Goal: Task Accomplishment & Management: Use online tool/utility

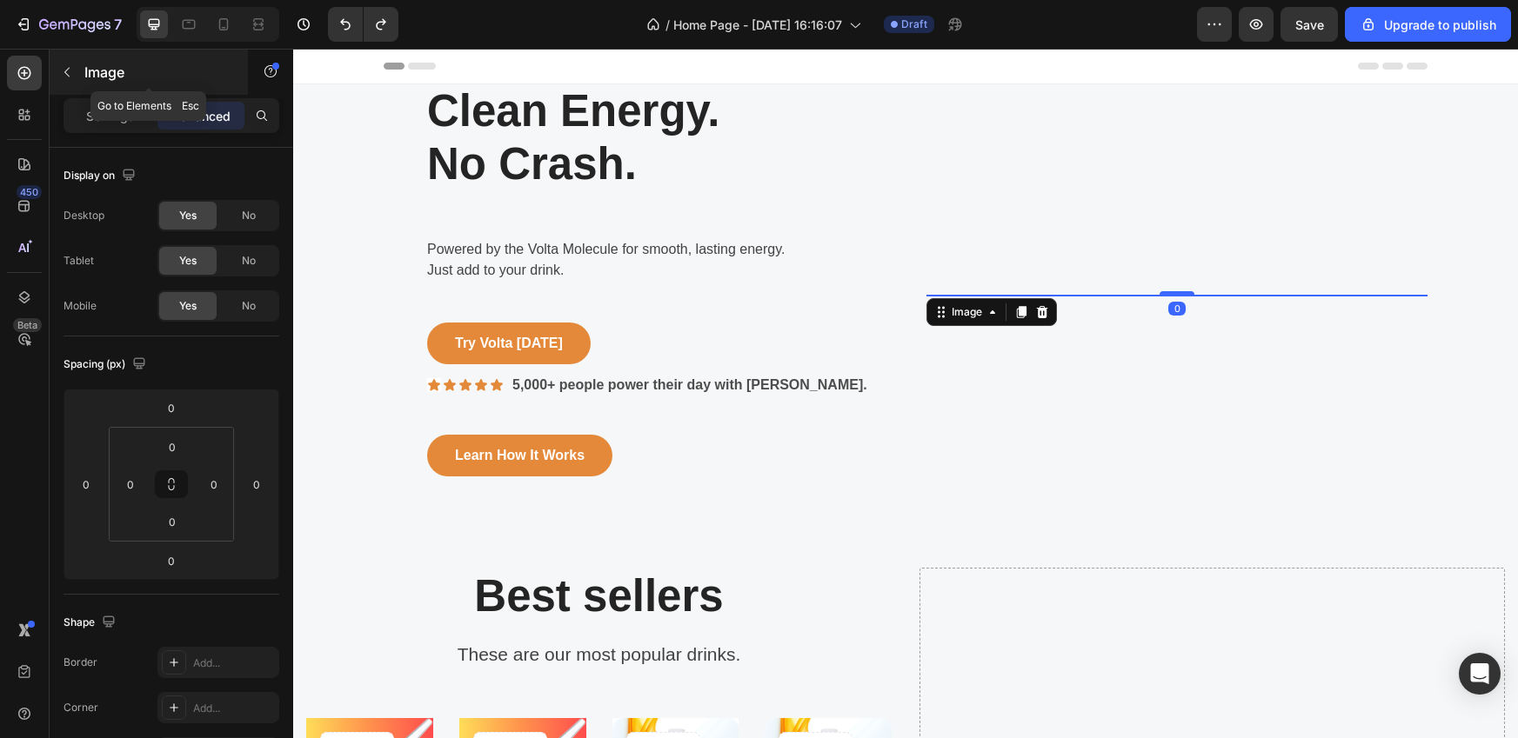
click at [74, 71] on button "button" at bounding box center [67, 72] width 28 height 28
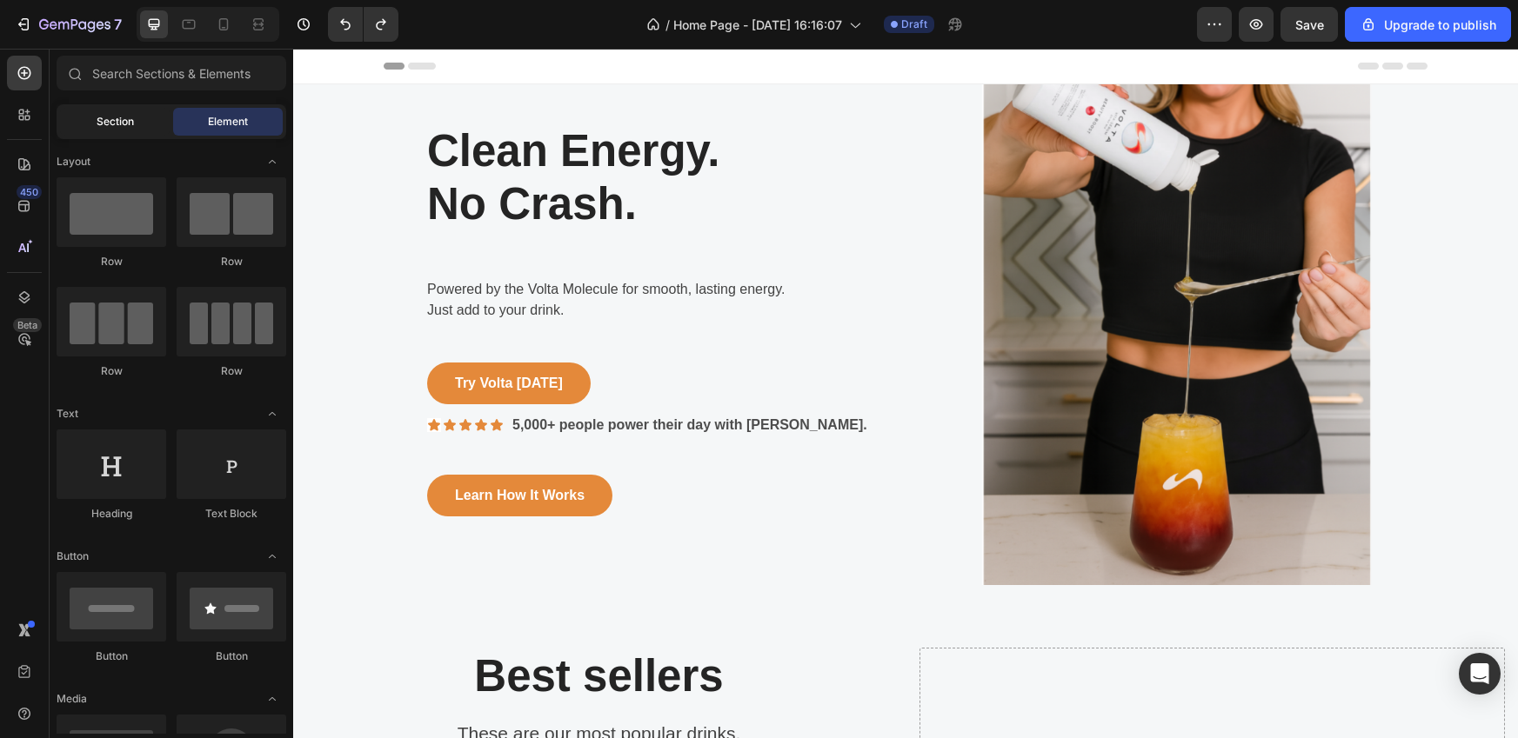
click at [122, 130] on div "Section" at bounding box center [115, 122] width 110 height 28
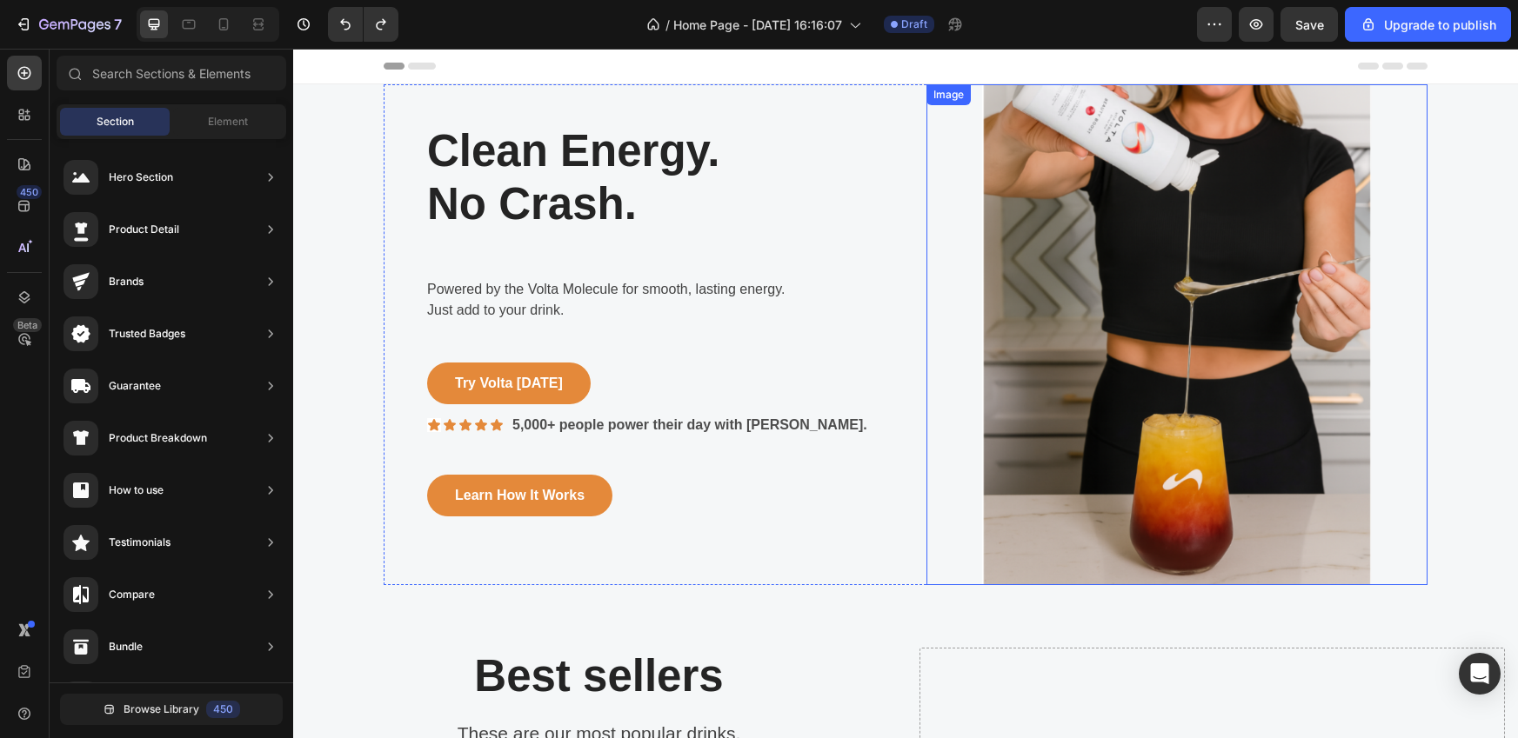
click at [1061, 295] on img at bounding box center [1176, 334] width 501 height 501
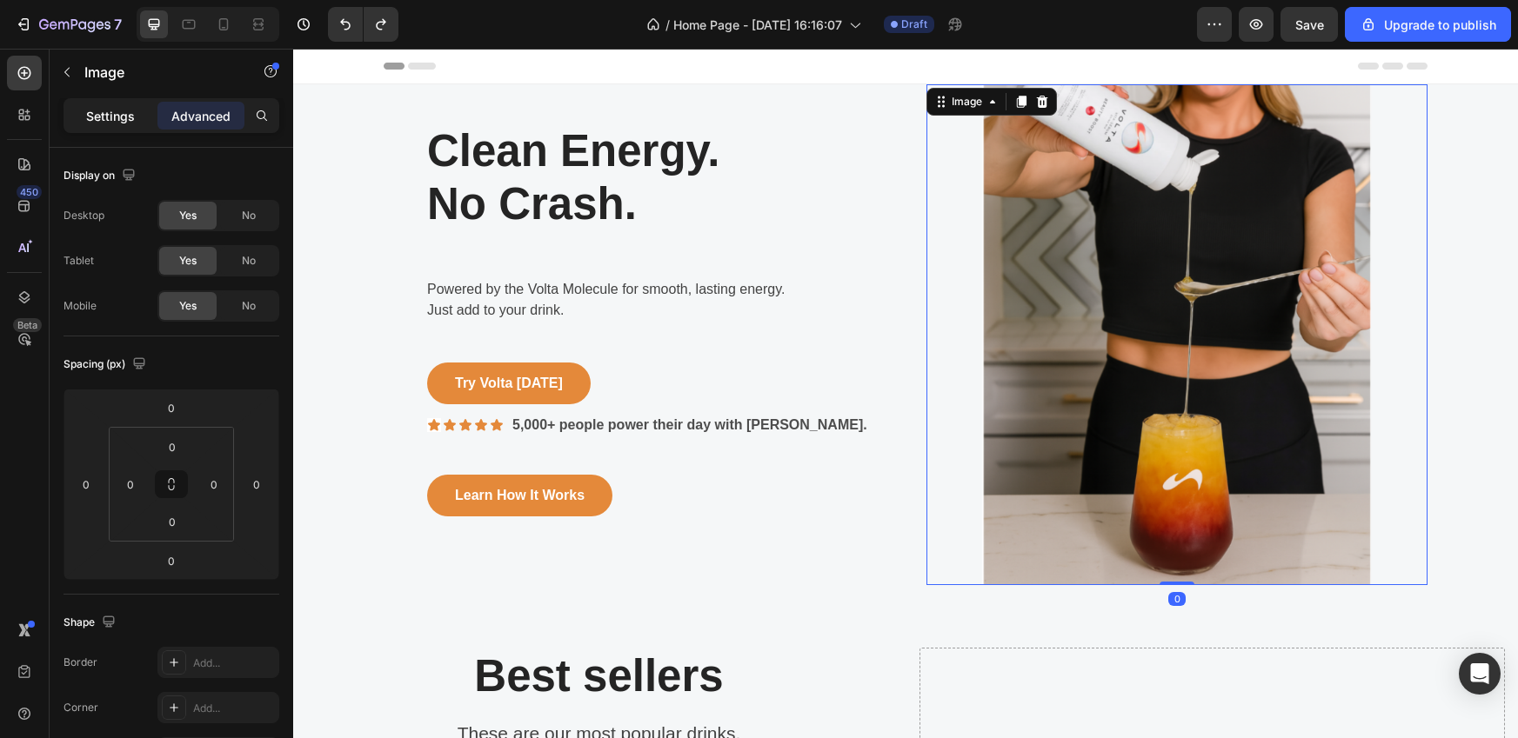
click at [123, 119] on p "Settings" at bounding box center [110, 116] width 49 height 18
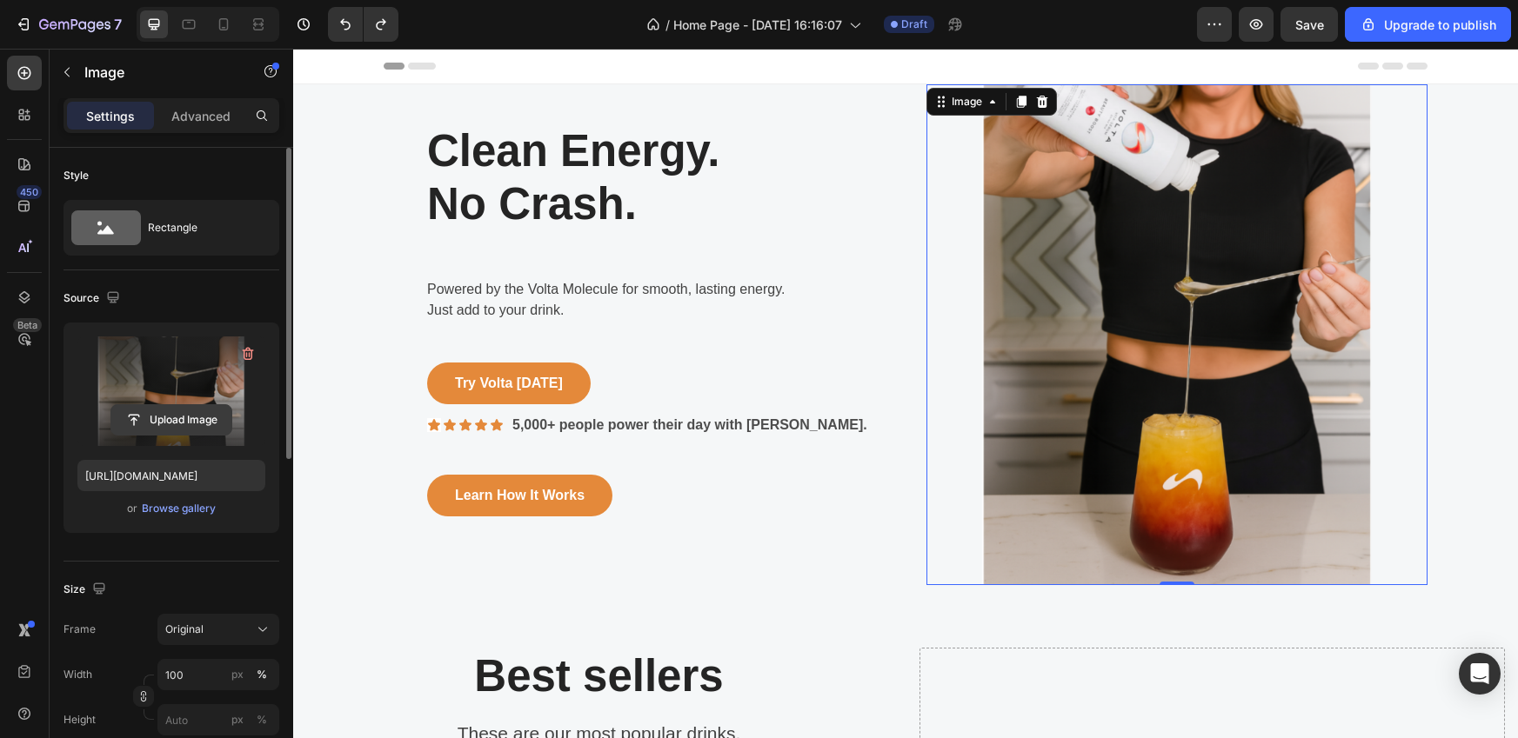
click at [168, 419] on input "file" at bounding box center [171, 420] width 120 height 30
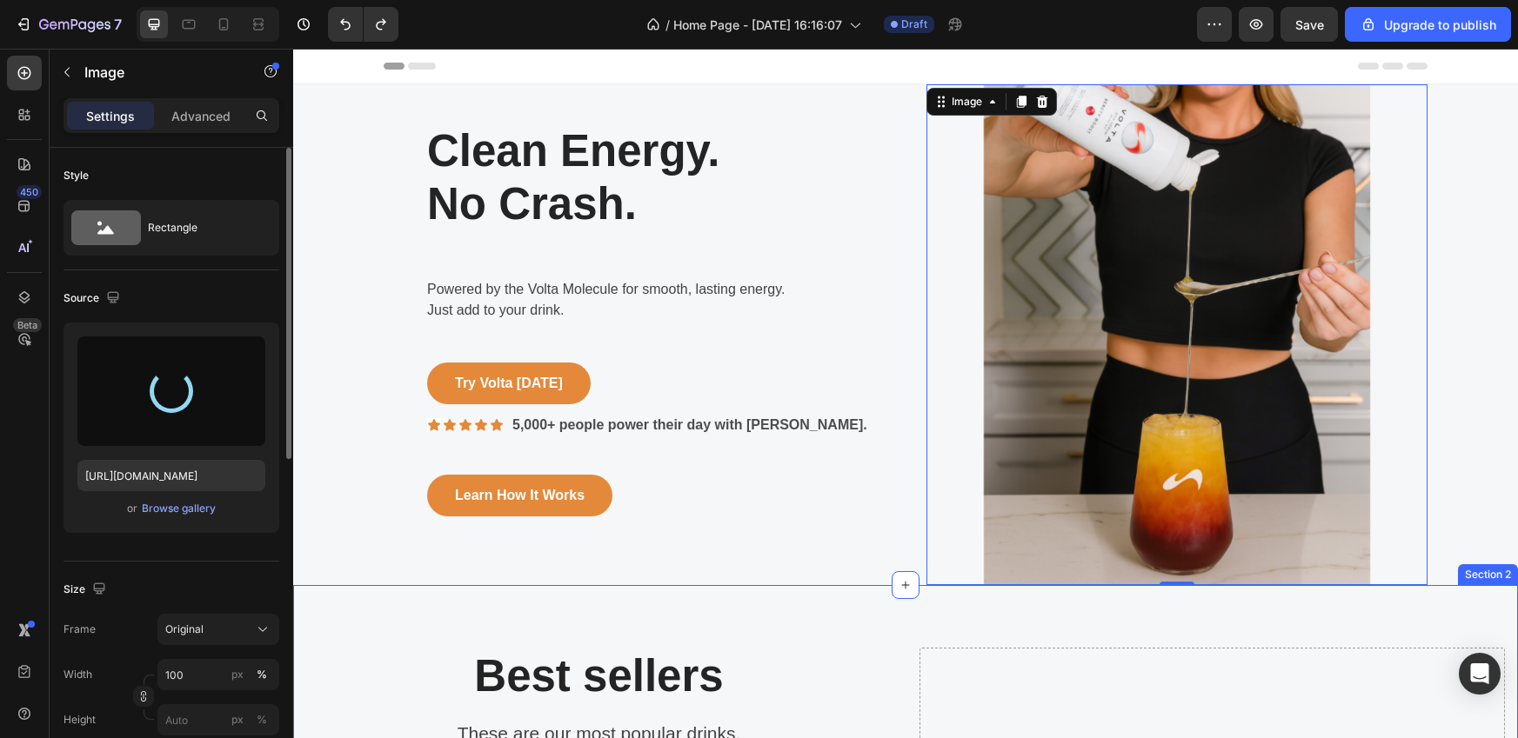
type input "[URL][DOMAIN_NAME]"
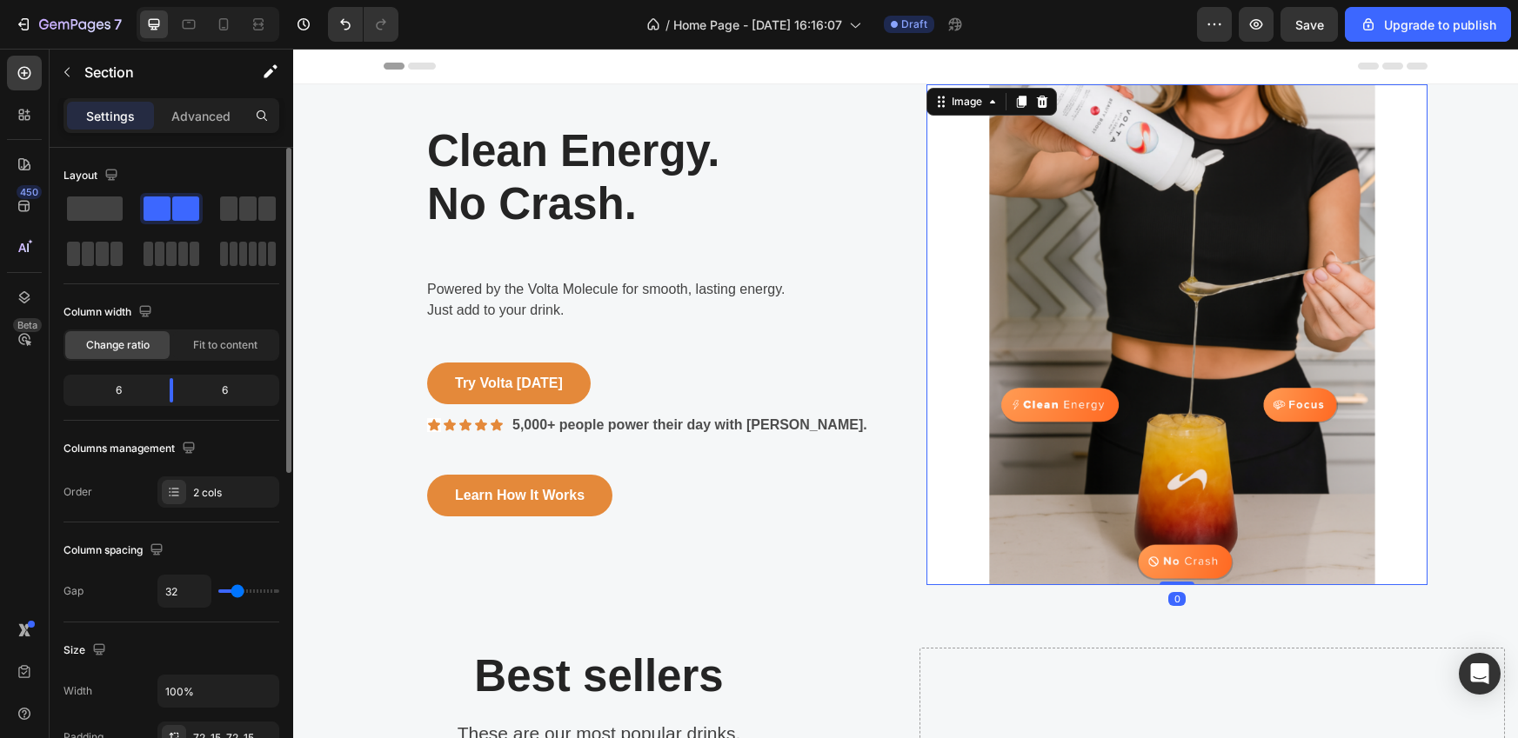
click at [1058, 371] on img at bounding box center [1176, 334] width 501 height 501
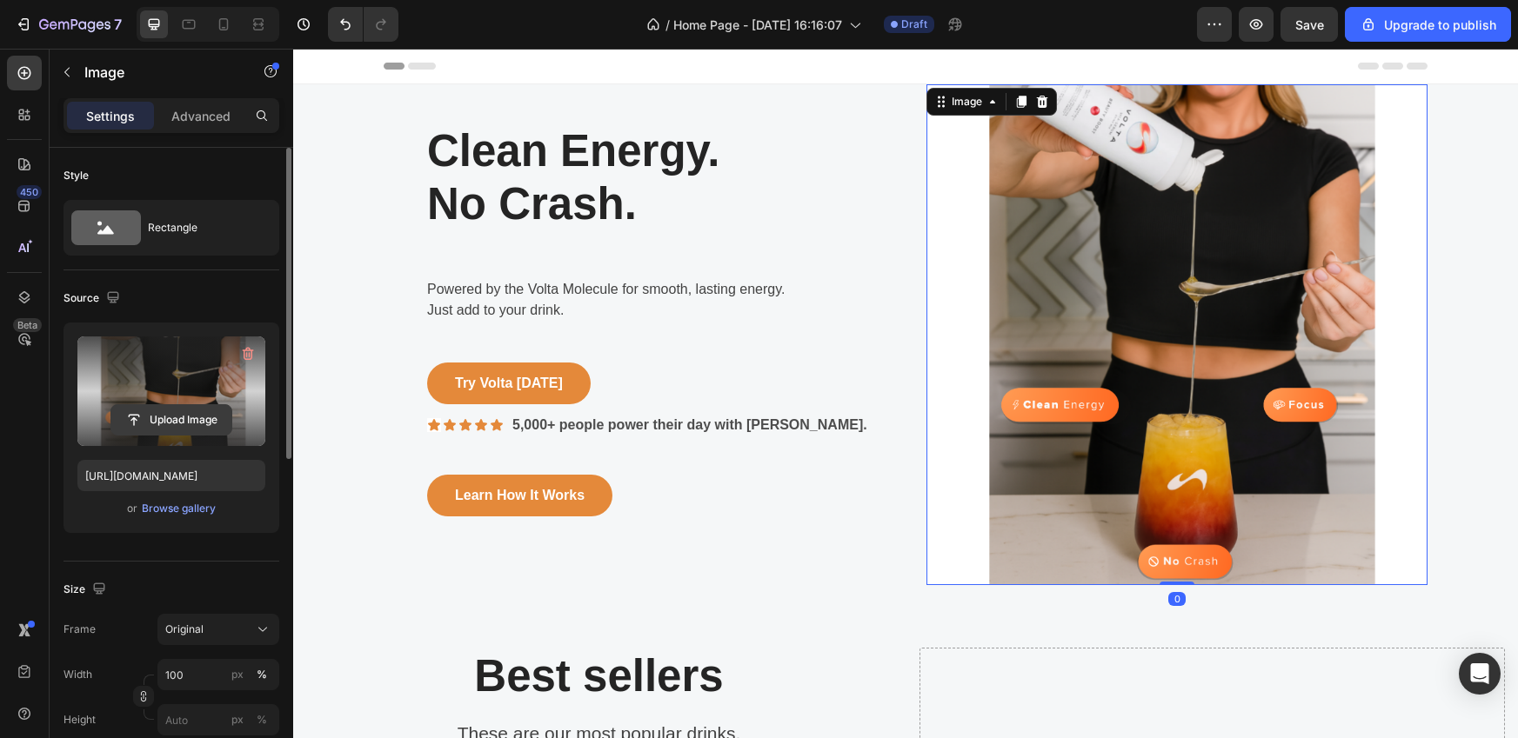
click at [163, 421] on input "file" at bounding box center [171, 420] width 120 height 30
click at [192, 424] on input "file" at bounding box center [171, 420] width 120 height 30
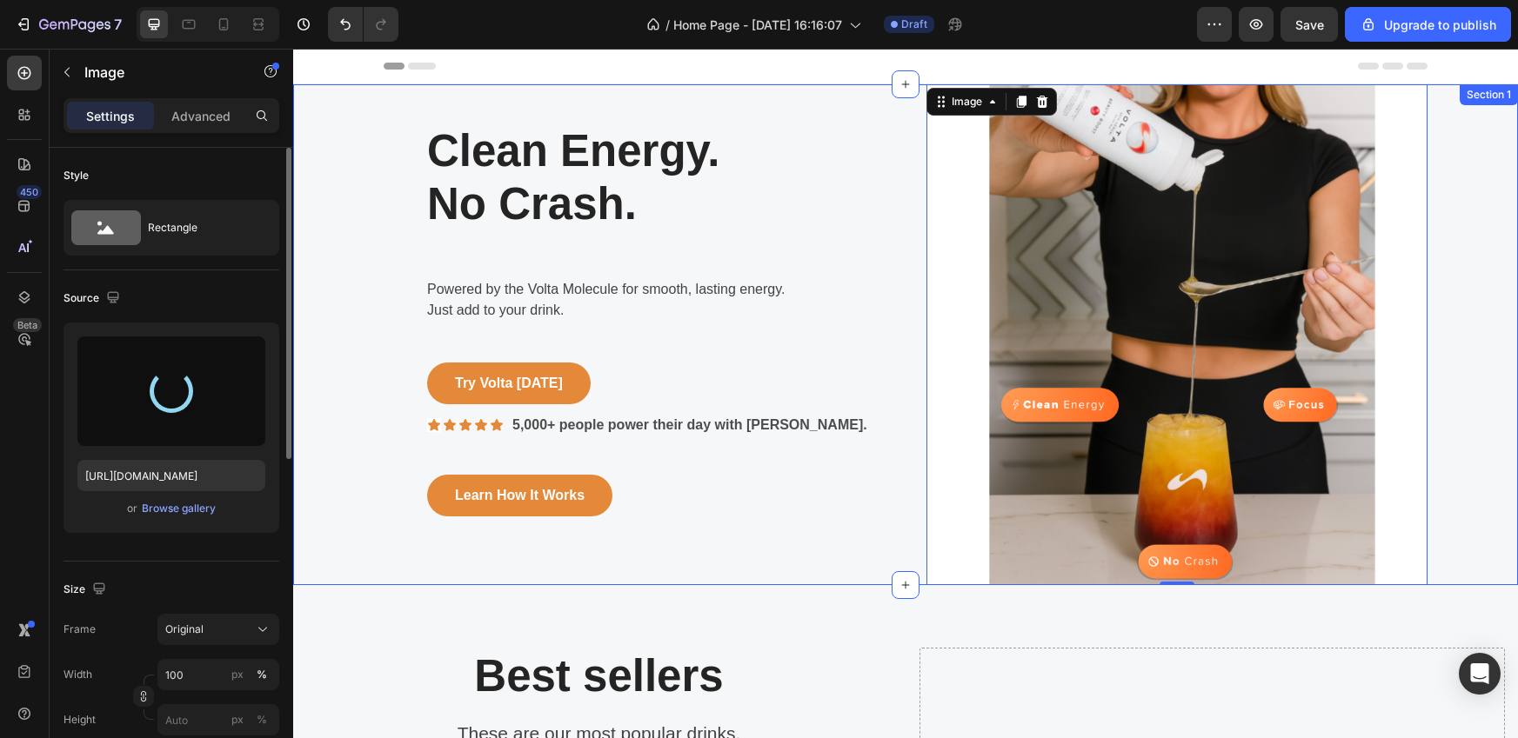
type input "[URL][DOMAIN_NAME]"
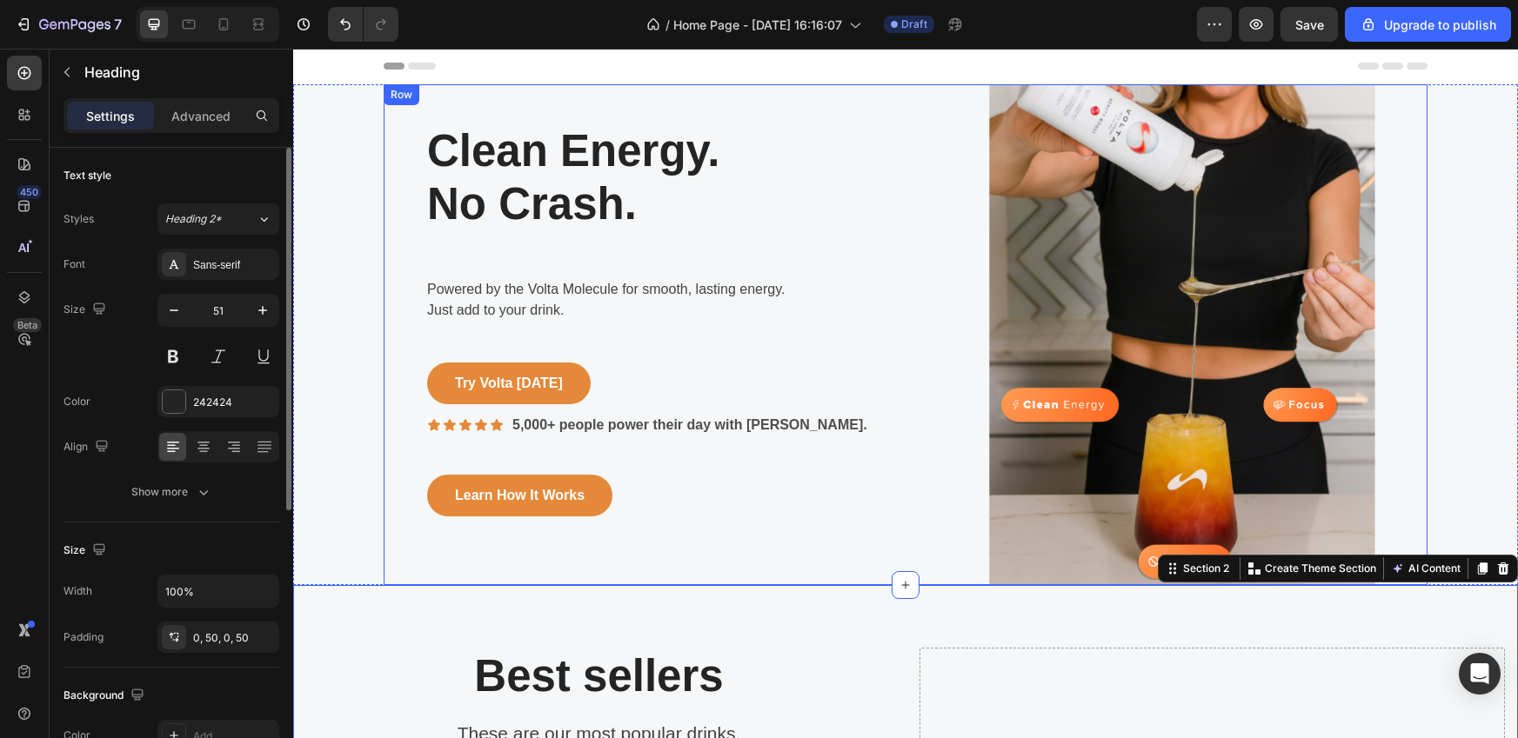
click at [593, 193] on p "Clean Energy. No Crash." at bounding box center [634, 177] width 414 height 106
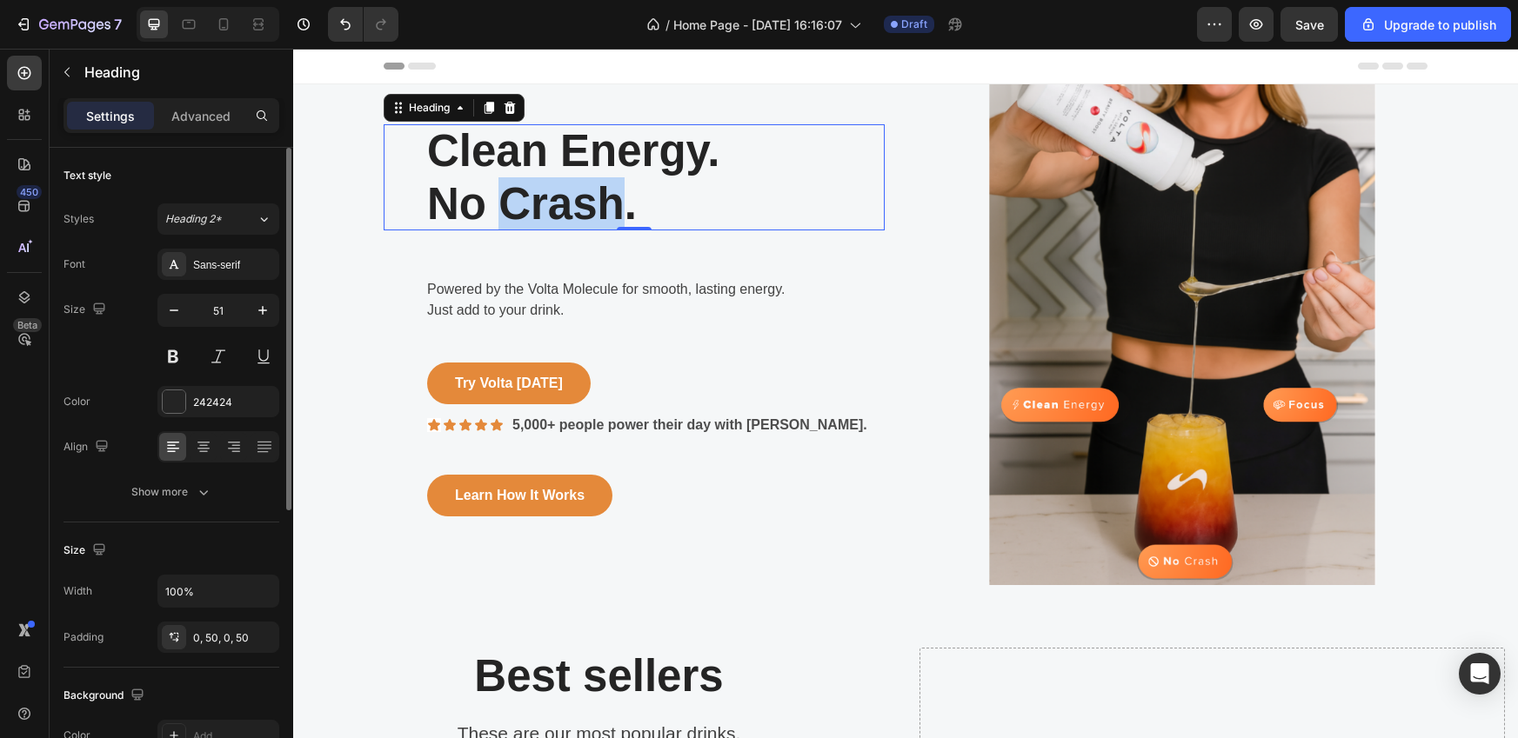
click at [593, 193] on p "Clean Energy. No Crash." at bounding box center [634, 177] width 414 height 106
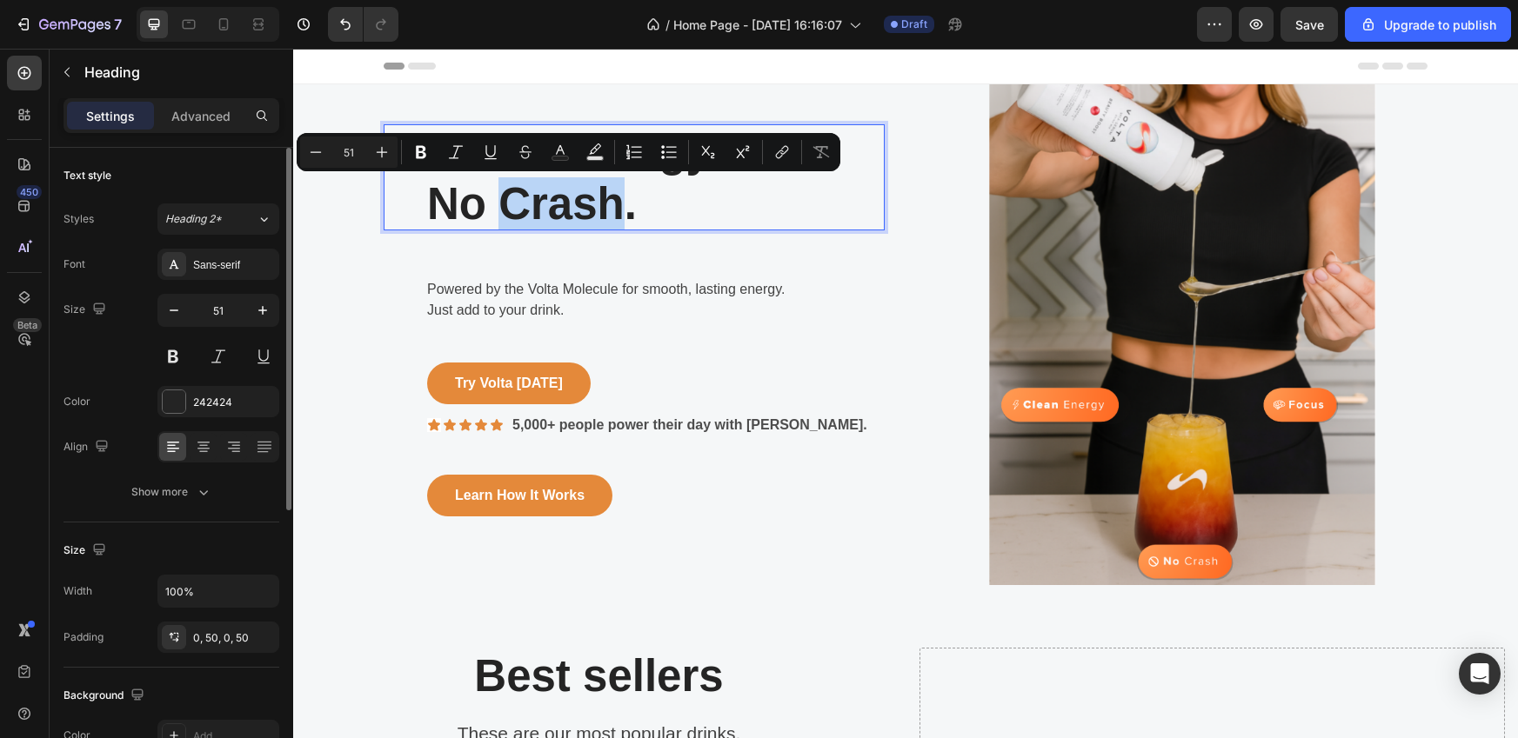
click at [621, 197] on p "Clean Energy. No Crash." at bounding box center [634, 177] width 414 height 106
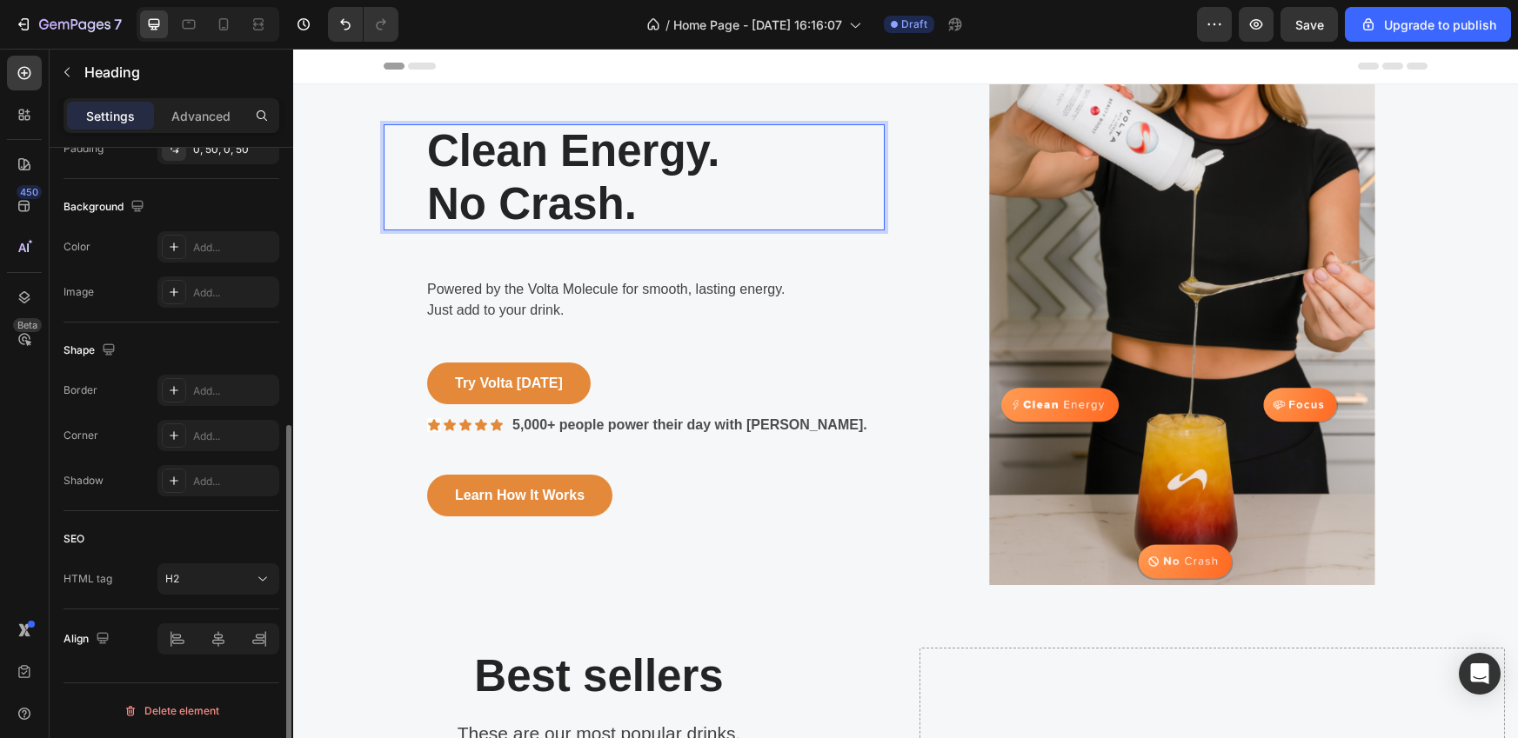
scroll to position [488, 0]
click at [210, 632] on div at bounding box center [218, 639] width 122 height 31
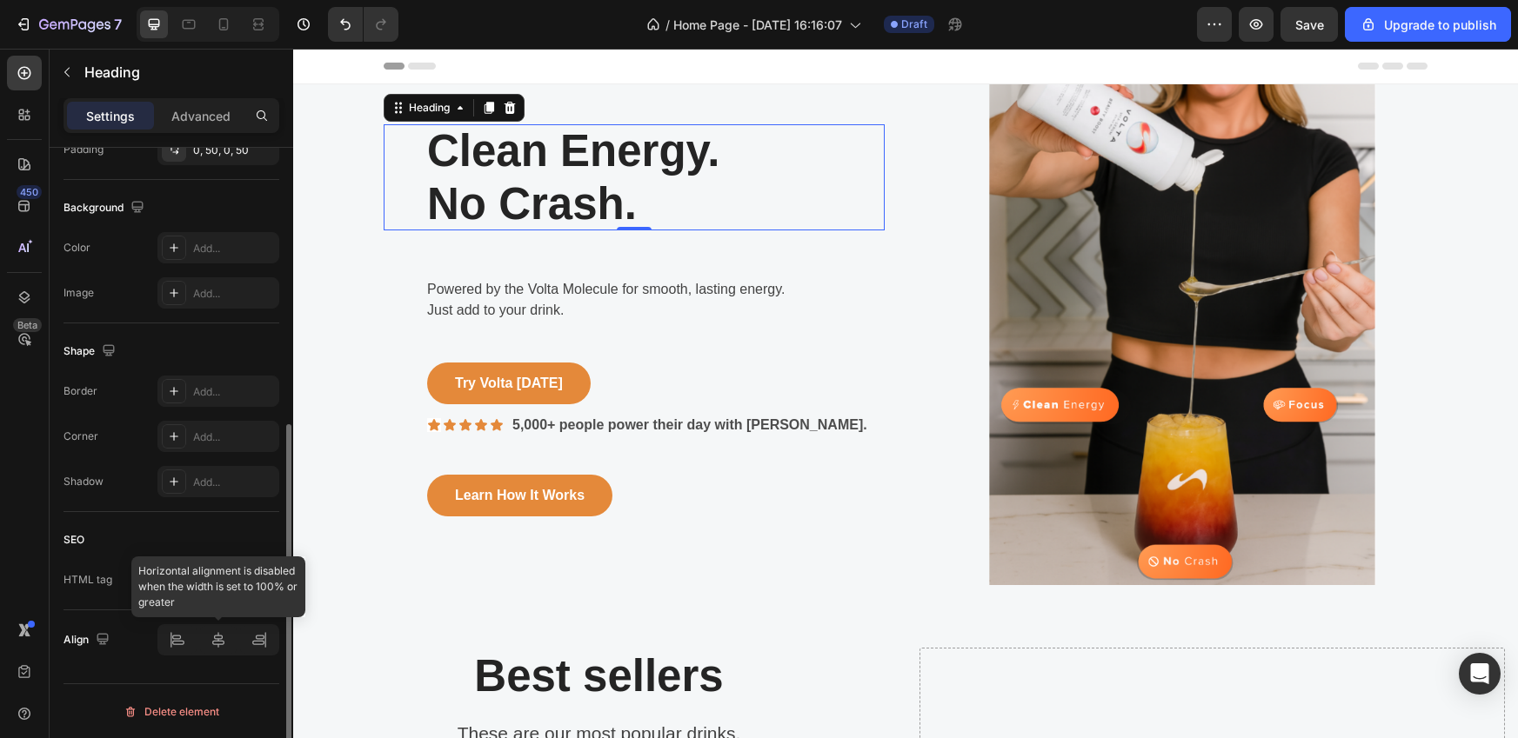
click at [210, 635] on div at bounding box center [218, 639] width 122 height 31
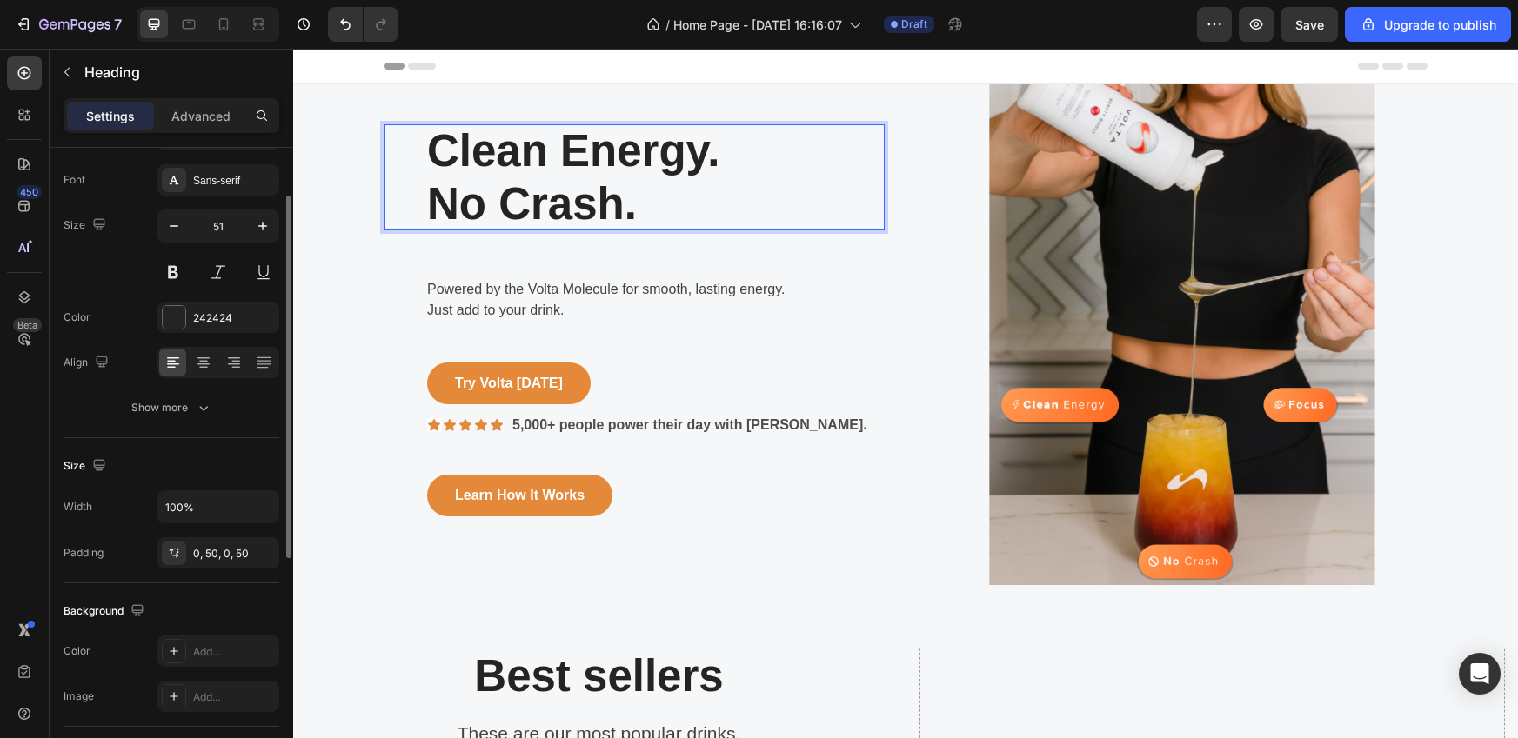
scroll to position [0, 0]
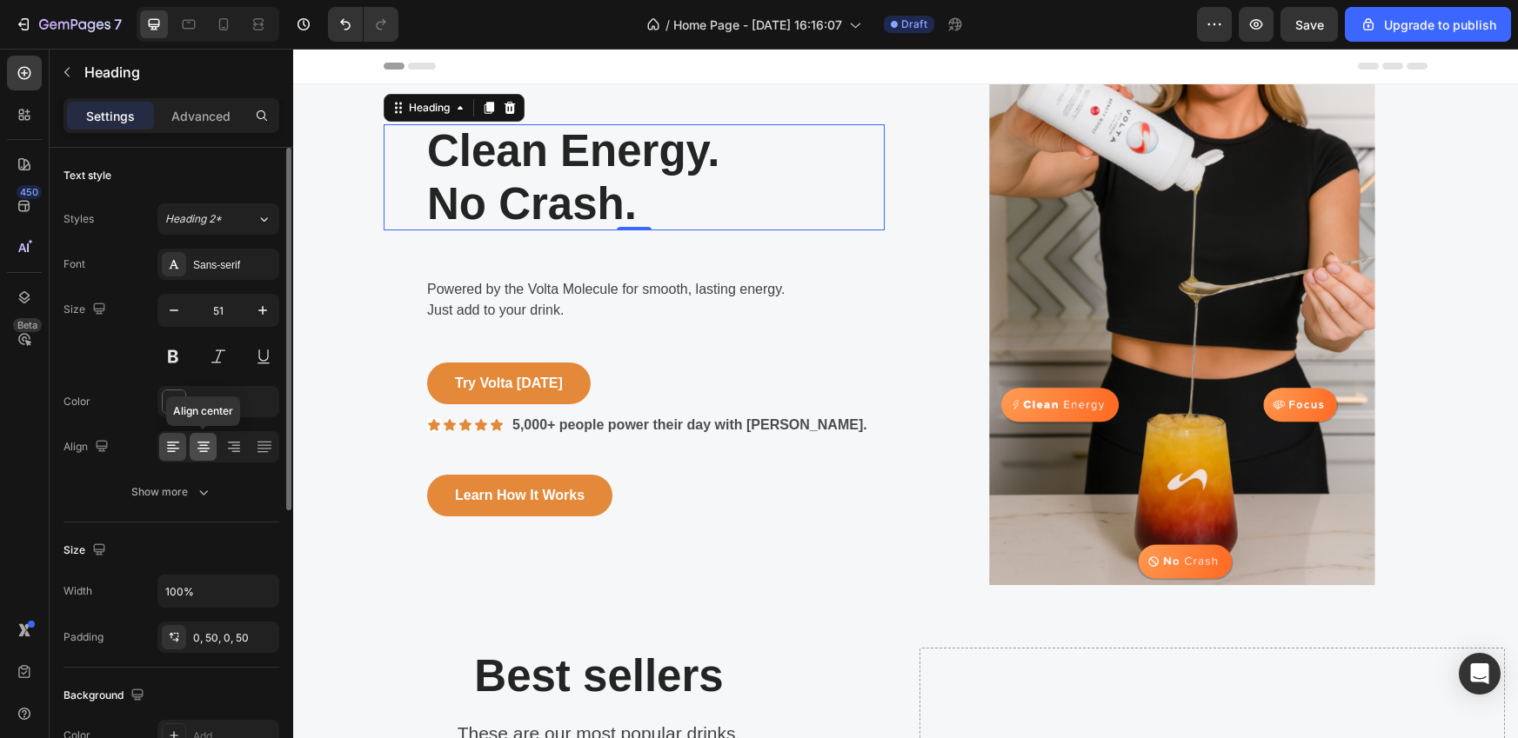
click at [208, 451] on icon at bounding box center [203, 446] width 17 height 17
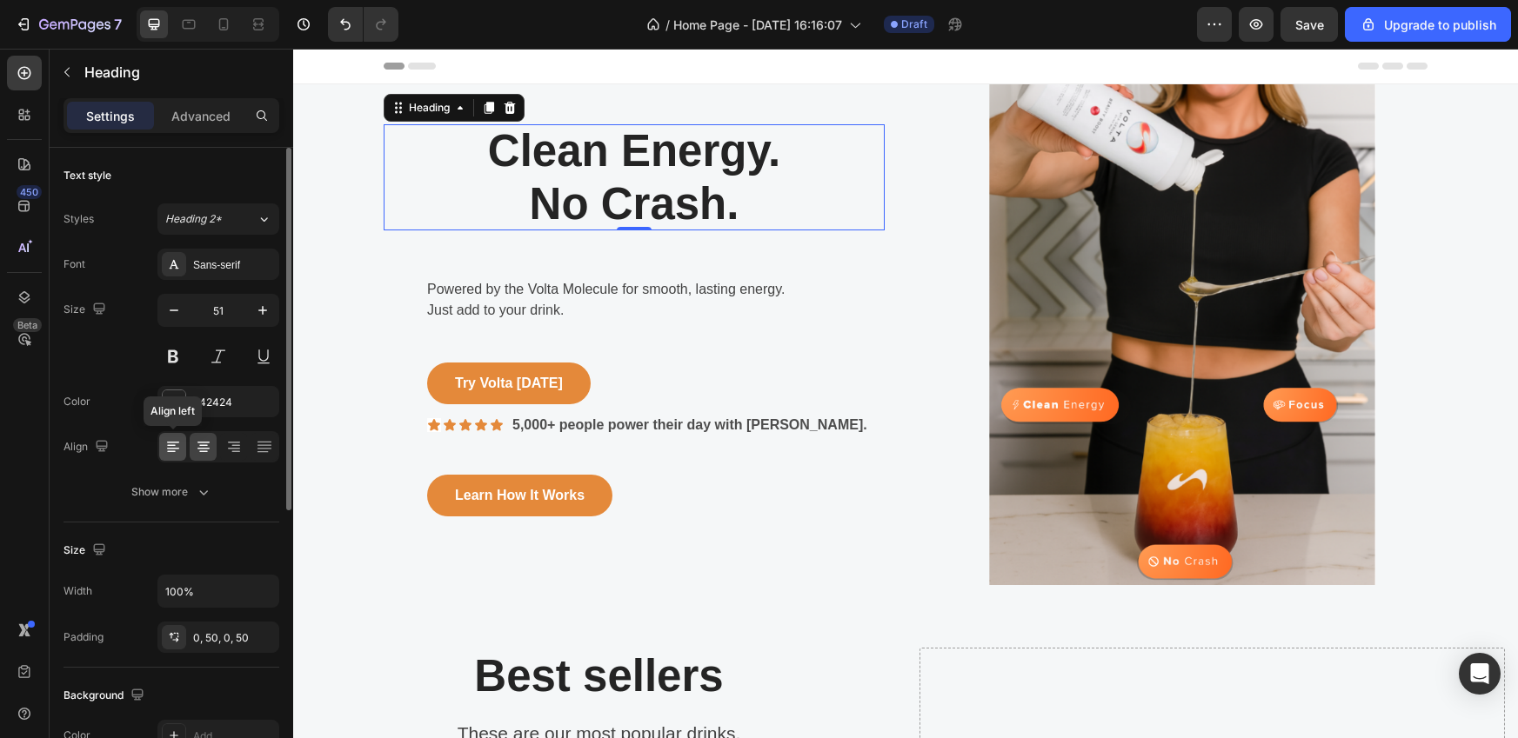
click at [170, 445] on icon at bounding box center [171, 446] width 9 height 2
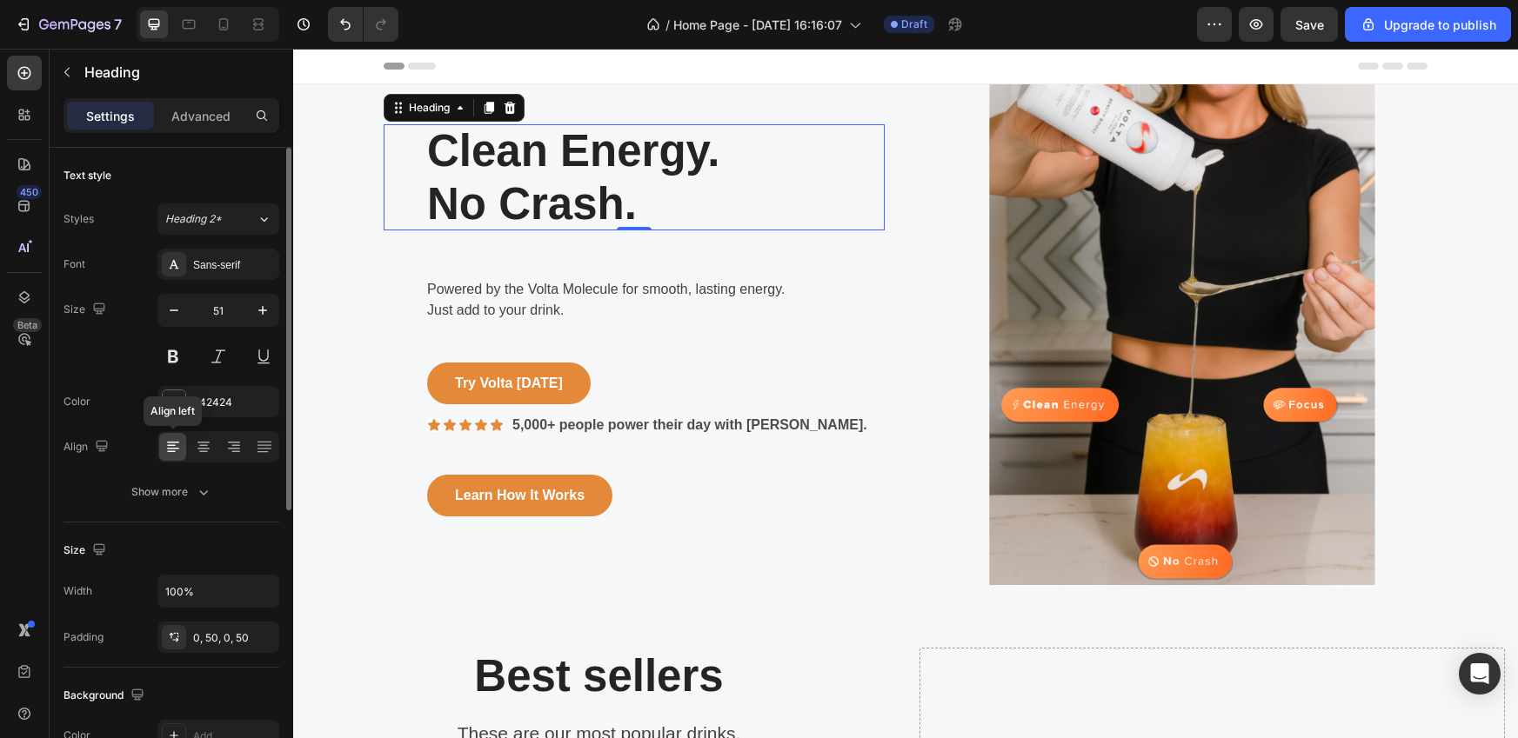
click at [170, 445] on icon at bounding box center [171, 446] width 9 height 2
click at [188, 495] on div "Show more" at bounding box center [171, 492] width 81 height 17
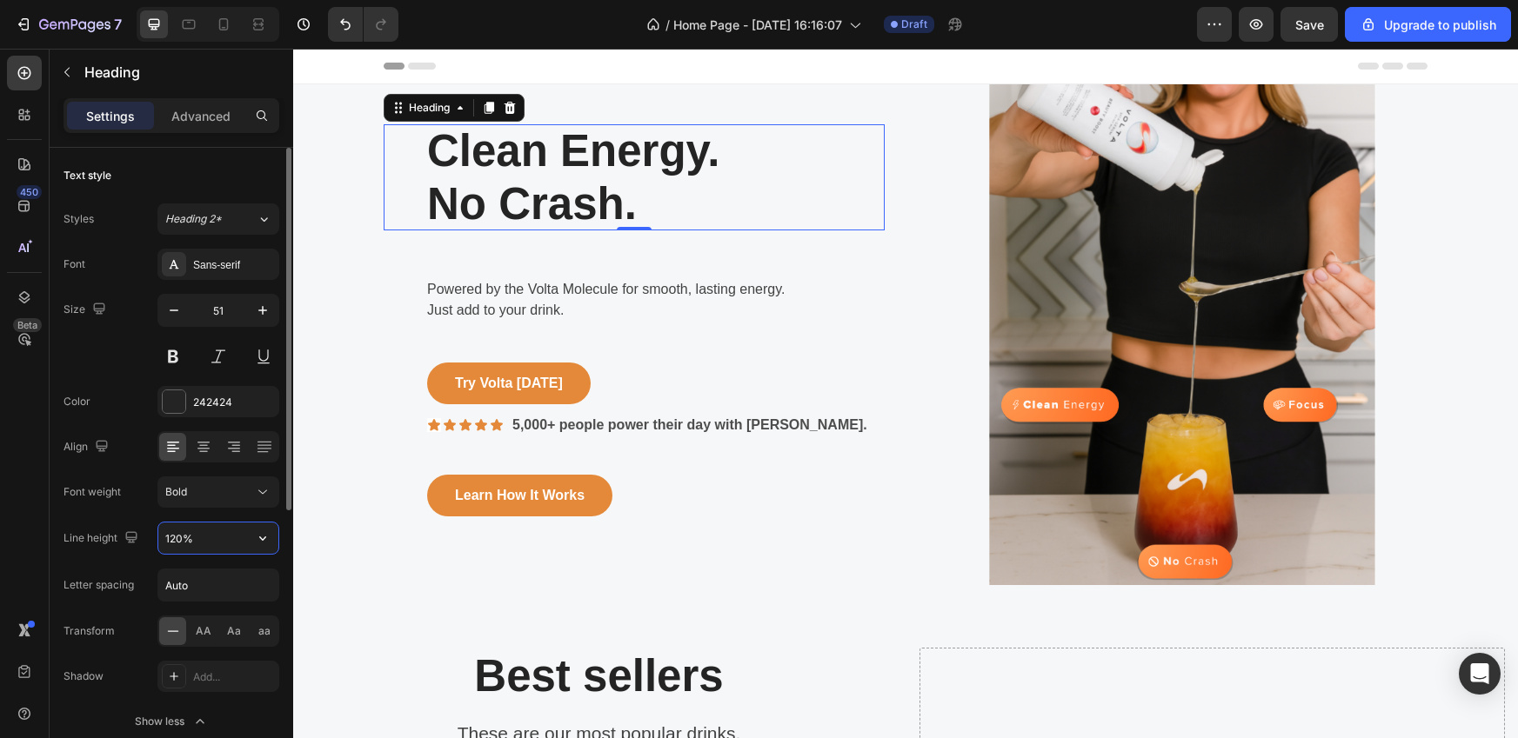
click at [228, 550] on input "120%" at bounding box center [218, 538] width 120 height 31
click at [196, 637] on span "AA" at bounding box center [204, 632] width 16 height 16
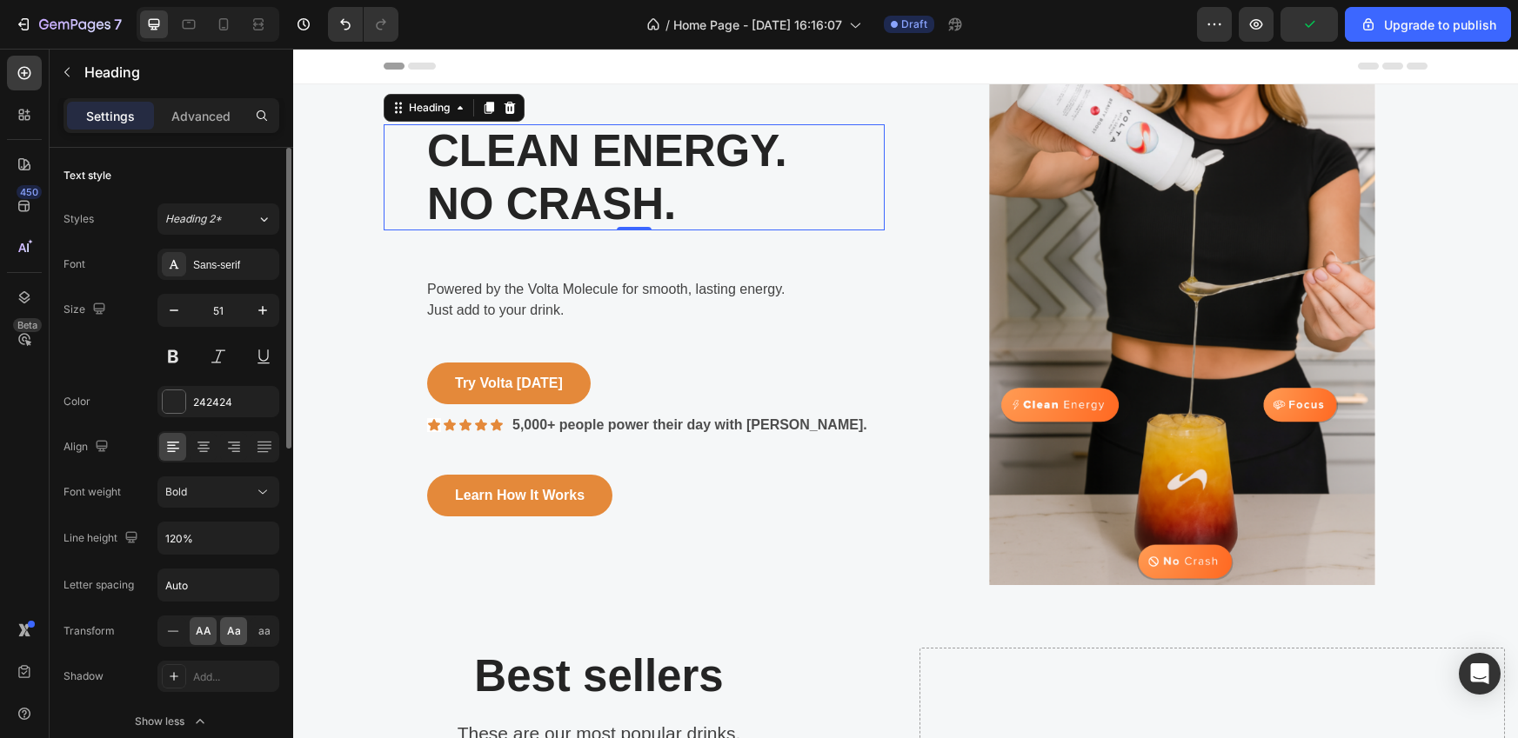
click at [237, 635] on span "Aa" at bounding box center [234, 632] width 14 height 16
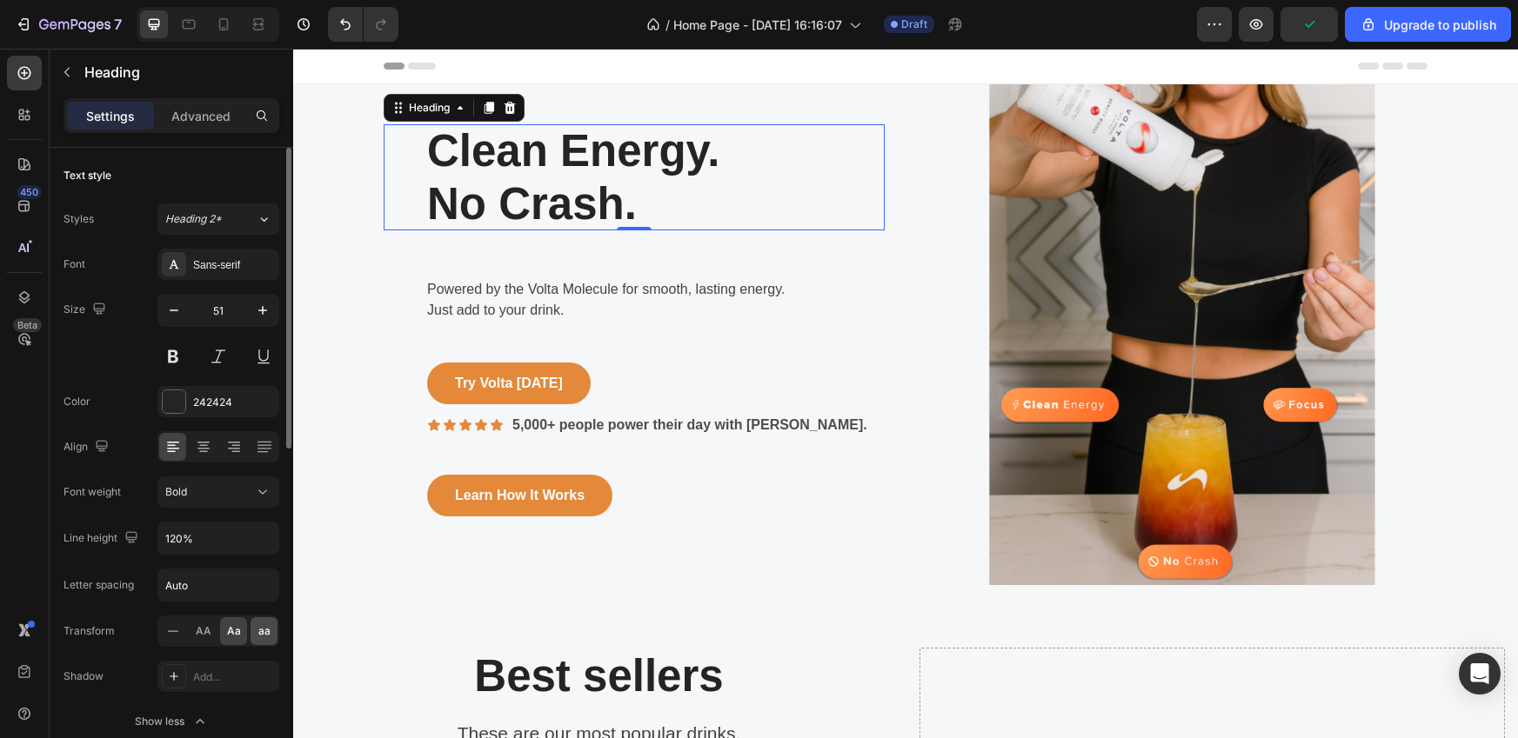
click at [259, 634] on span "aa" at bounding box center [264, 632] width 12 height 16
click at [224, 632] on div "Aa" at bounding box center [233, 631] width 27 height 28
click at [171, 631] on icon at bounding box center [172, 631] width 17 height 17
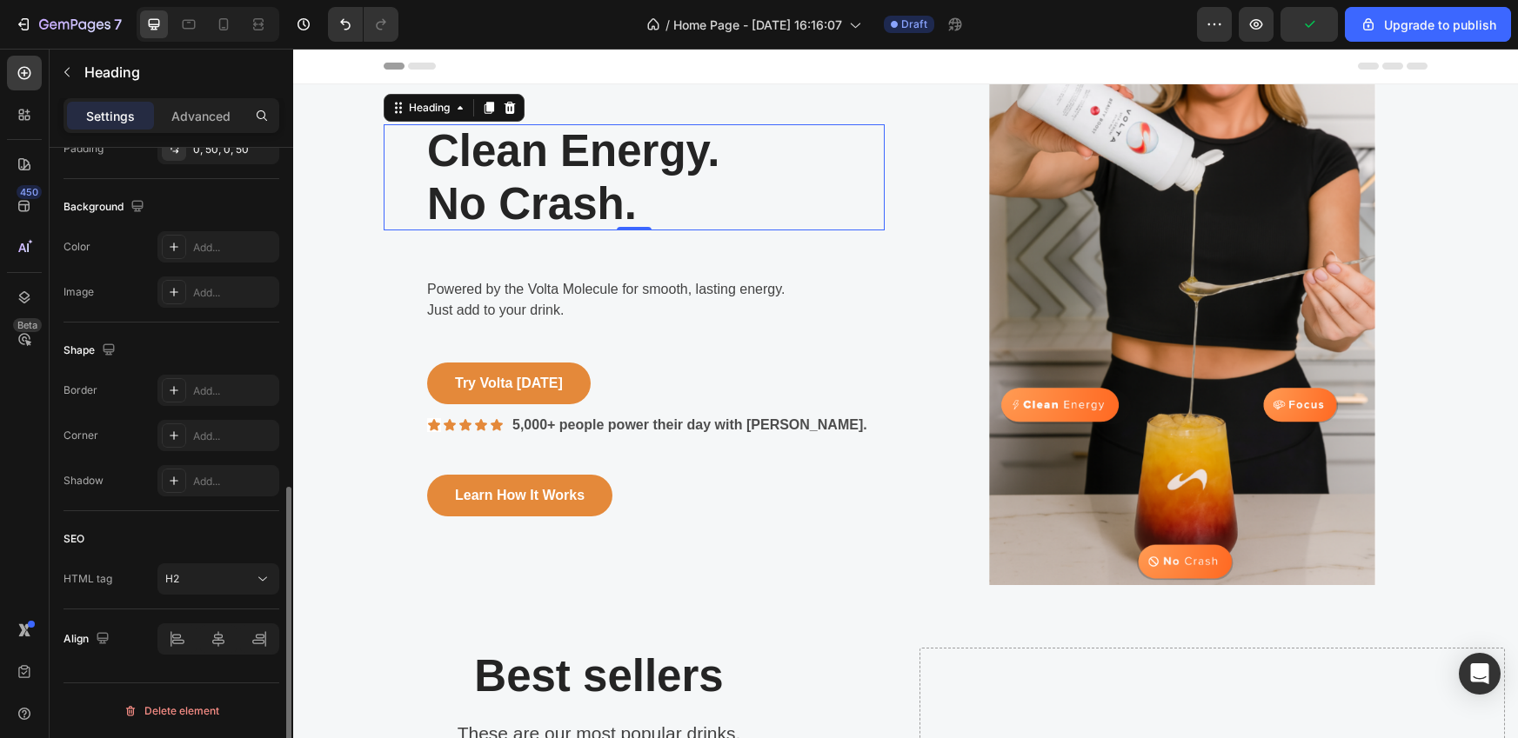
scroll to position [718, 0]
click at [207, 634] on div at bounding box center [218, 639] width 122 height 31
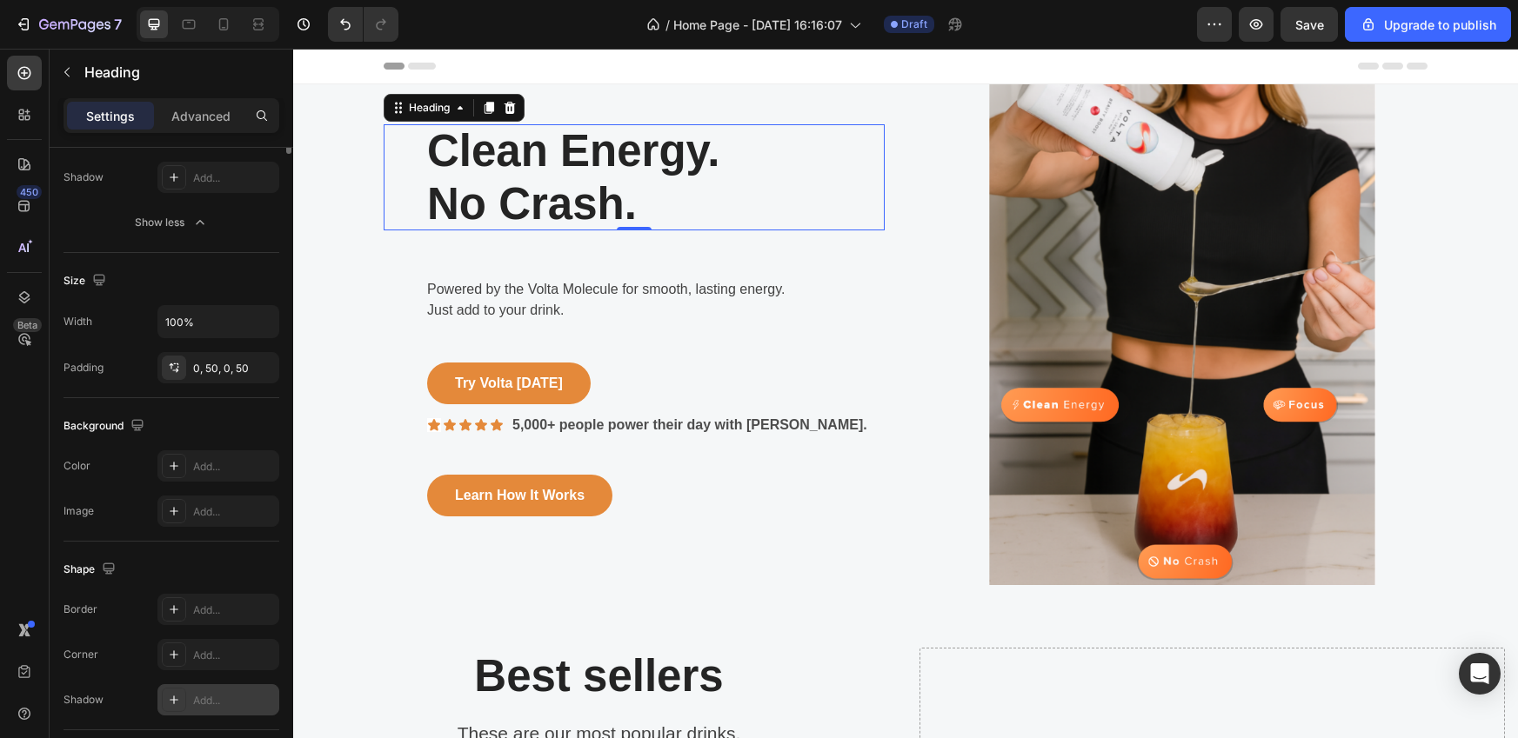
scroll to position [0, 0]
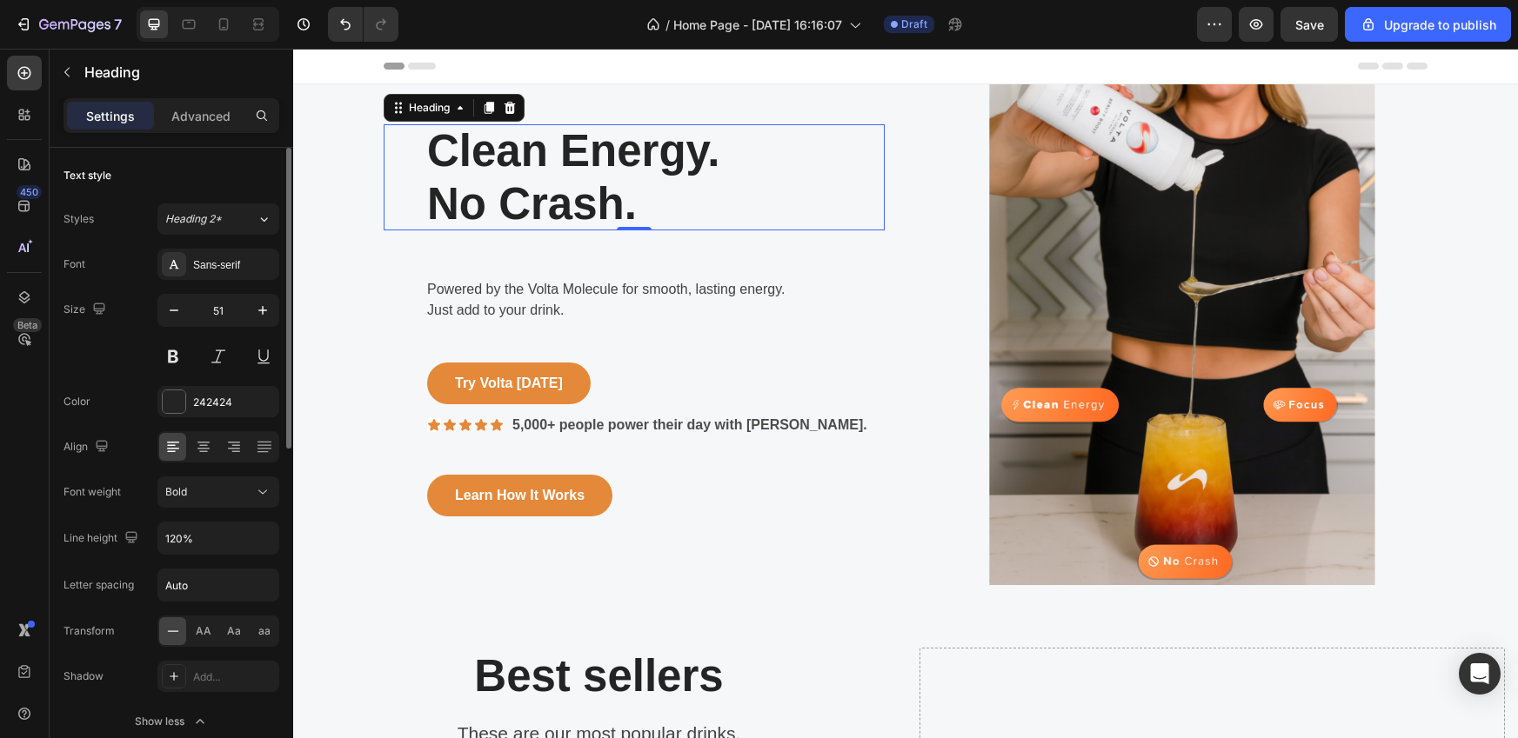
click at [194, 131] on div "Settings Advanced" at bounding box center [171, 115] width 216 height 35
click at [194, 123] on p "Advanced" at bounding box center [200, 116] width 59 height 18
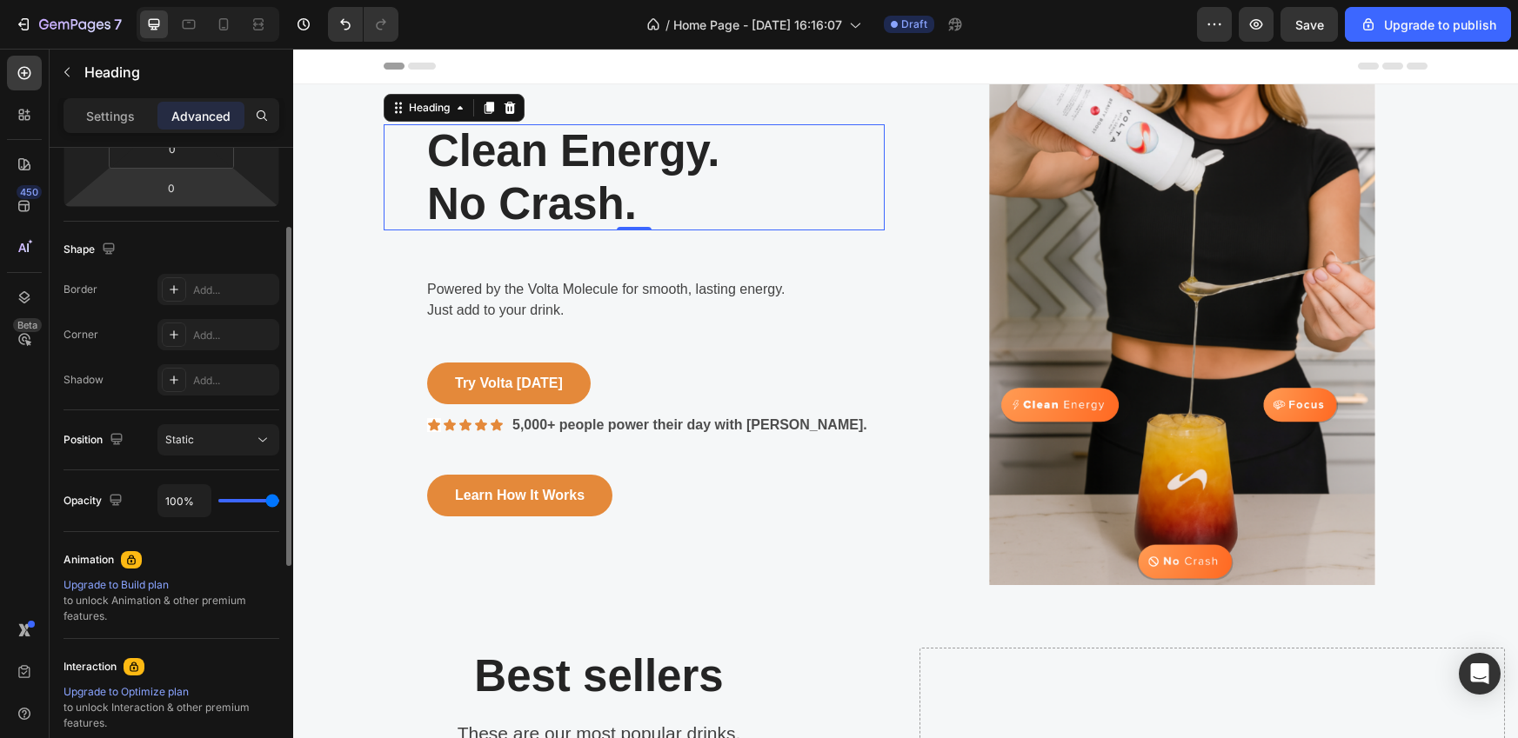
scroll to position [374, 0]
click at [230, 443] on div "Static" at bounding box center [209, 439] width 89 height 16
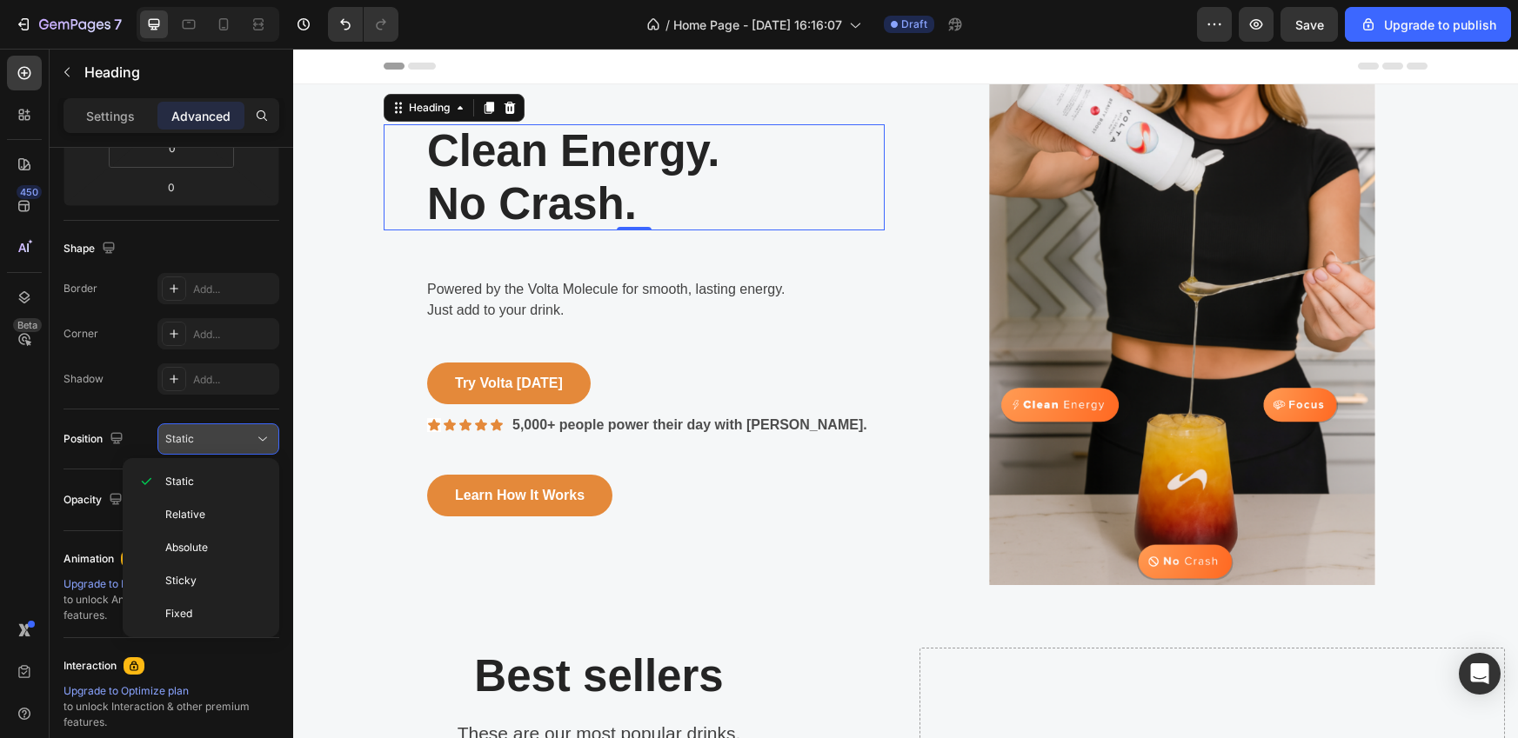
click at [230, 443] on div "Static" at bounding box center [209, 439] width 89 height 16
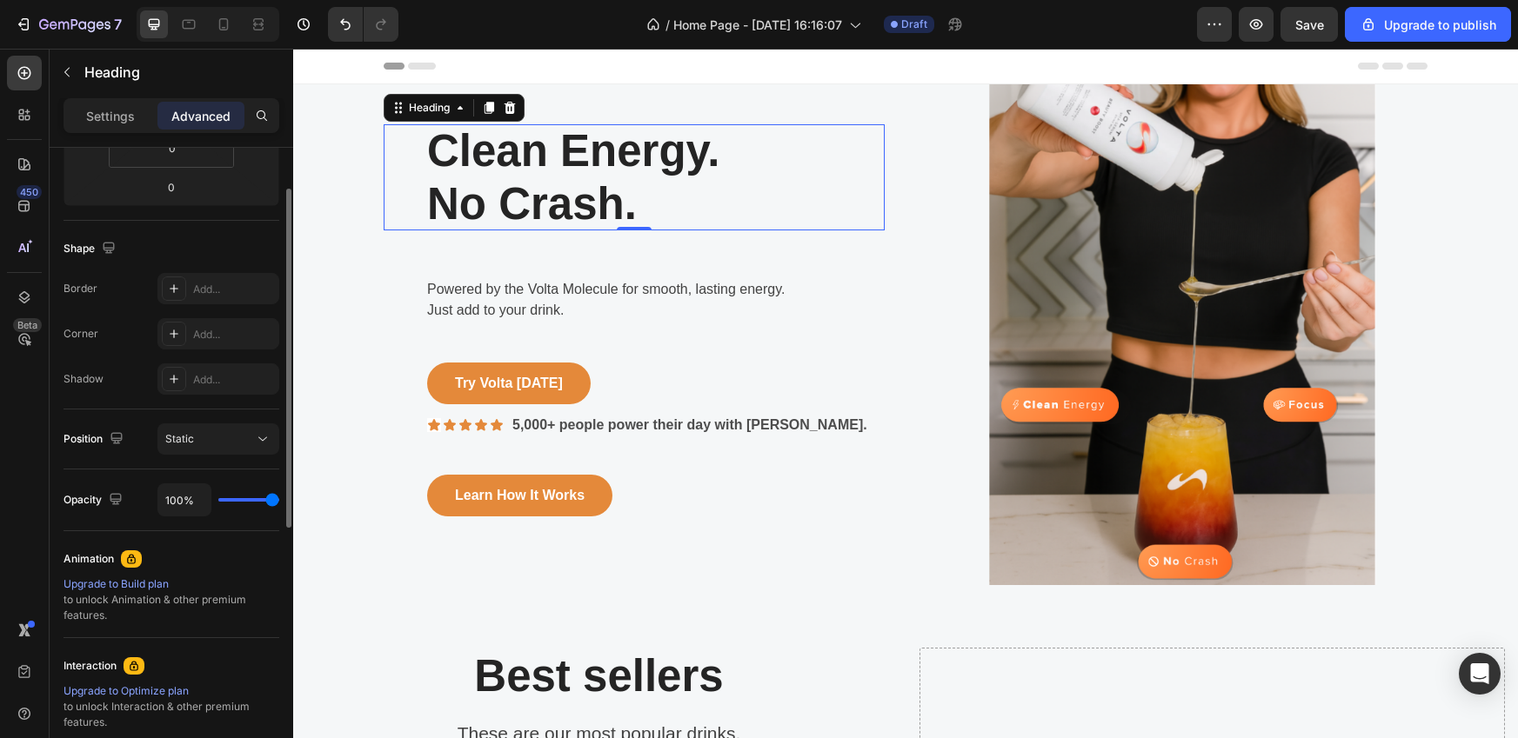
scroll to position [0, 0]
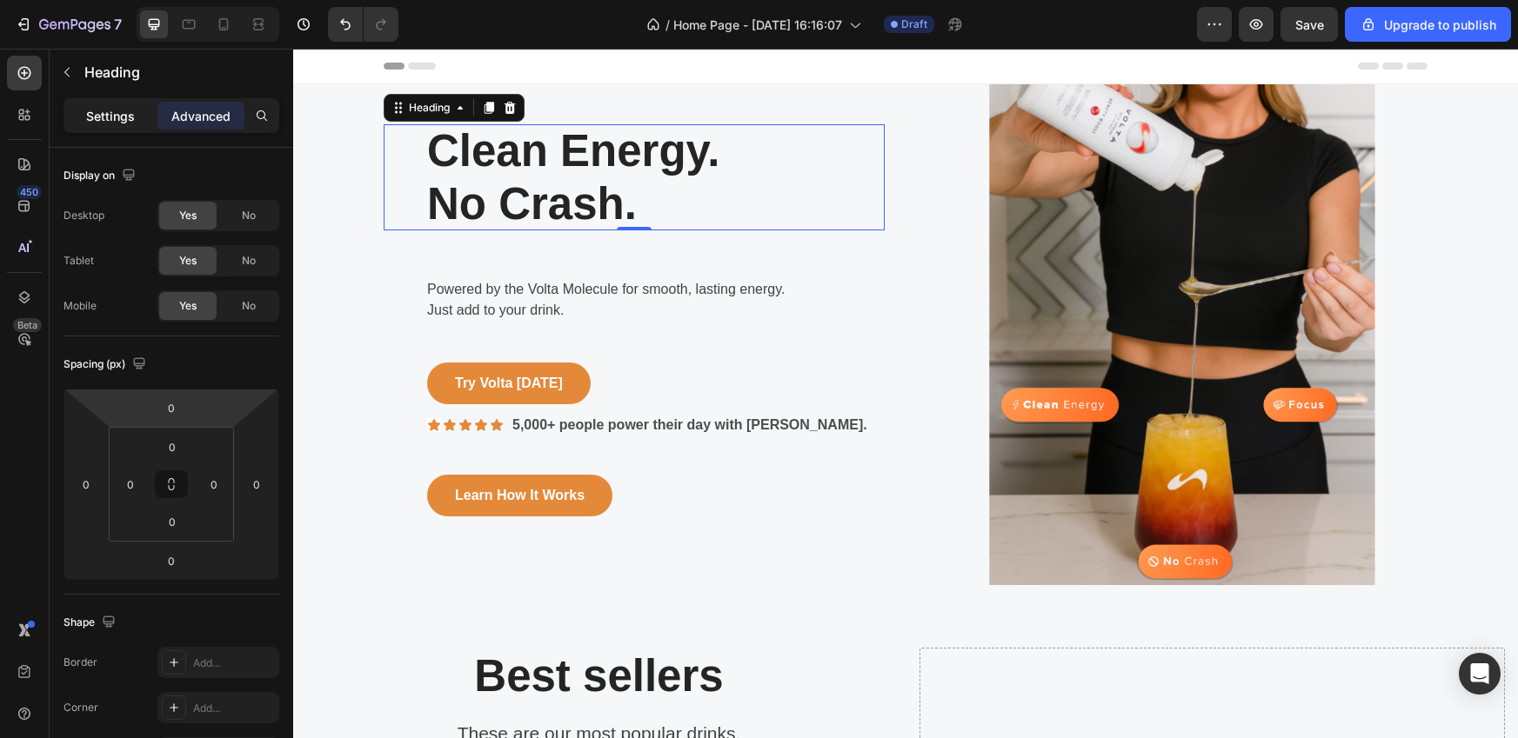
click at [116, 114] on p "Settings" at bounding box center [110, 116] width 49 height 18
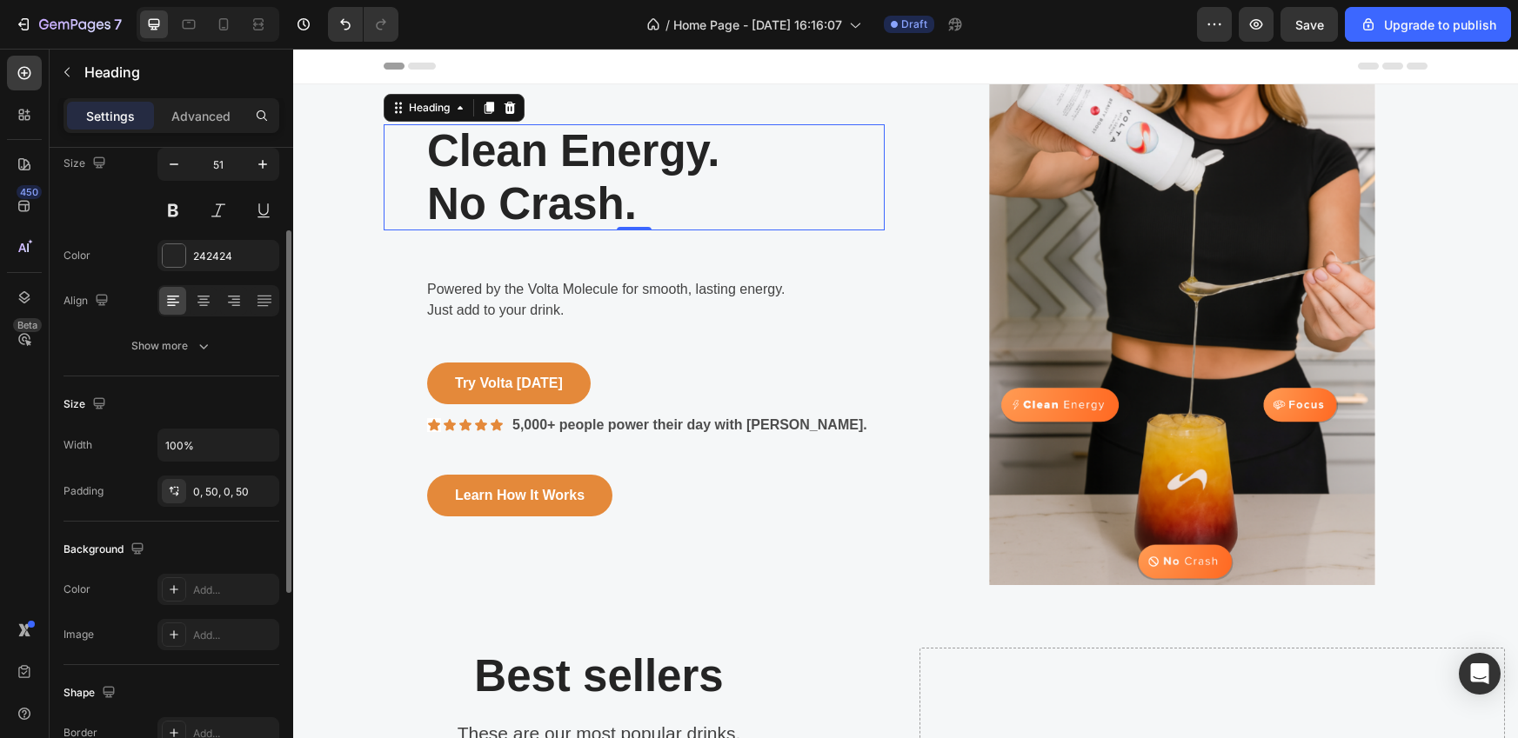
scroll to position [148, 0]
click at [190, 350] on div "Show more" at bounding box center [171, 344] width 81 height 17
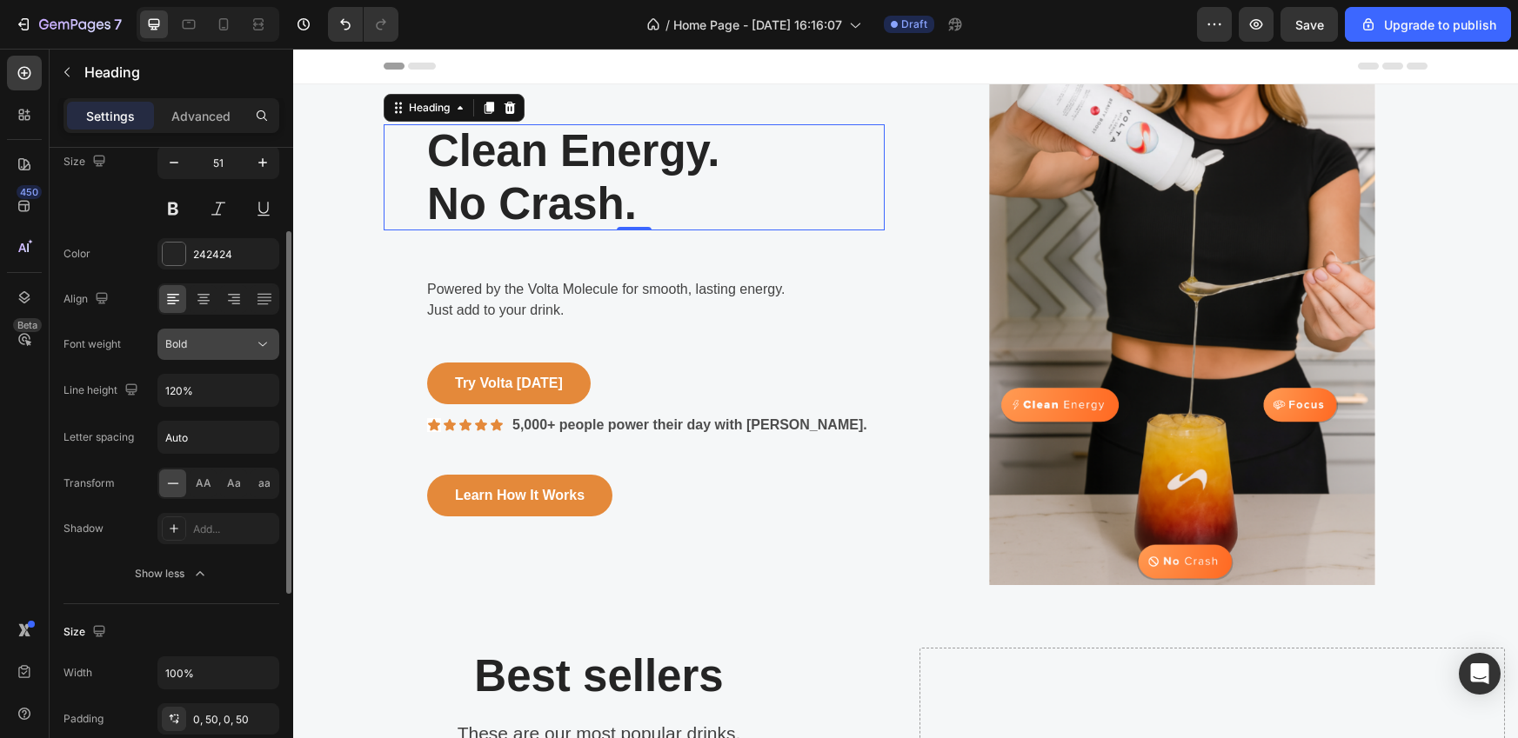
click at [193, 348] on div "Bold" at bounding box center [209, 345] width 89 height 16
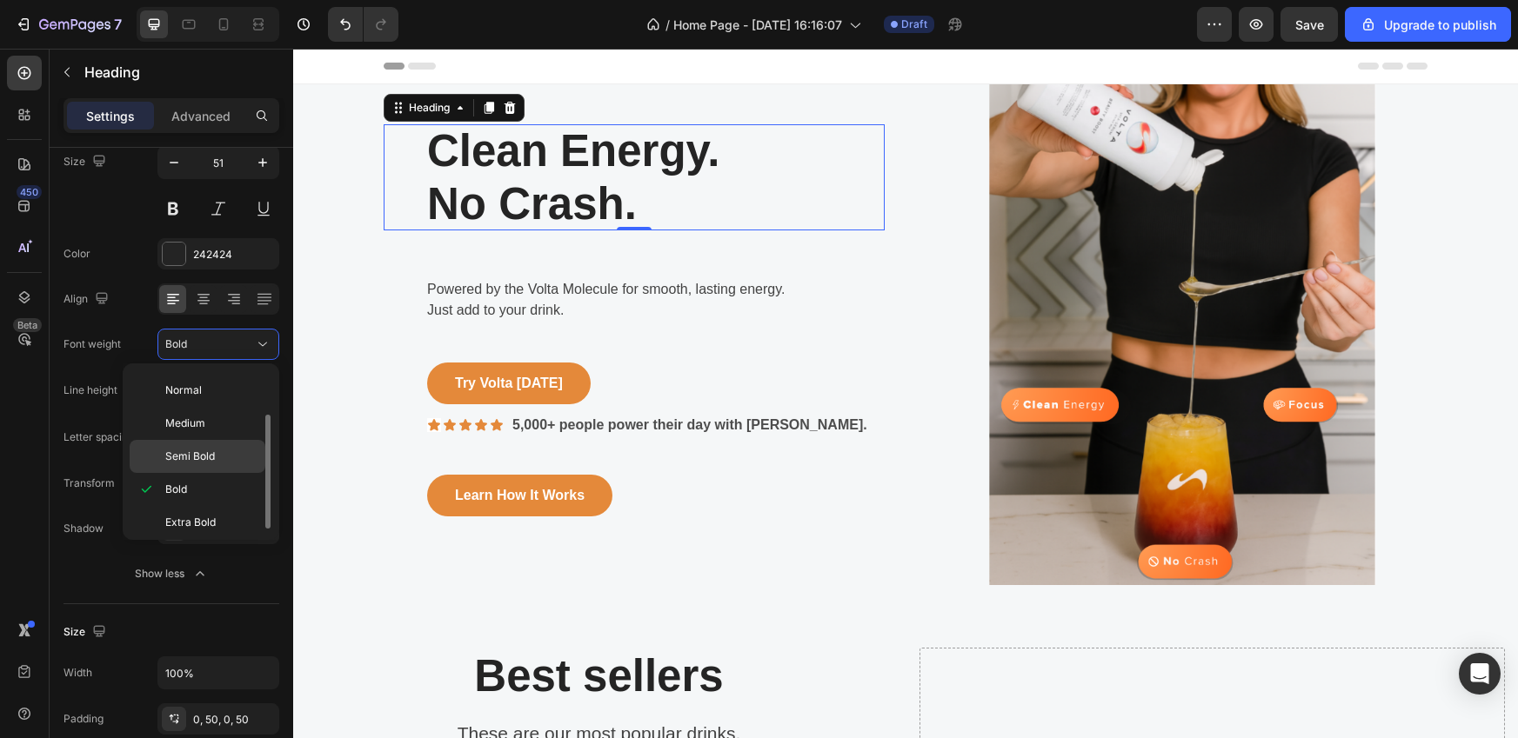
click at [190, 467] on div "Semi Bold" at bounding box center [198, 456] width 136 height 33
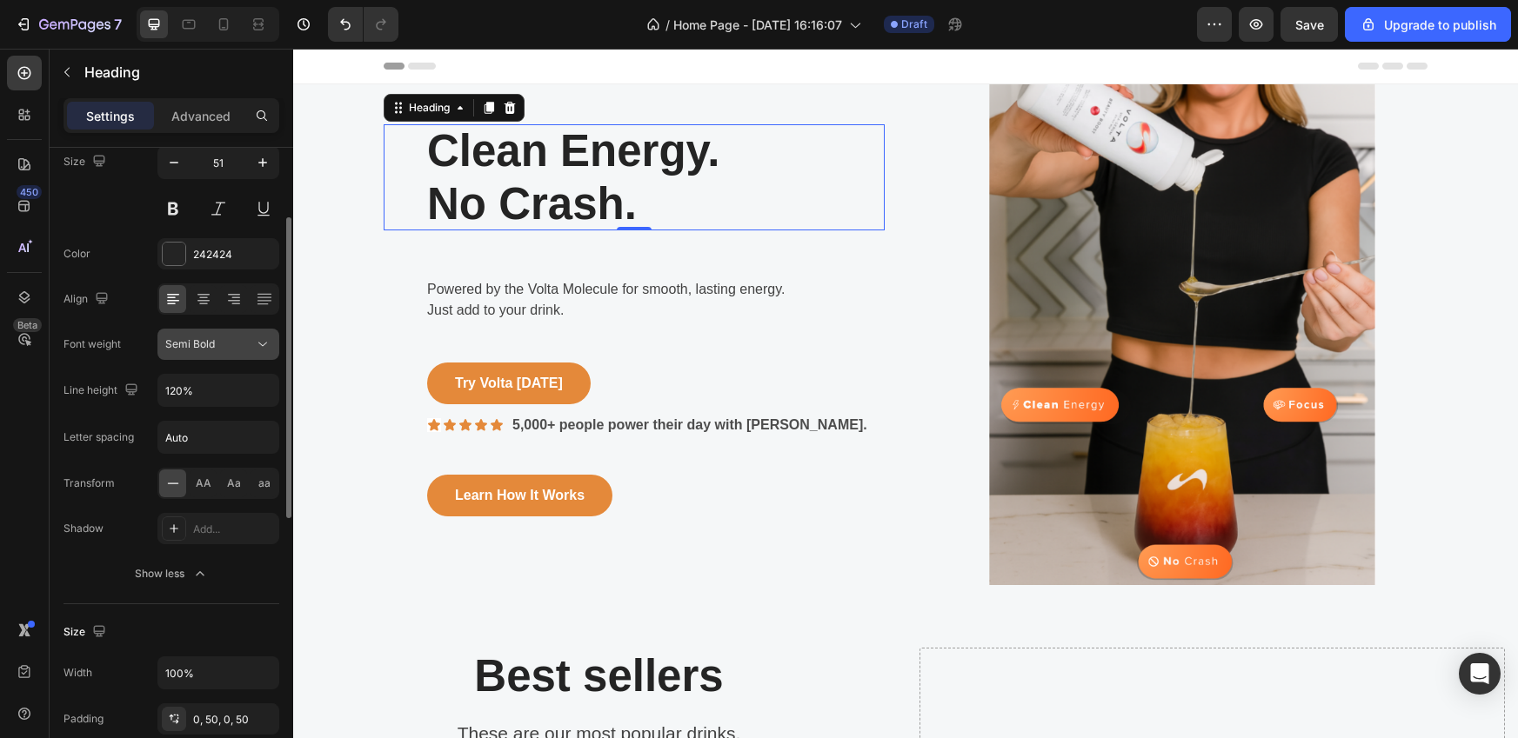
click at [237, 350] on div "Semi Bold" at bounding box center [209, 345] width 89 height 16
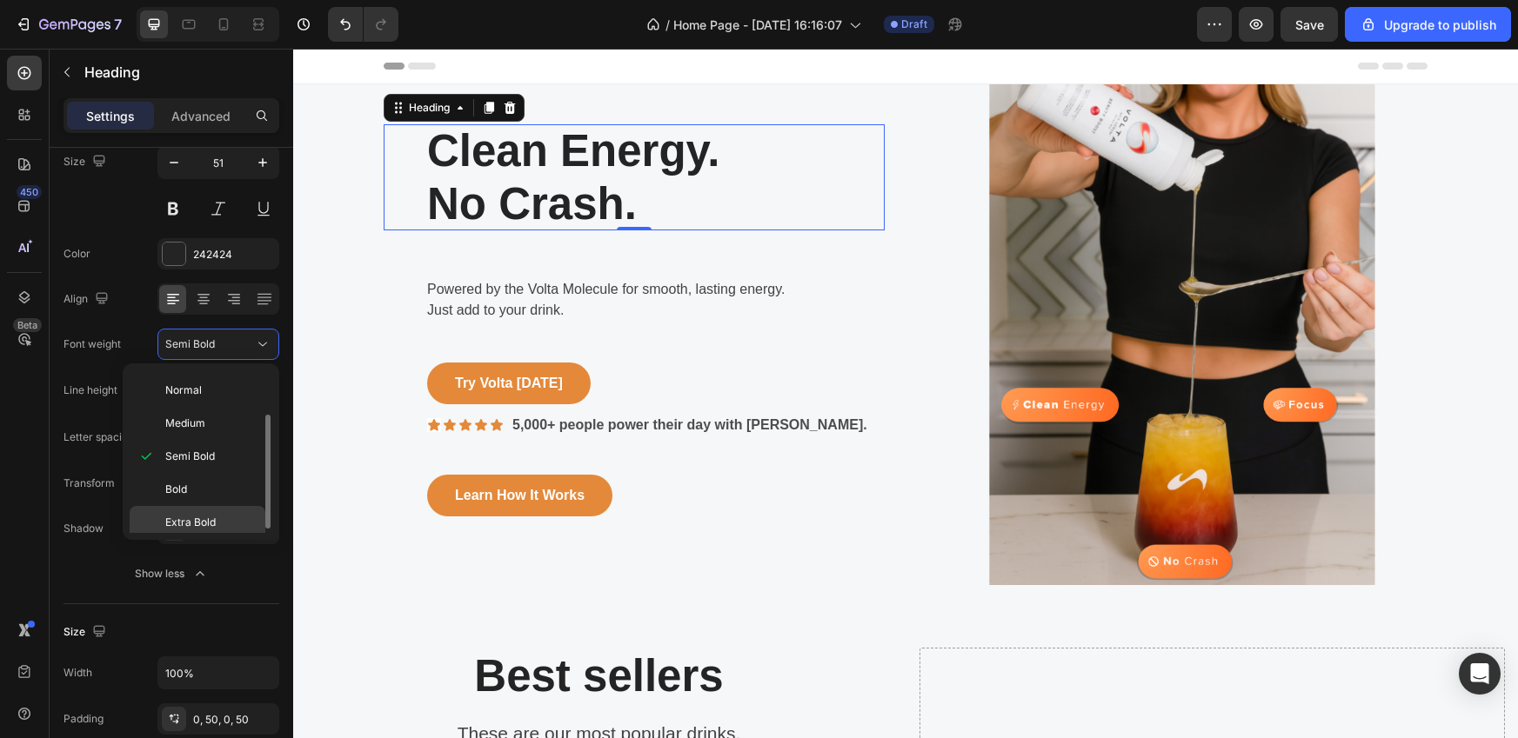
click at [179, 532] on div "Extra Bold" at bounding box center [198, 522] width 136 height 33
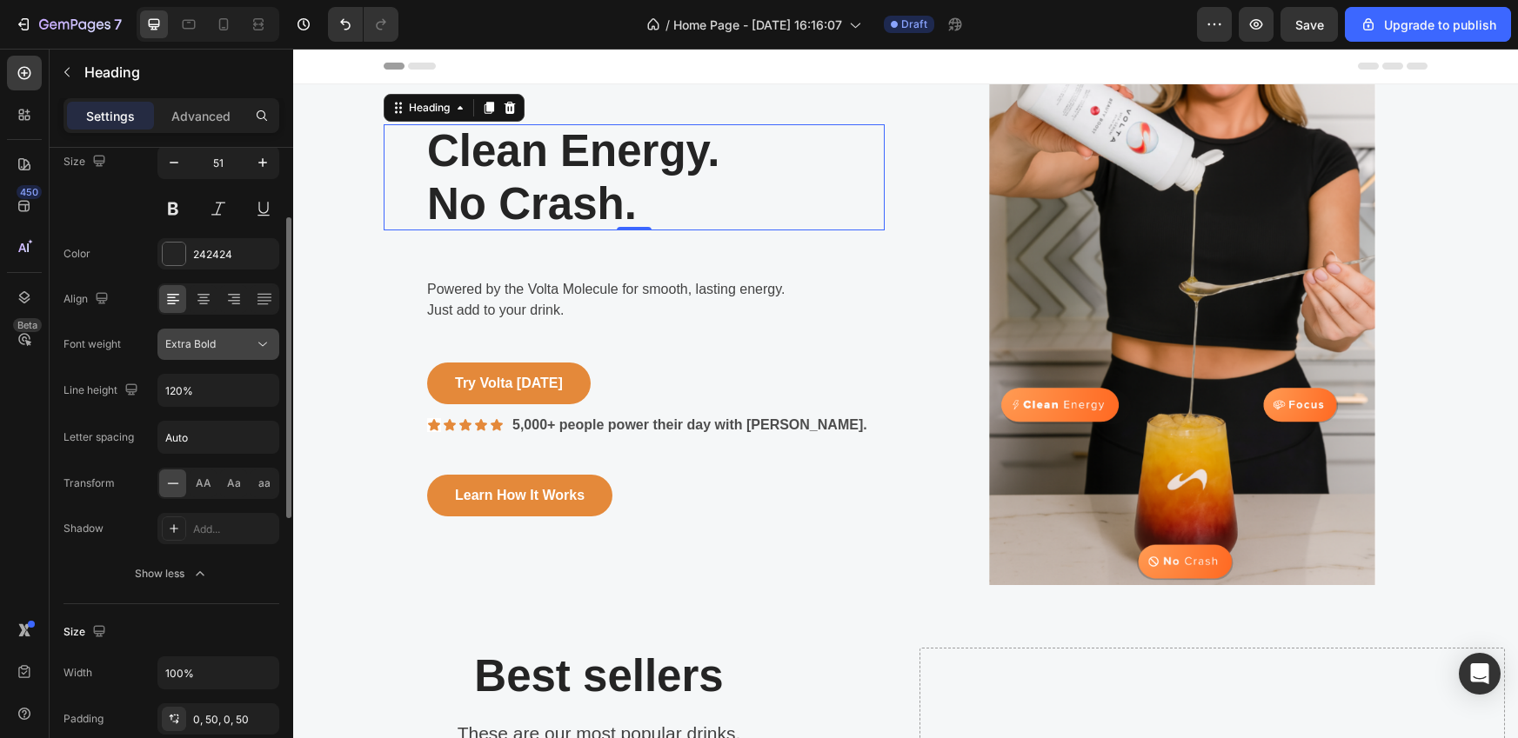
click at [216, 345] on div "Extra Bold" at bounding box center [209, 345] width 89 height 16
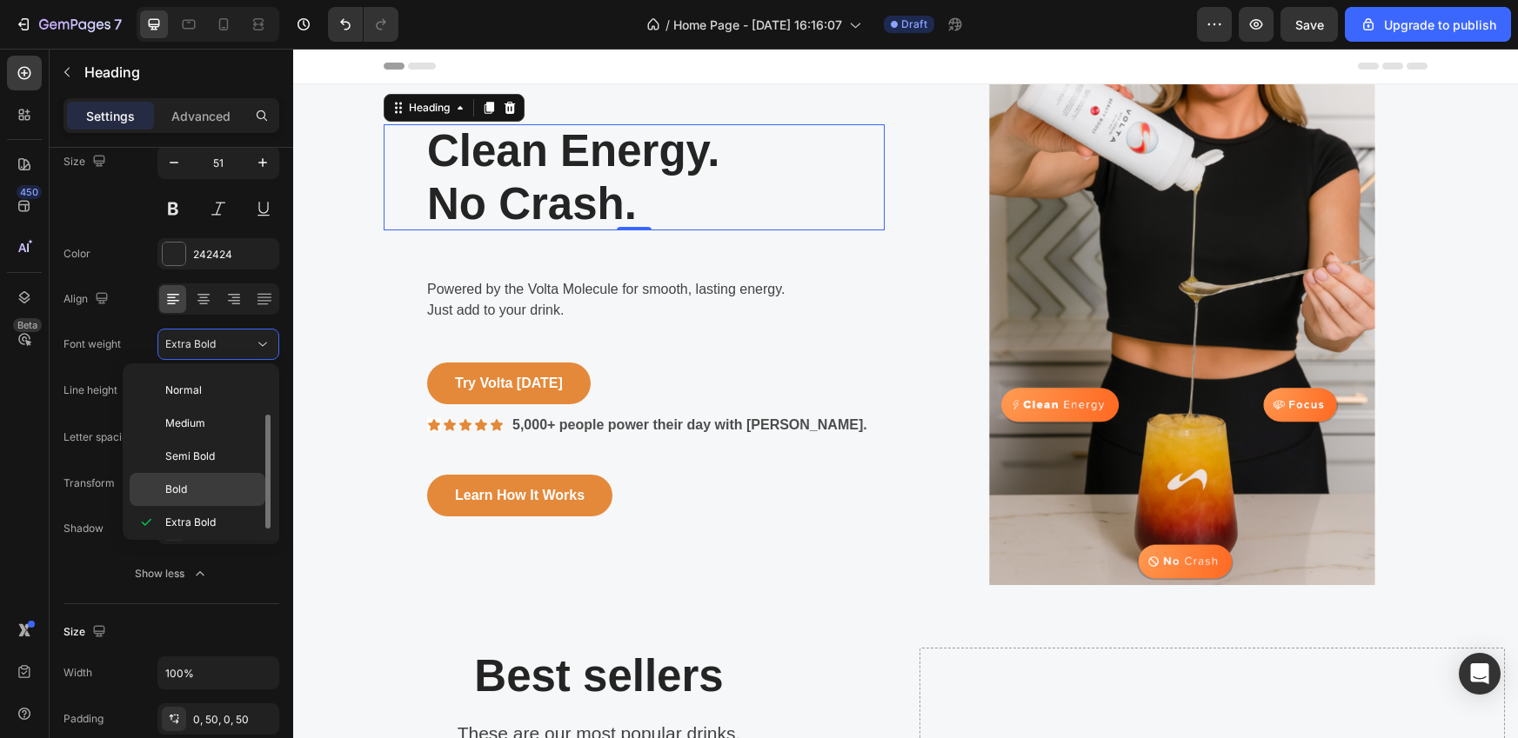
click at [196, 484] on p "Bold" at bounding box center [211, 490] width 92 height 16
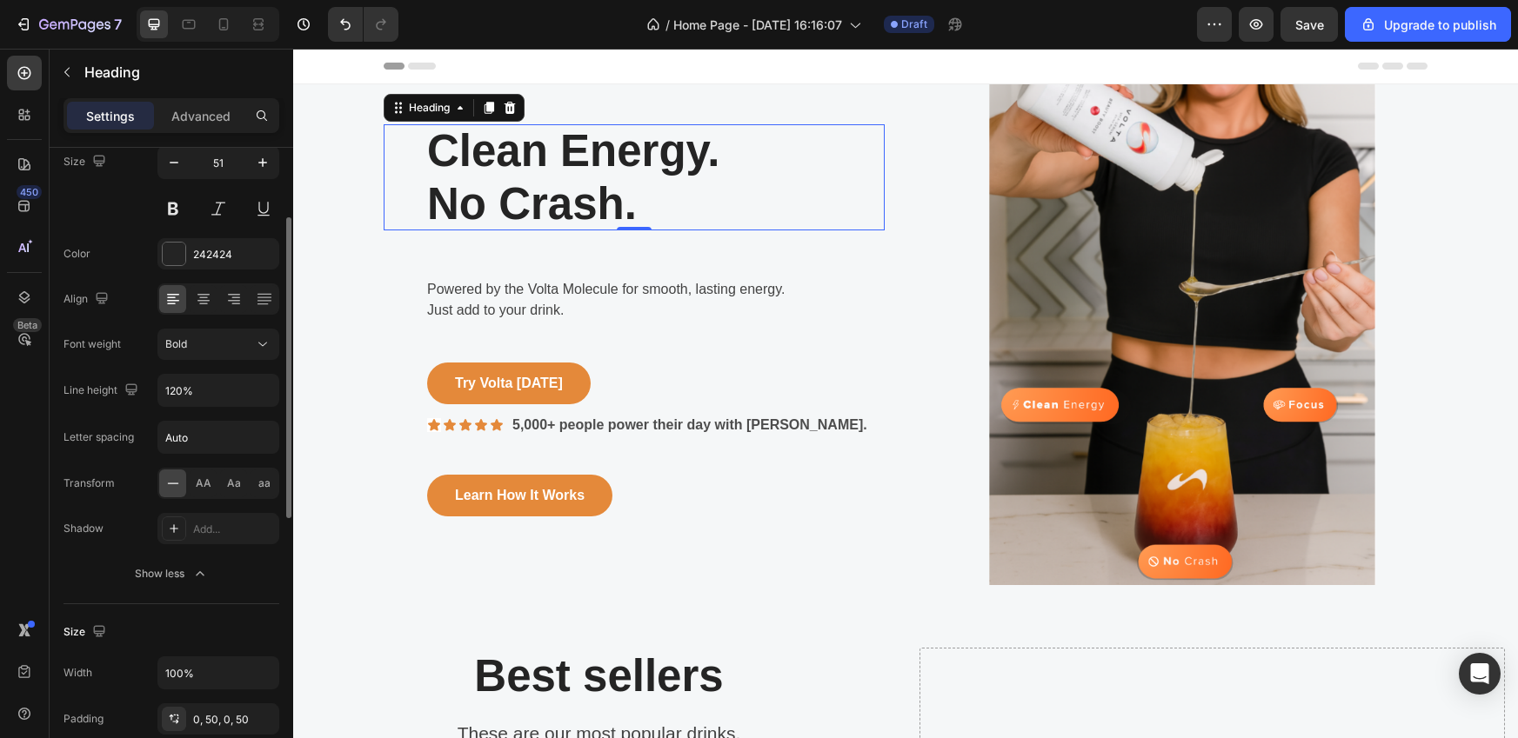
click at [80, 553] on div "Font Sans-serif Size 51 Color 242424 Align Font weight Bold Line height 120% Le…" at bounding box center [171, 345] width 216 height 489
click at [175, 526] on icon at bounding box center [174, 529] width 14 height 14
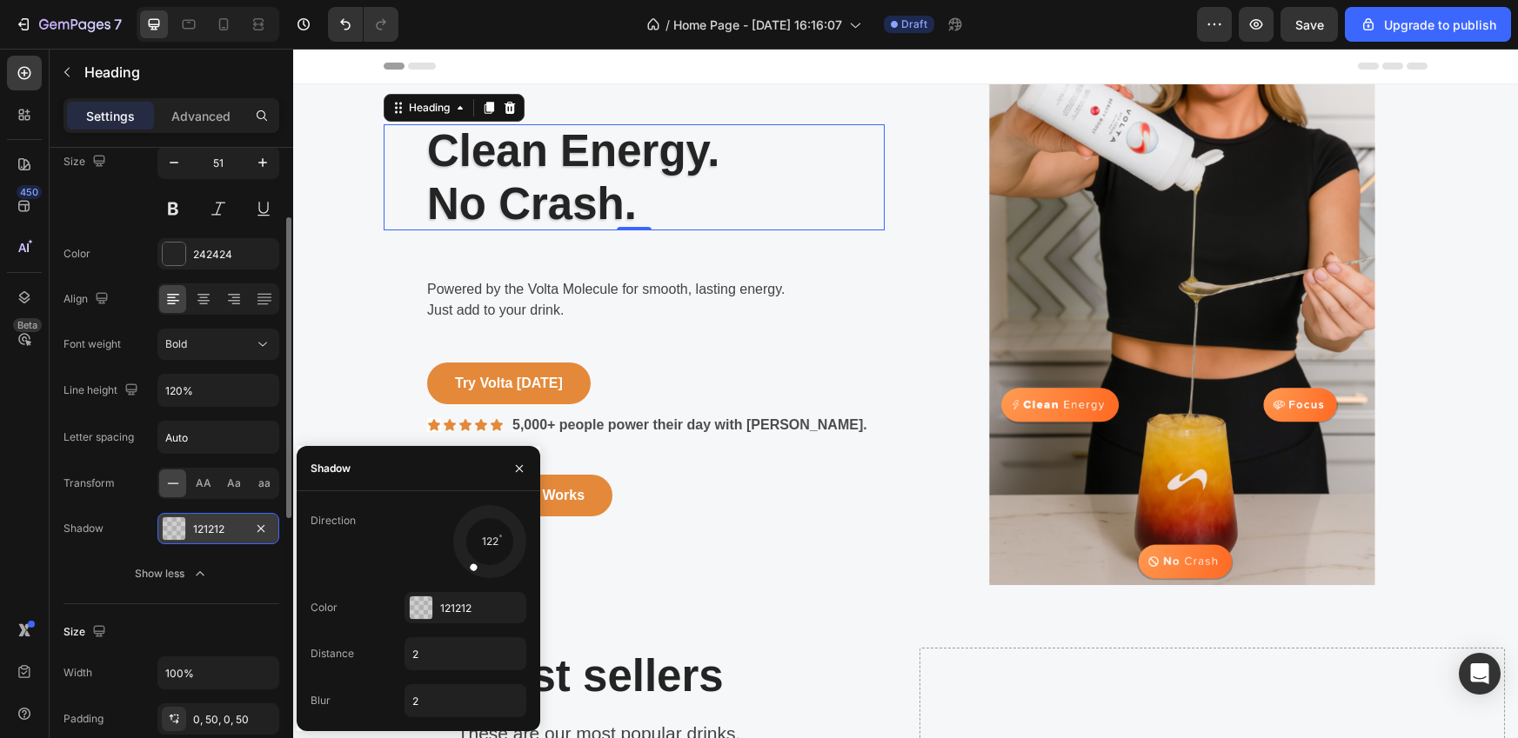
drag, startPoint x: 471, startPoint y: 564, endPoint x: 464, endPoint y: 575, distance: 12.8
click at [464, 575] on div at bounding box center [490, 542] width 78 height 78
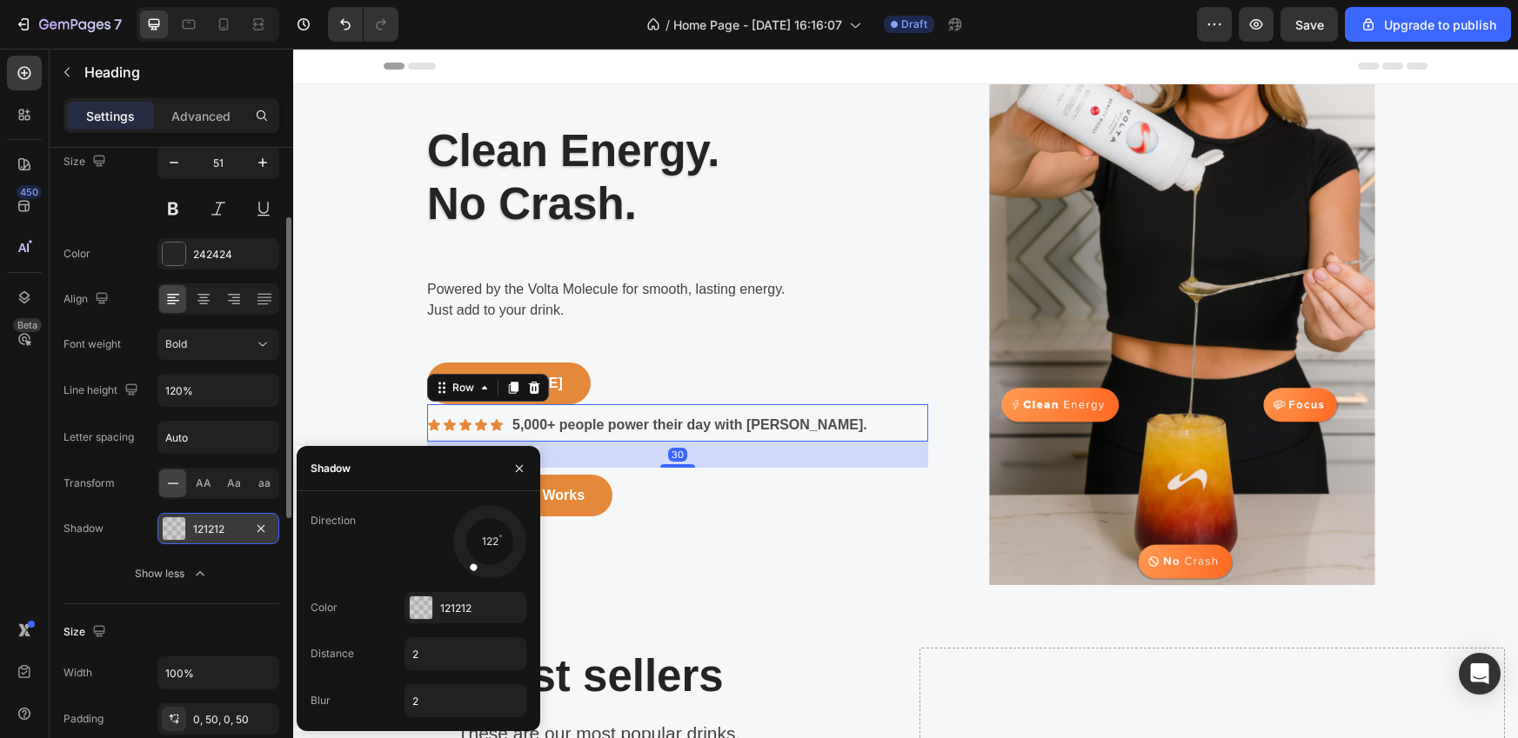
click at [806, 408] on div "Icon Icon Icon Icon Icon Icon List 5,000+ people power their day with [PERSON_N…" at bounding box center [677, 422] width 501 height 37
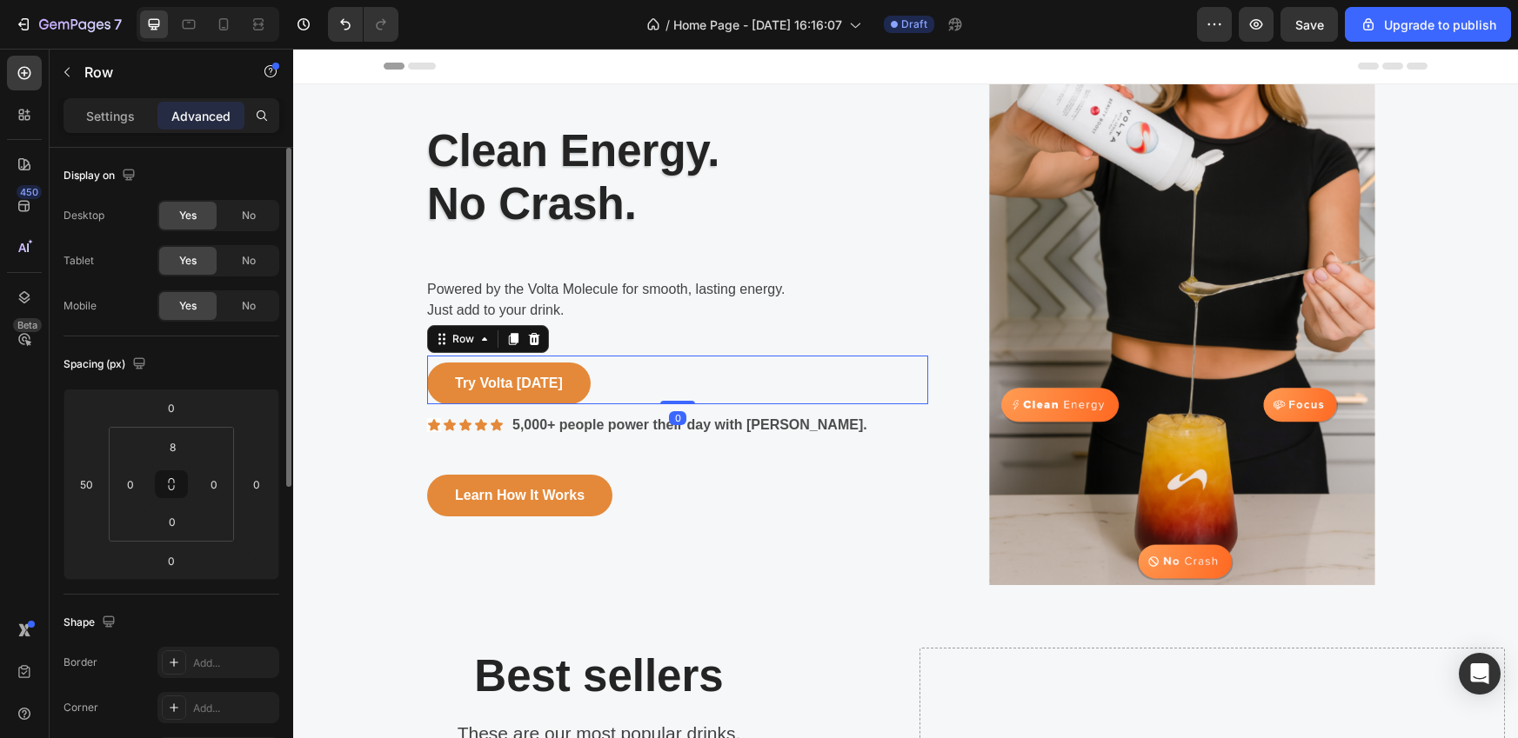
click at [810, 388] on div "Try Volta [DATE] Button Row 0" at bounding box center [677, 380] width 501 height 49
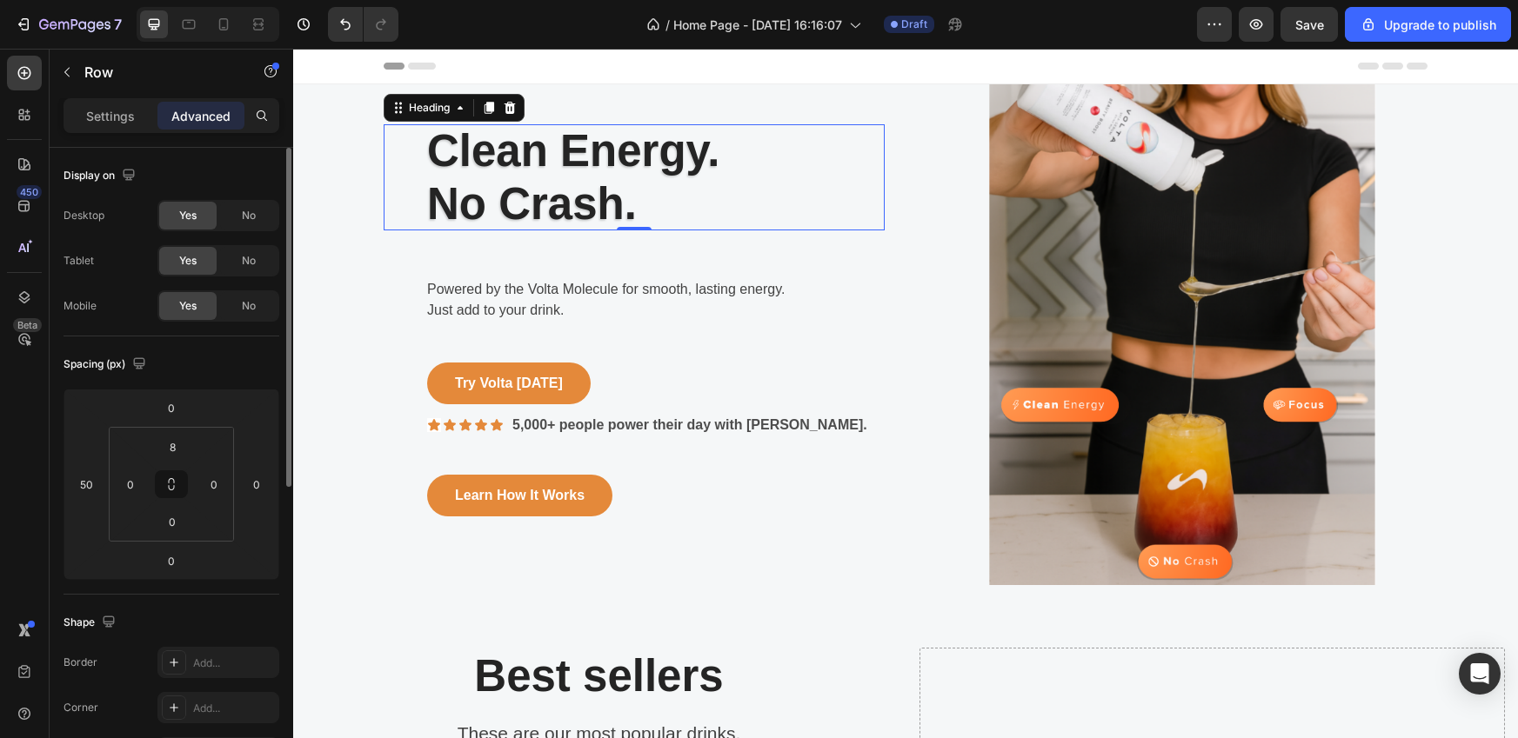
click at [578, 194] on h2 "Clean Energy. No Crash." at bounding box center [634, 177] width 501 height 106
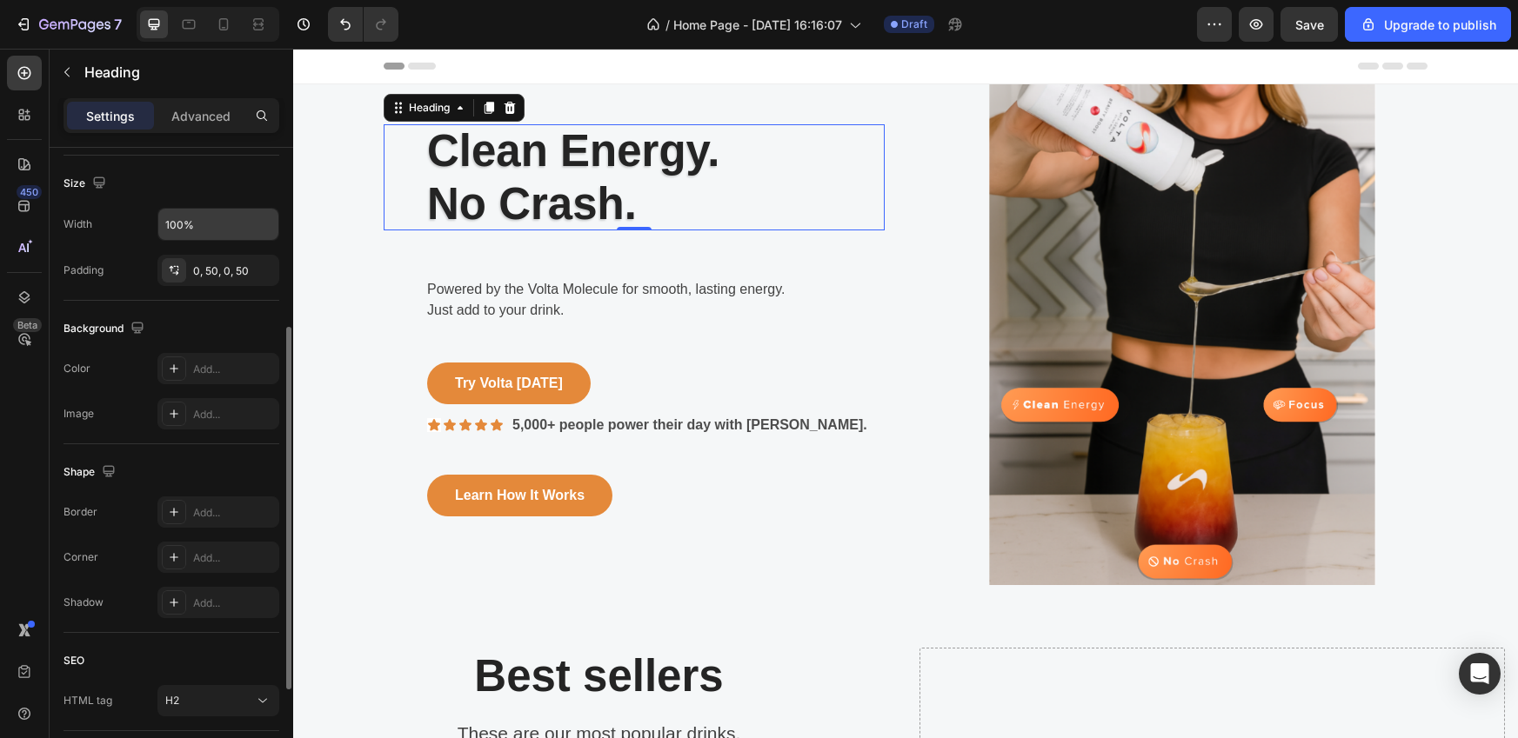
scroll to position [365, 0]
click at [204, 605] on div "Add..." at bounding box center [234, 605] width 82 height 16
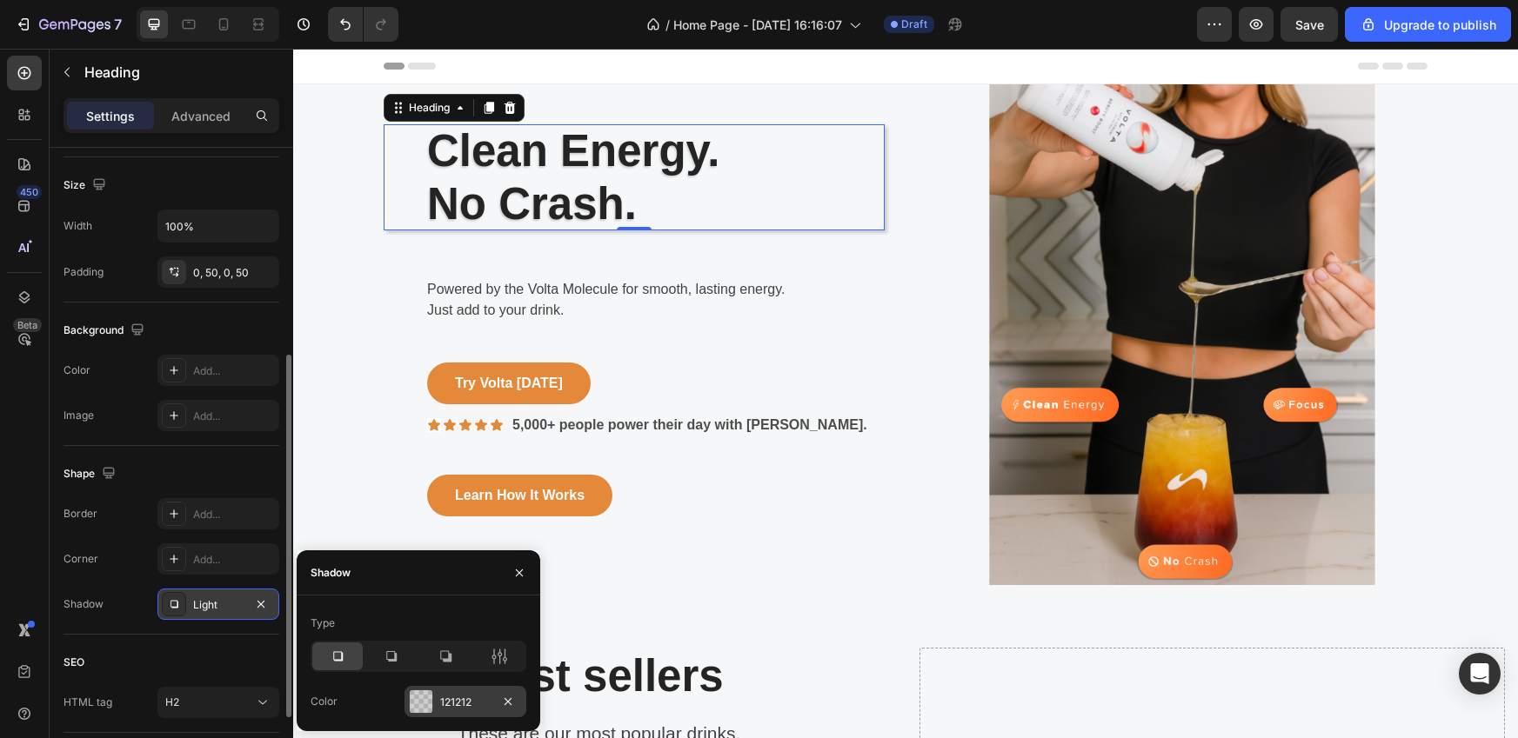
click at [416, 709] on div at bounding box center [421, 702] width 23 height 23
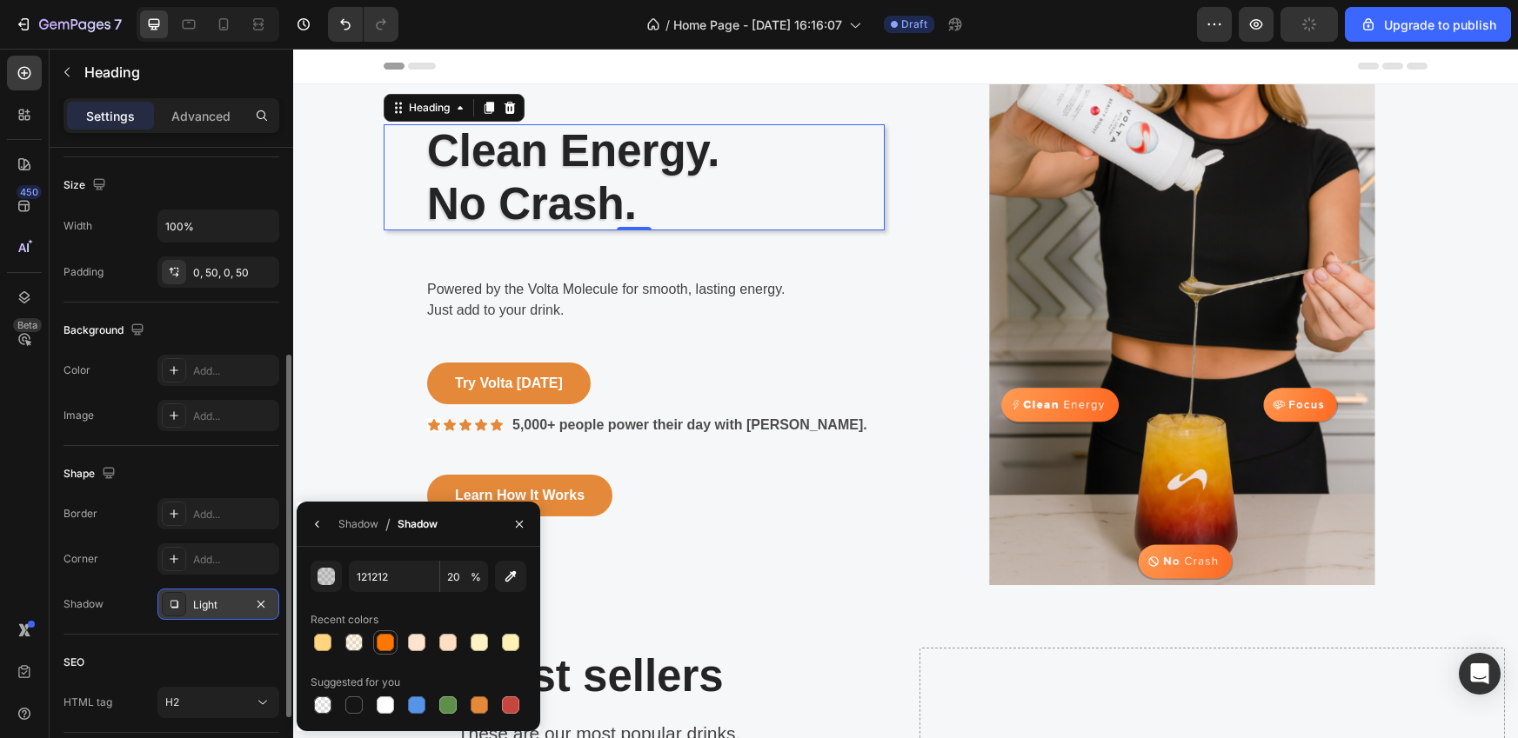
click at [386, 641] on div at bounding box center [385, 642] width 17 height 17
type input "FF7700"
type input "100"
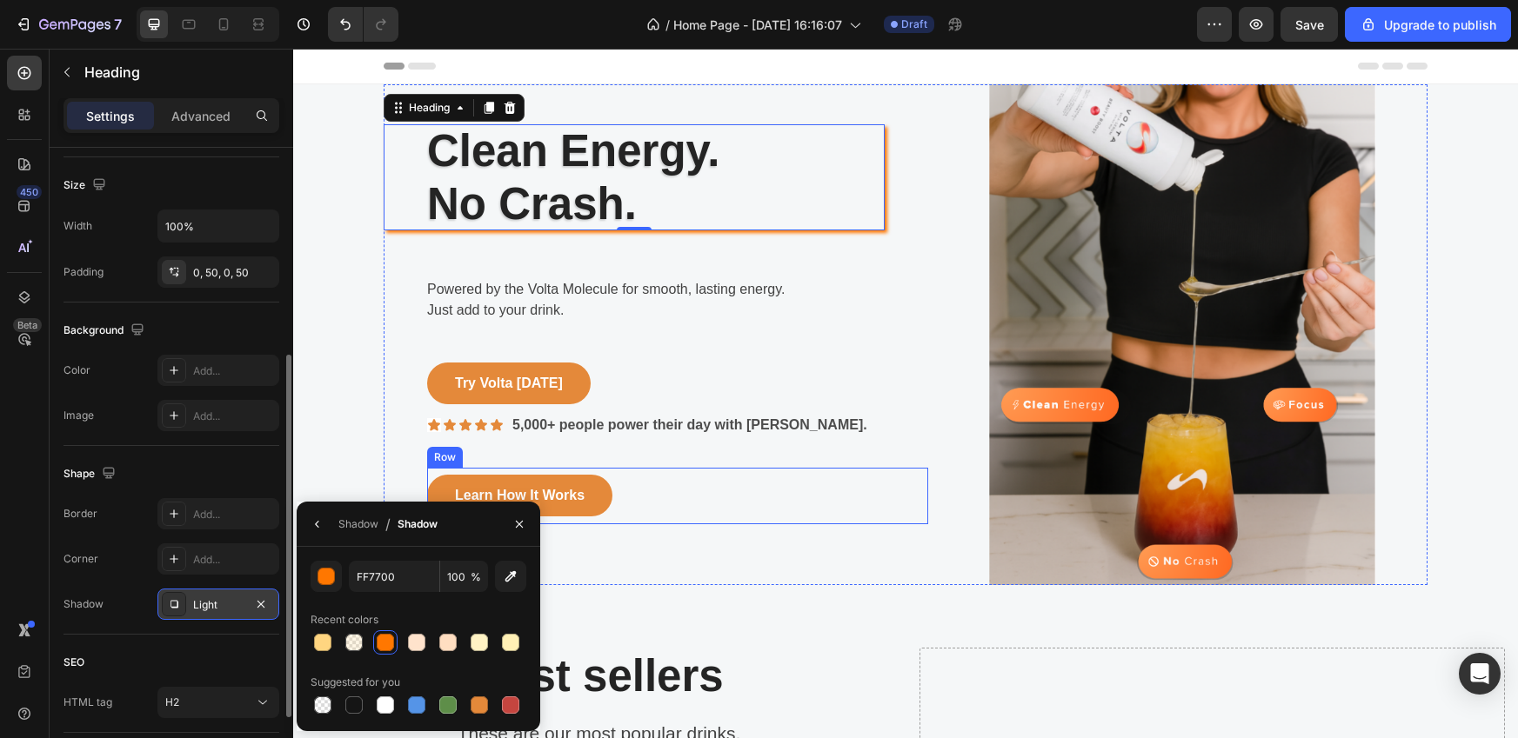
click at [829, 510] on div "Learn How It Works Button Row" at bounding box center [677, 496] width 501 height 57
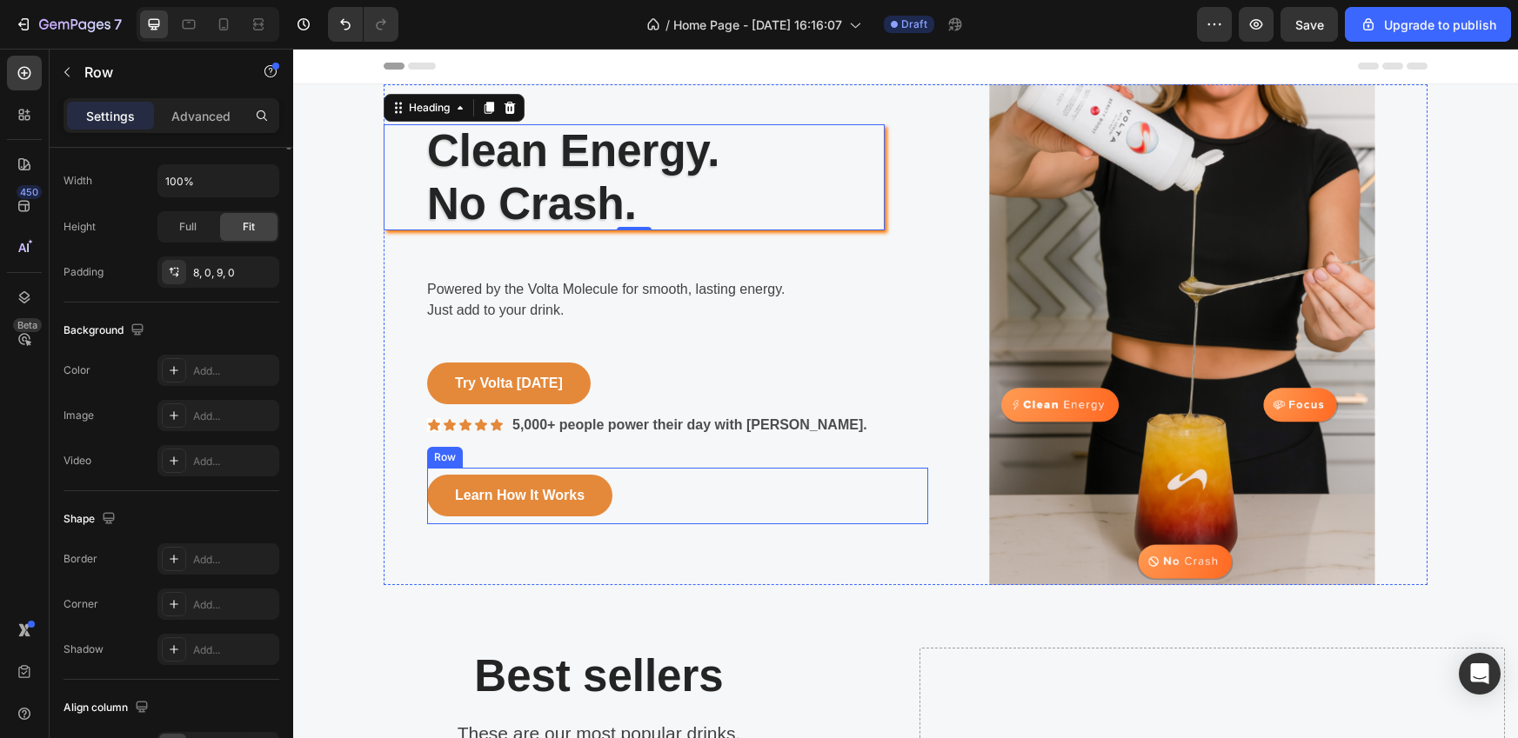
scroll to position [0, 0]
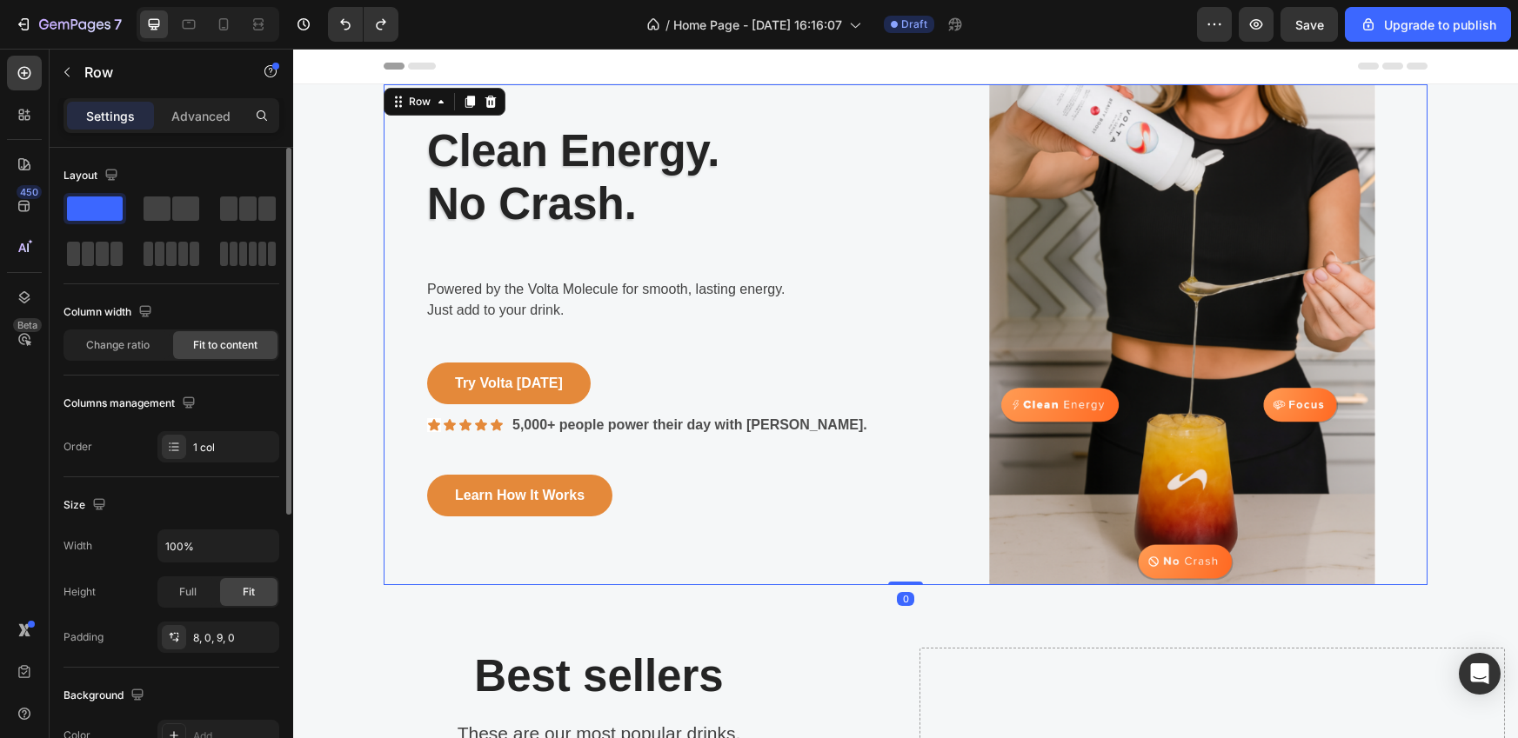
click at [878, 325] on div "Clean Energy. No Crash. Heading Row Powered by the Volta Molecule for smooth, l…" at bounding box center [906, 334] width 1044 height 501
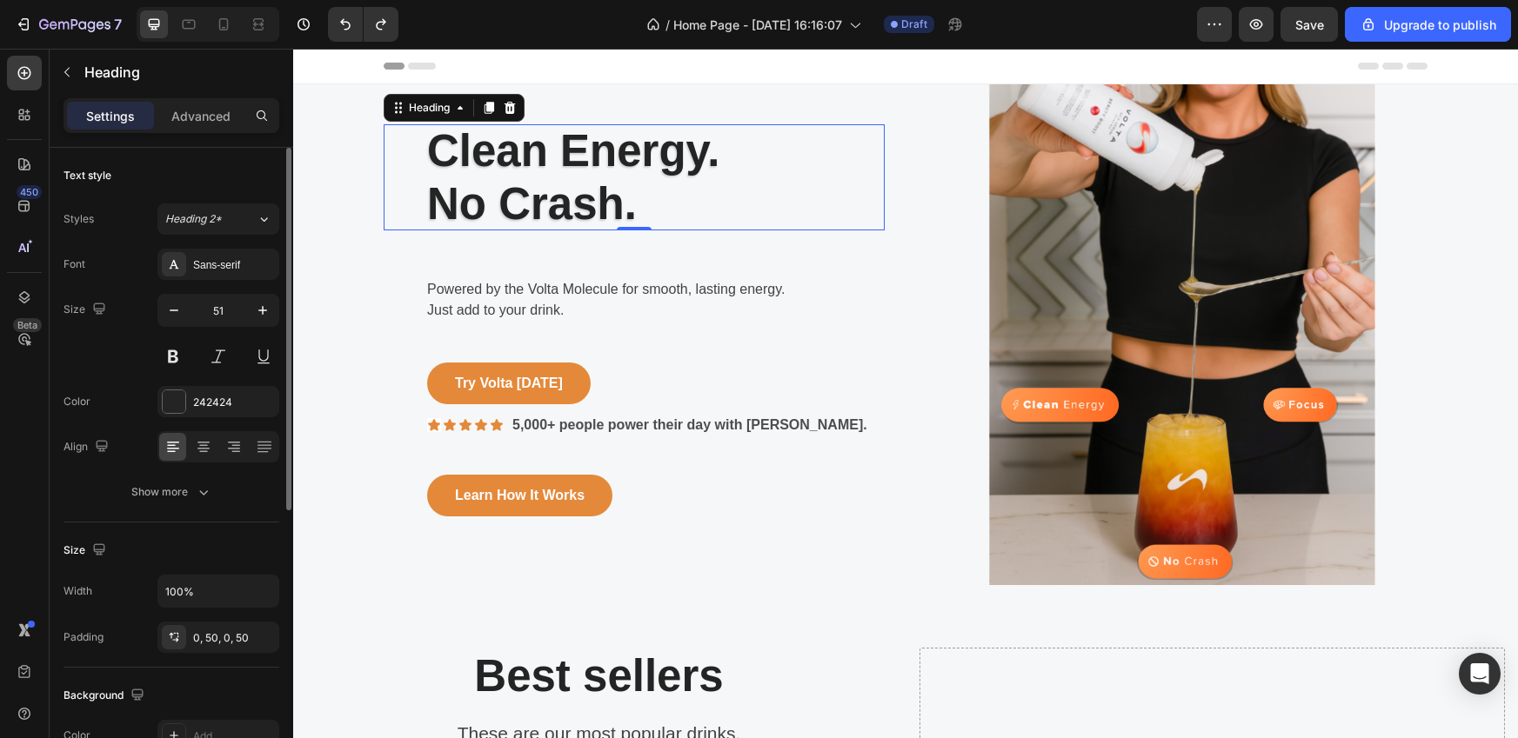
click at [618, 163] on h2 "Clean Energy. No Crash." at bounding box center [634, 177] width 501 height 106
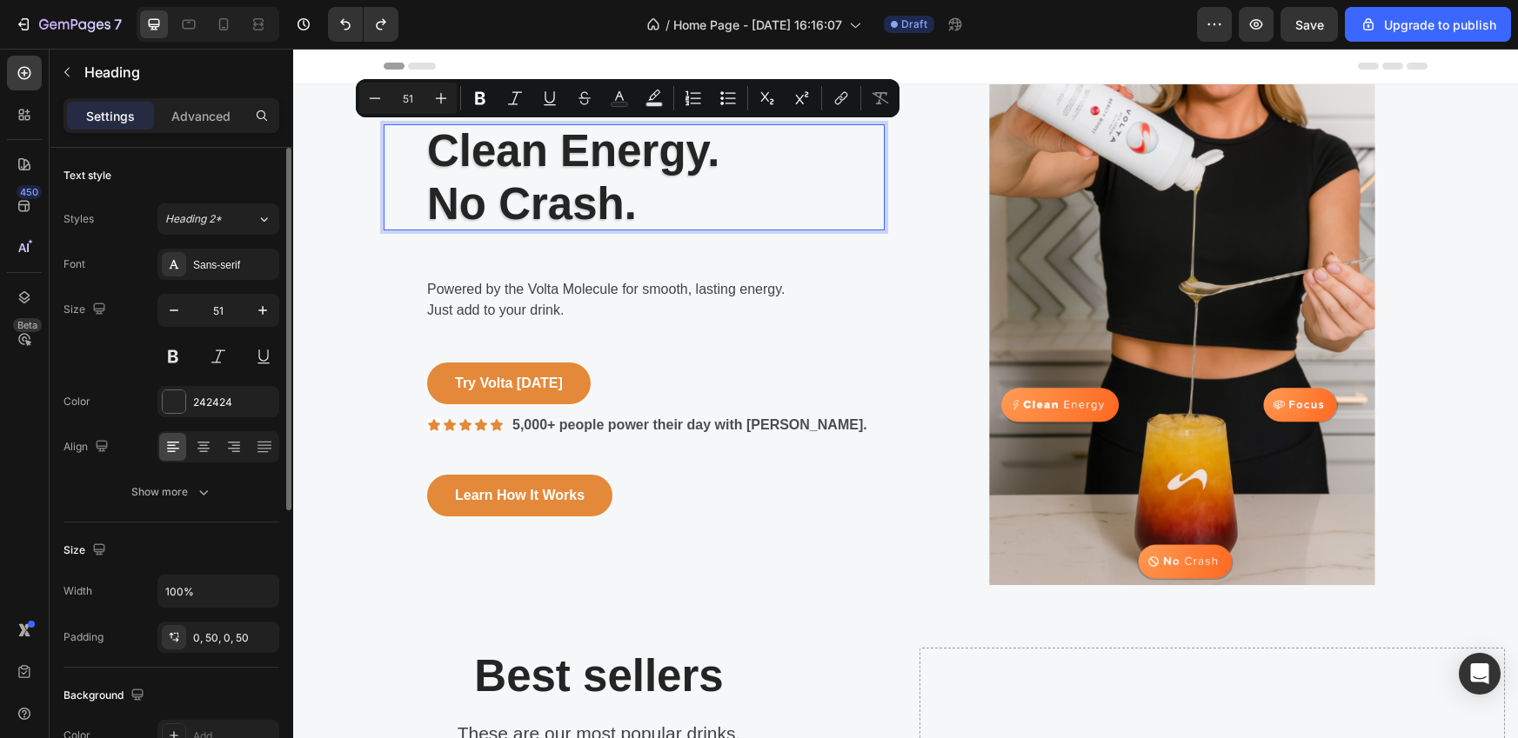
click at [630, 191] on p "Clean Energy. No Crash." at bounding box center [634, 177] width 414 height 106
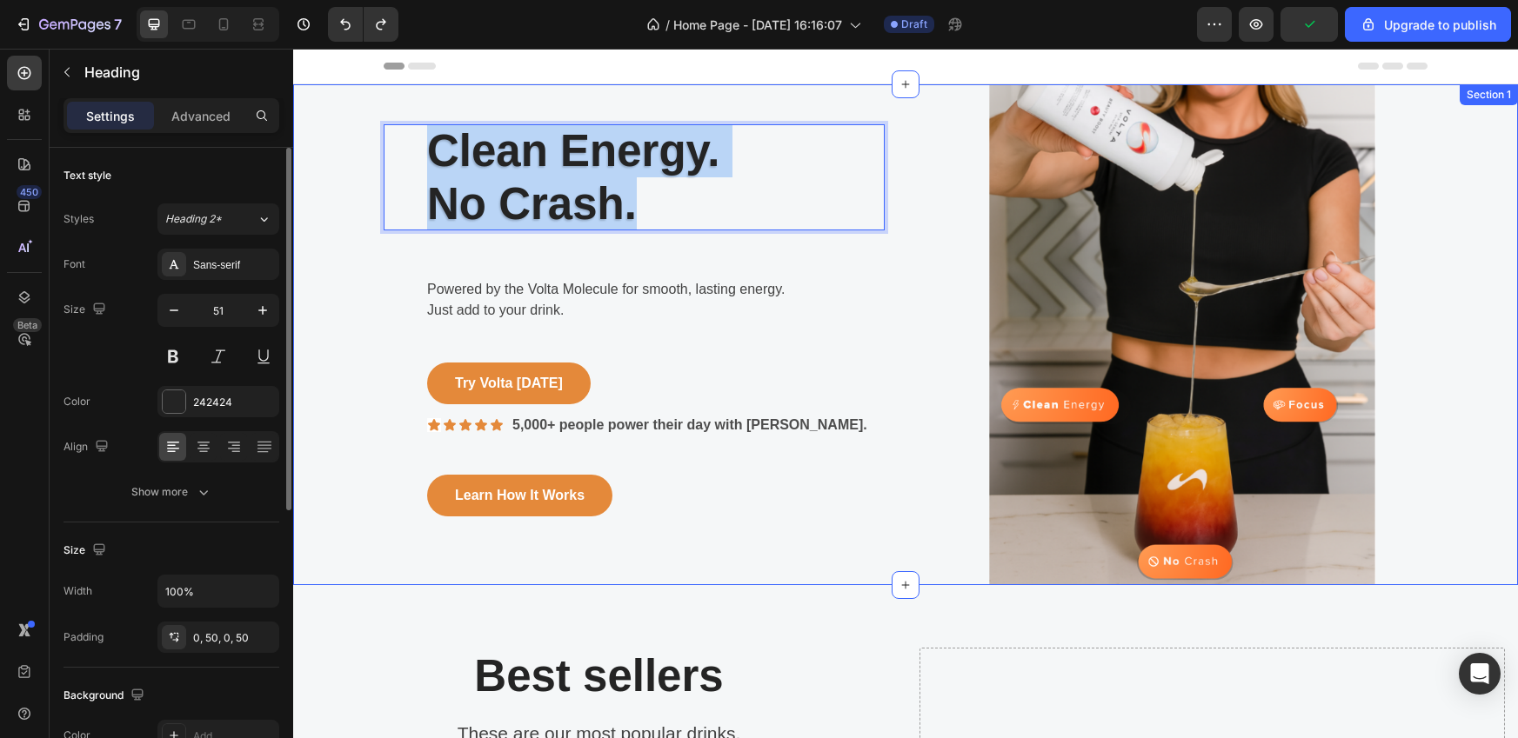
drag, startPoint x: 649, startPoint y: 209, endPoint x: 349, endPoint y: 93, distance: 321.6
click at [349, 93] on div "Clean Energy. No Crash. Heading 0 Row Powered by the Volta Molecule for smooth,…" at bounding box center [905, 334] width 1198 height 501
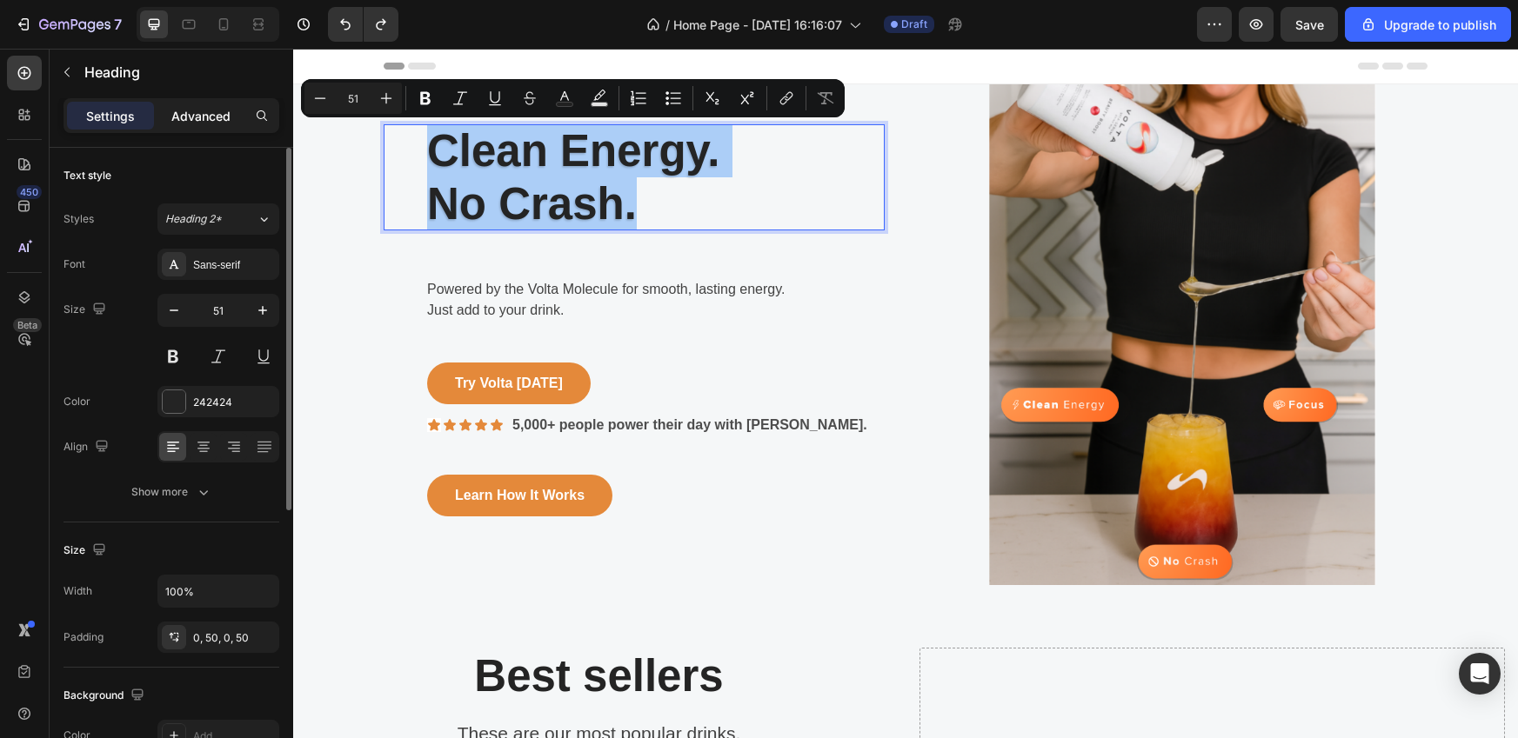
click at [188, 125] on div "Advanced" at bounding box center [200, 116] width 87 height 28
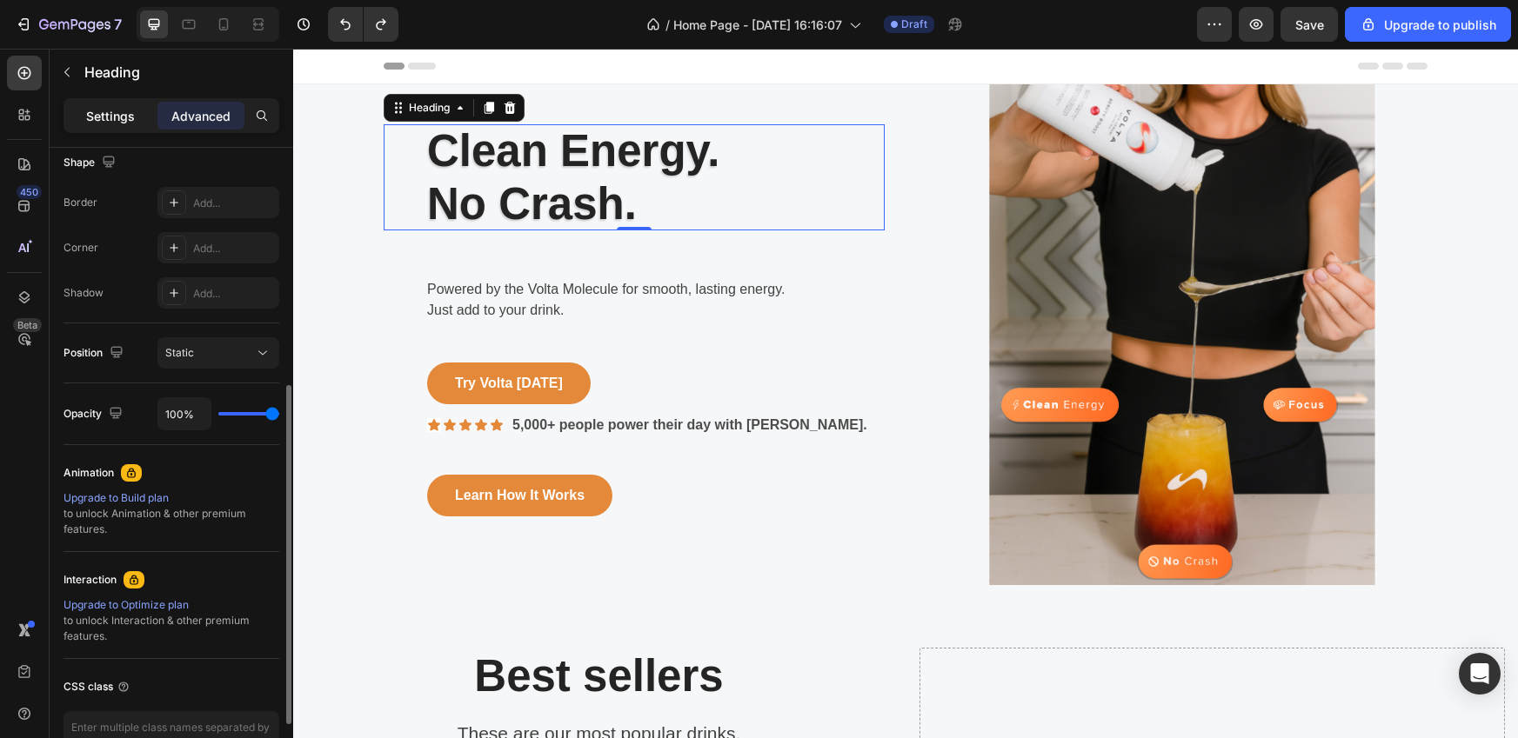
scroll to position [470, 0]
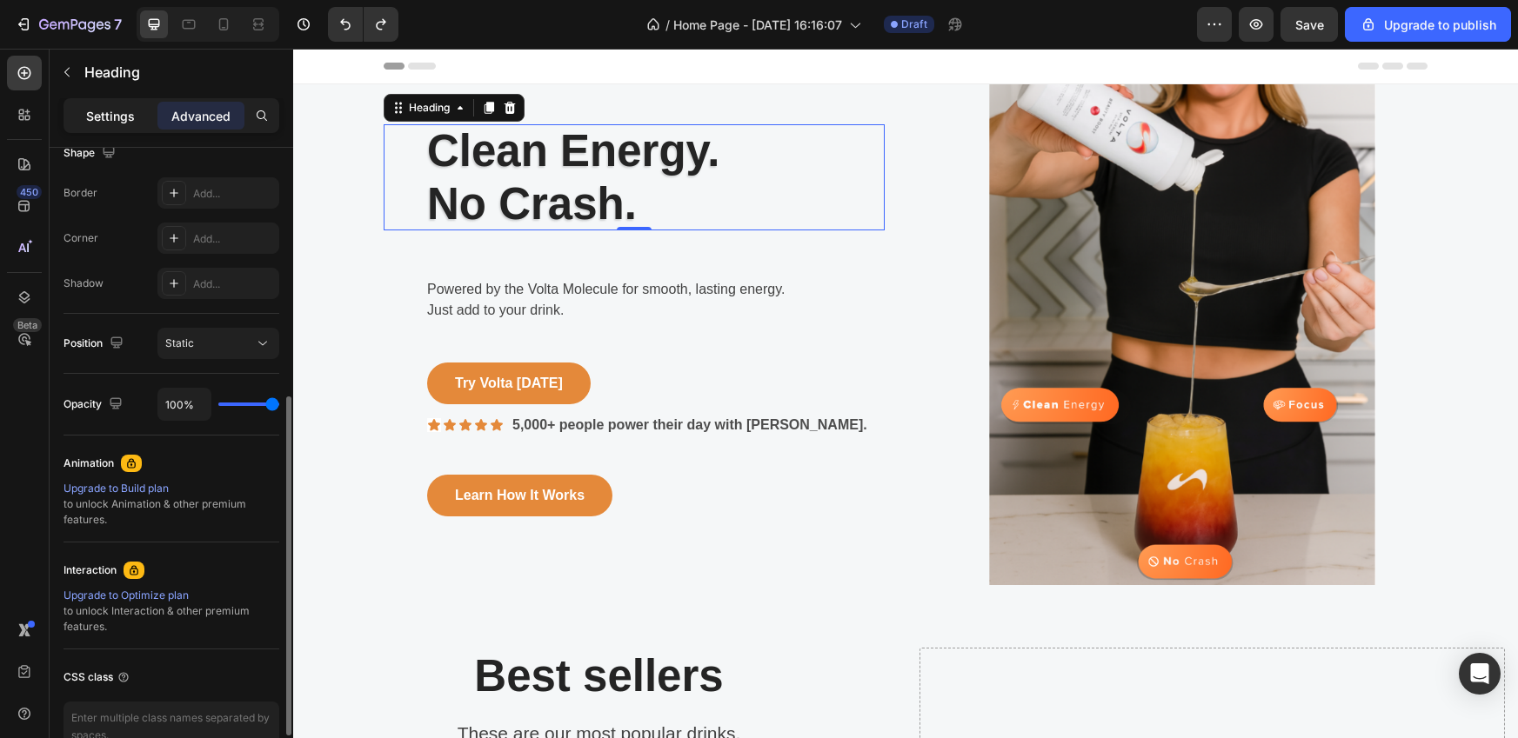
click at [113, 120] on p "Settings" at bounding box center [110, 116] width 49 height 18
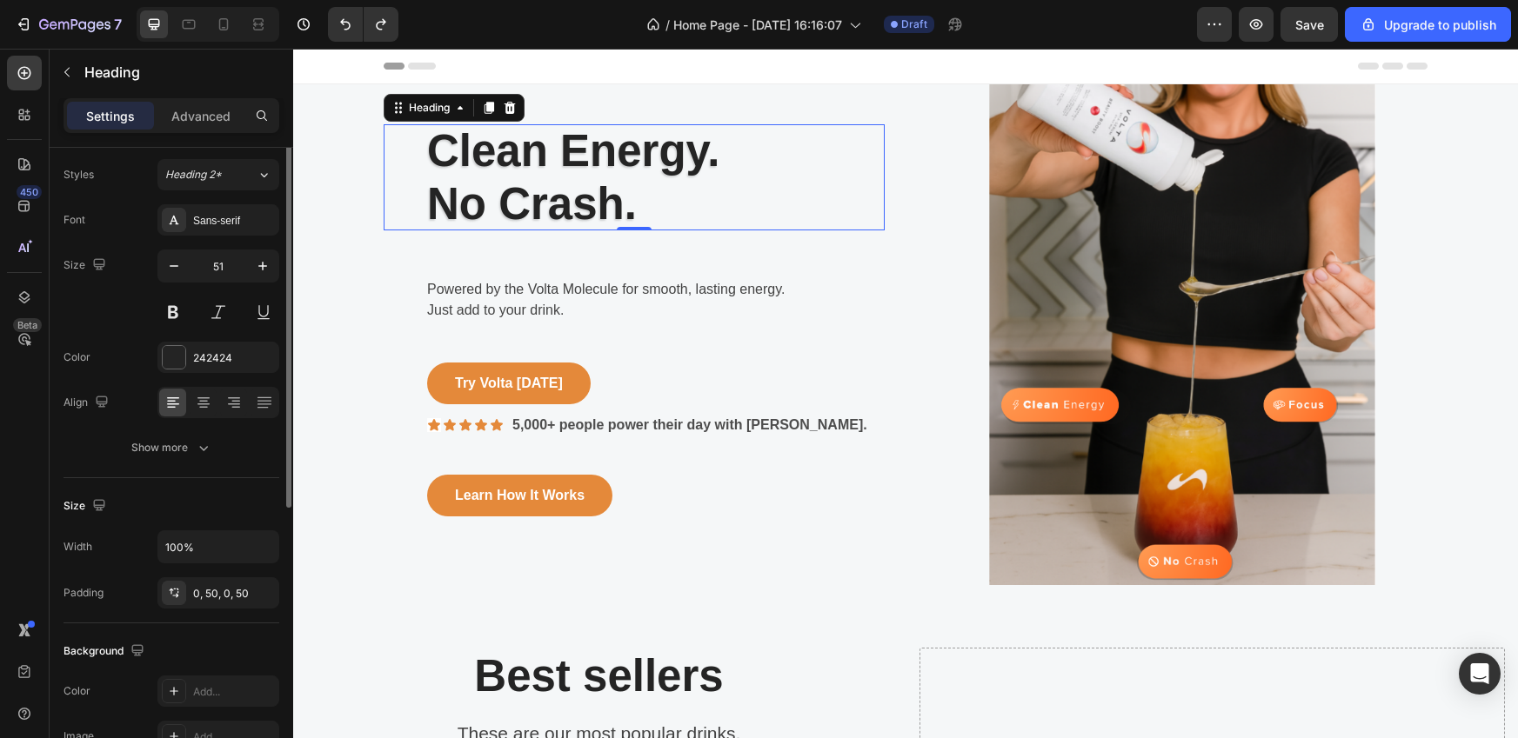
scroll to position [0, 0]
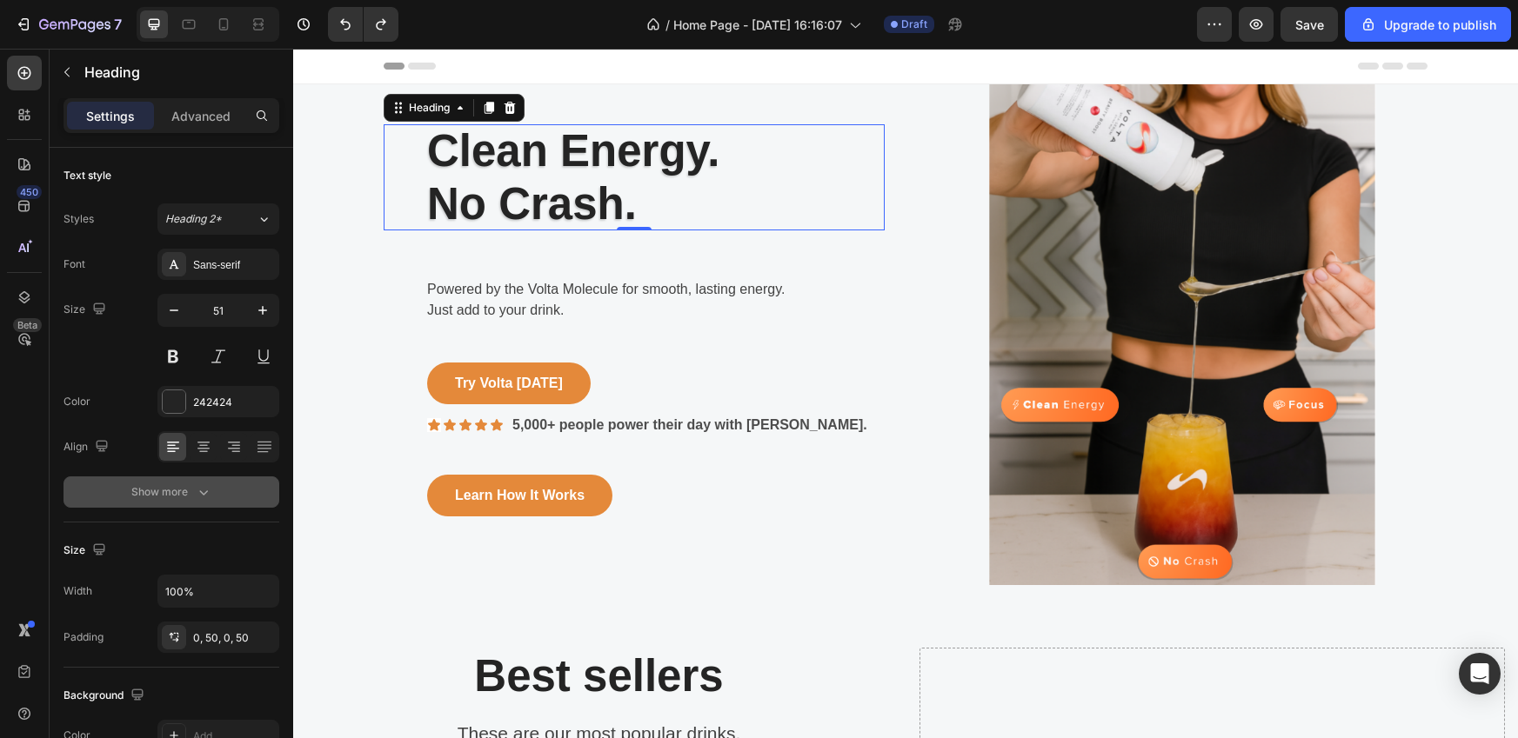
click at [175, 494] on div "Show more" at bounding box center [171, 492] width 81 height 17
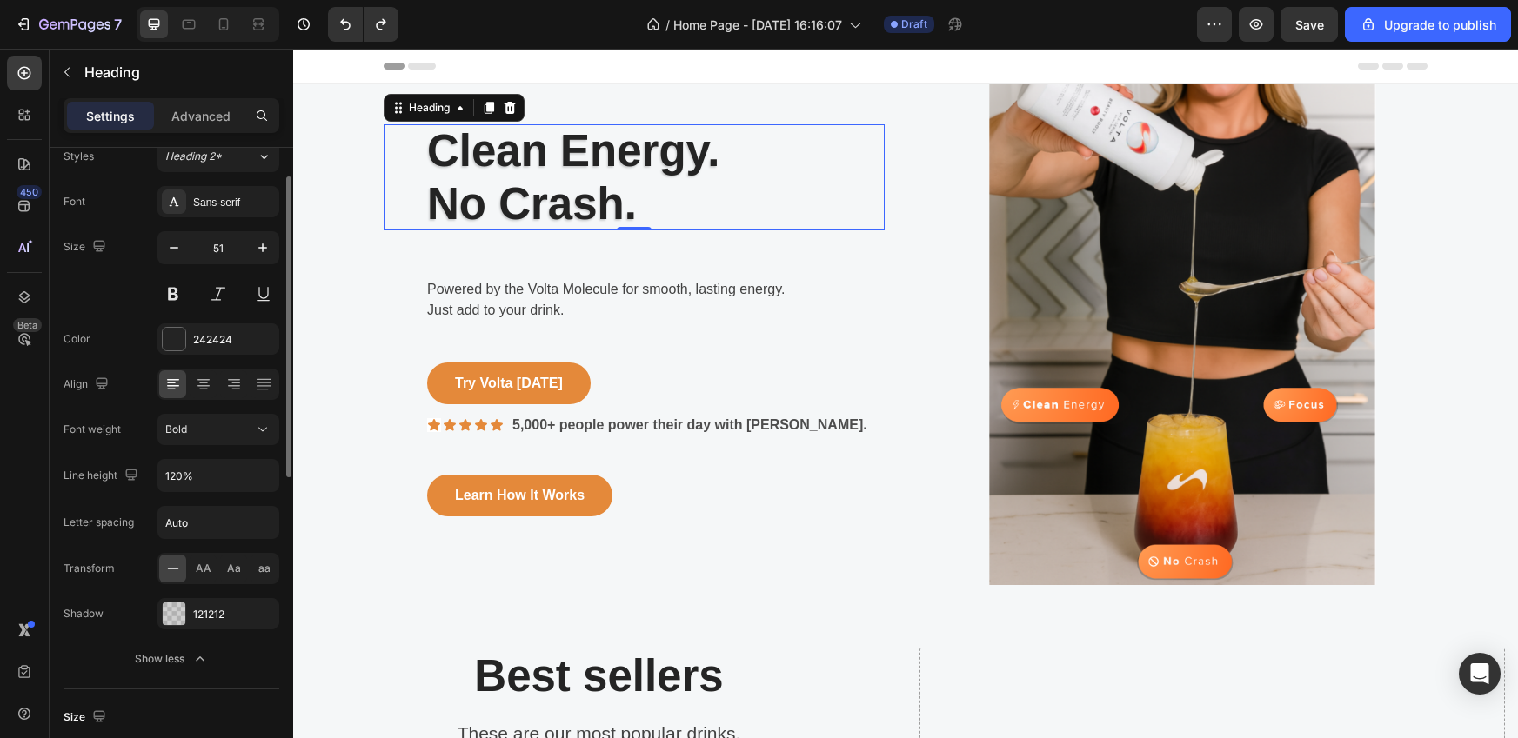
scroll to position [62, 0]
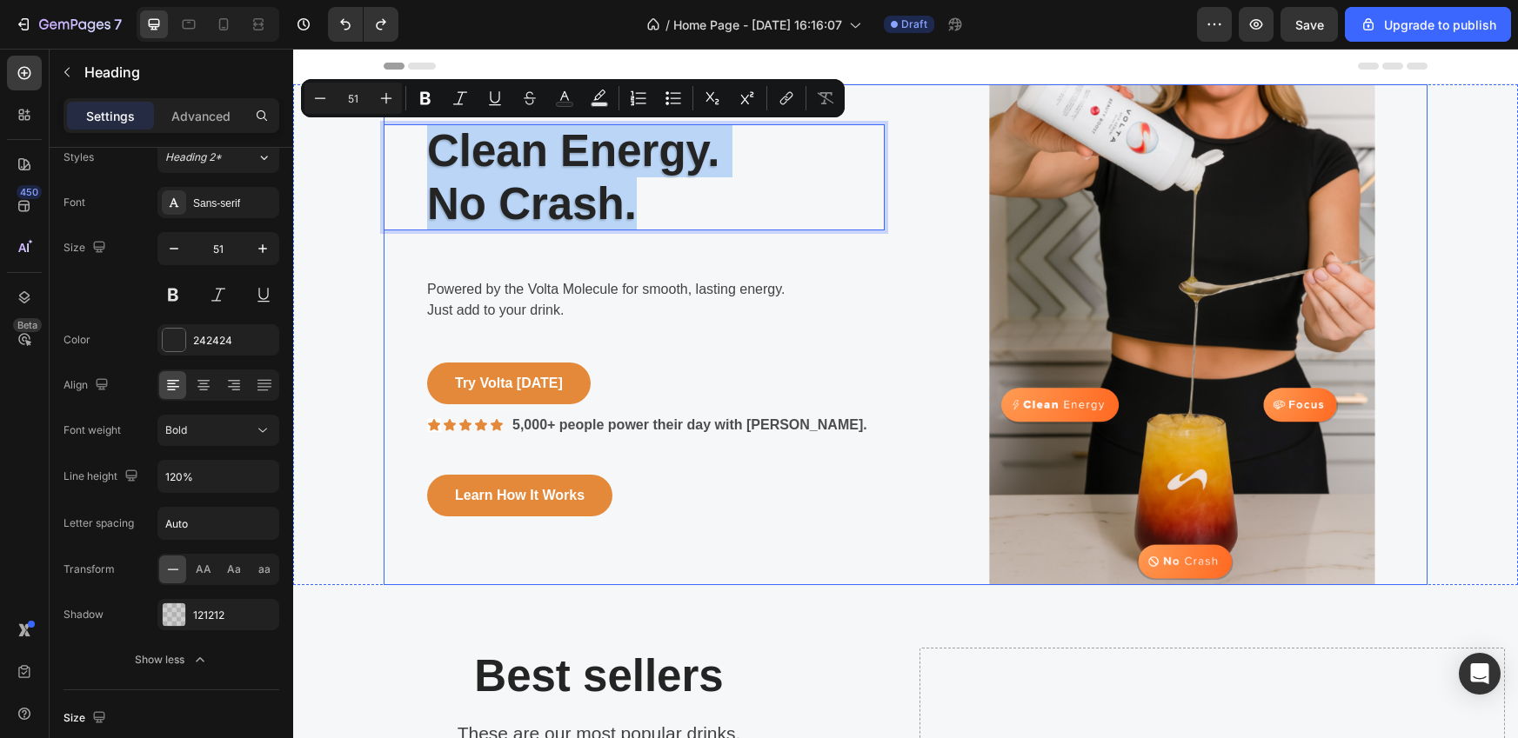
drag, startPoint x: 637, startPoint y: 203, endPoint x: 417, endPoint y: 120, distance: 234.2
click at [417, 120] on div "Clean Energy. No Crash. Heading 0 Row Powered by the Volta Molecule for smooth,…" at bounding box center [634, 334] width 501 height 501
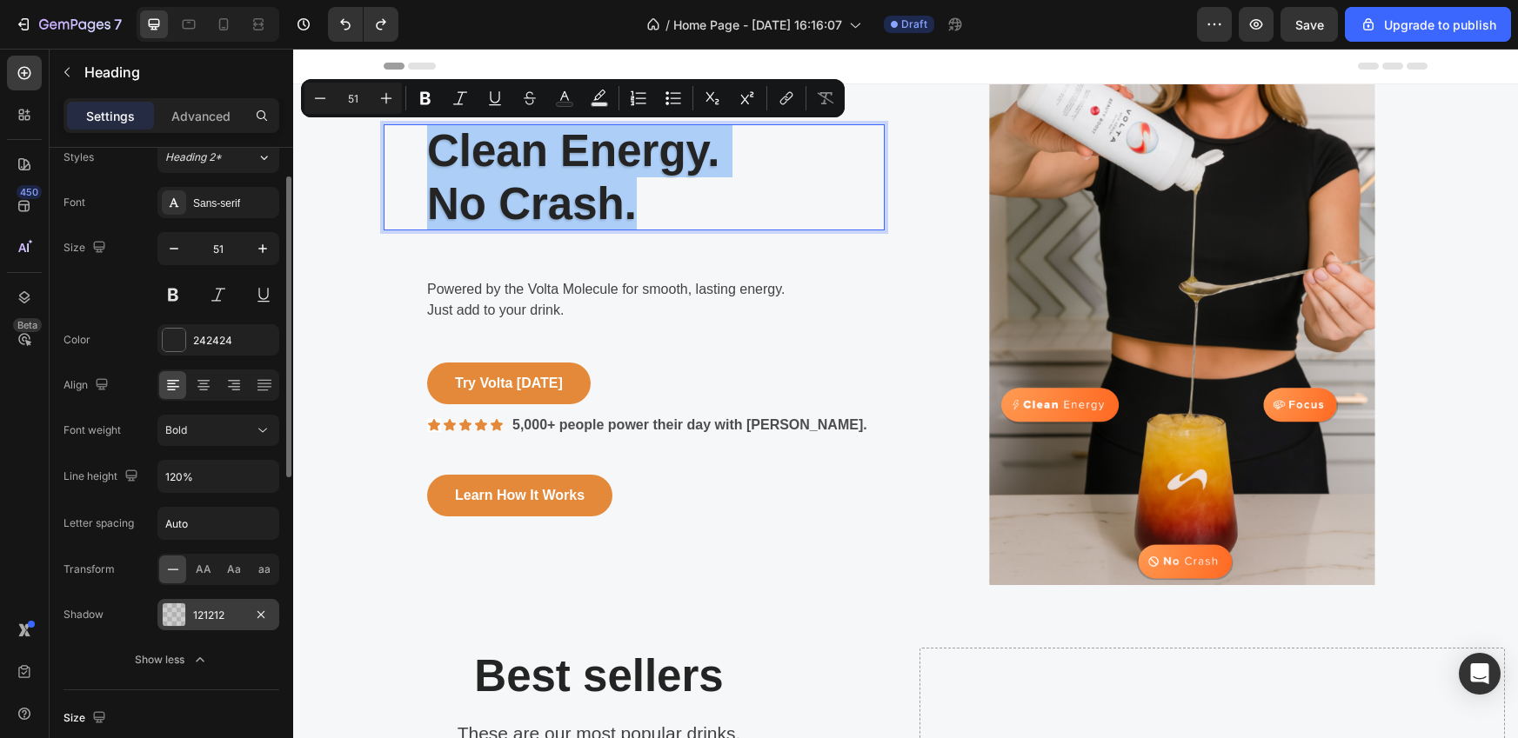
click at [189, 615] on div "121212" at bounding box center [218, 614] width 122 height 31
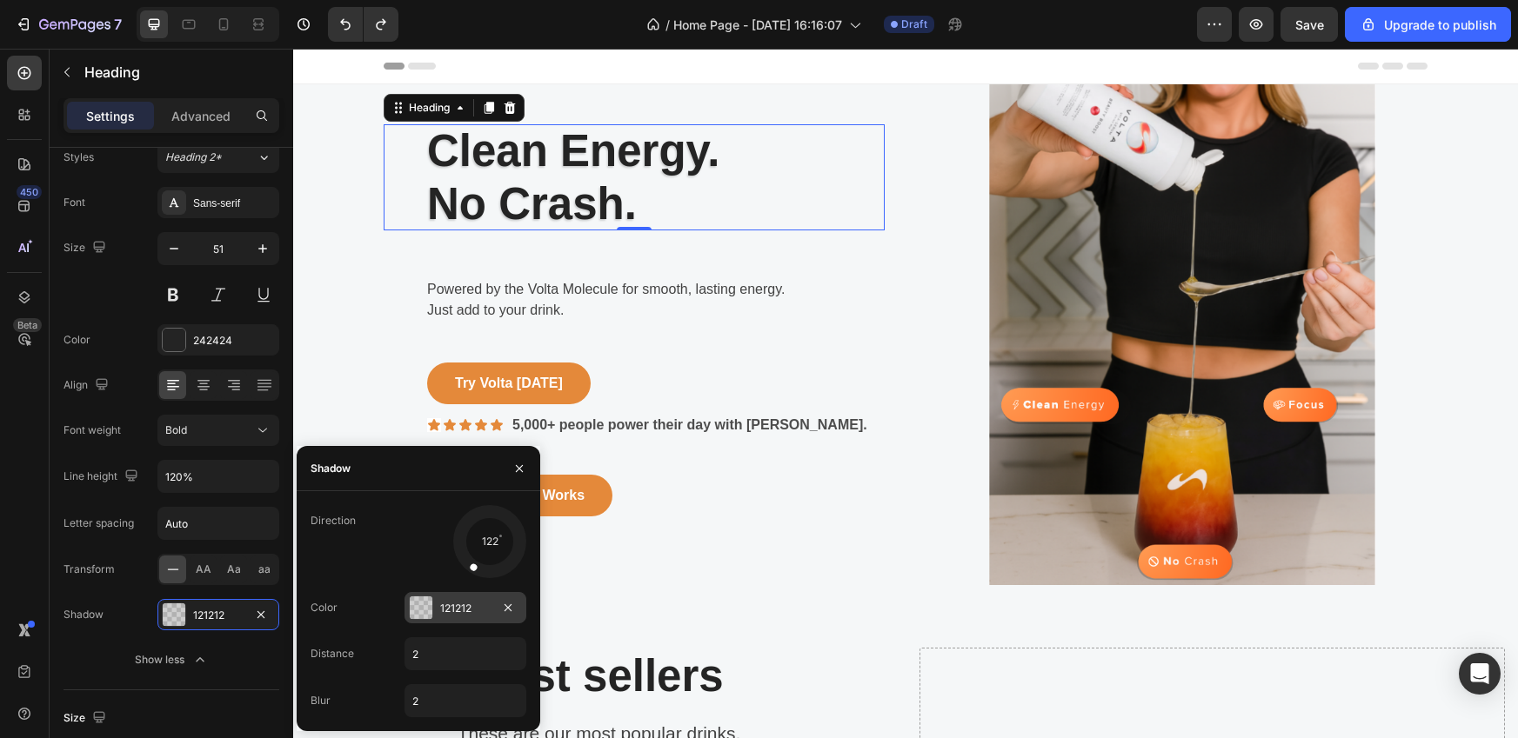
click at [478, 606] on div "121212" at bounding box center [465, 609] width 50 height 16
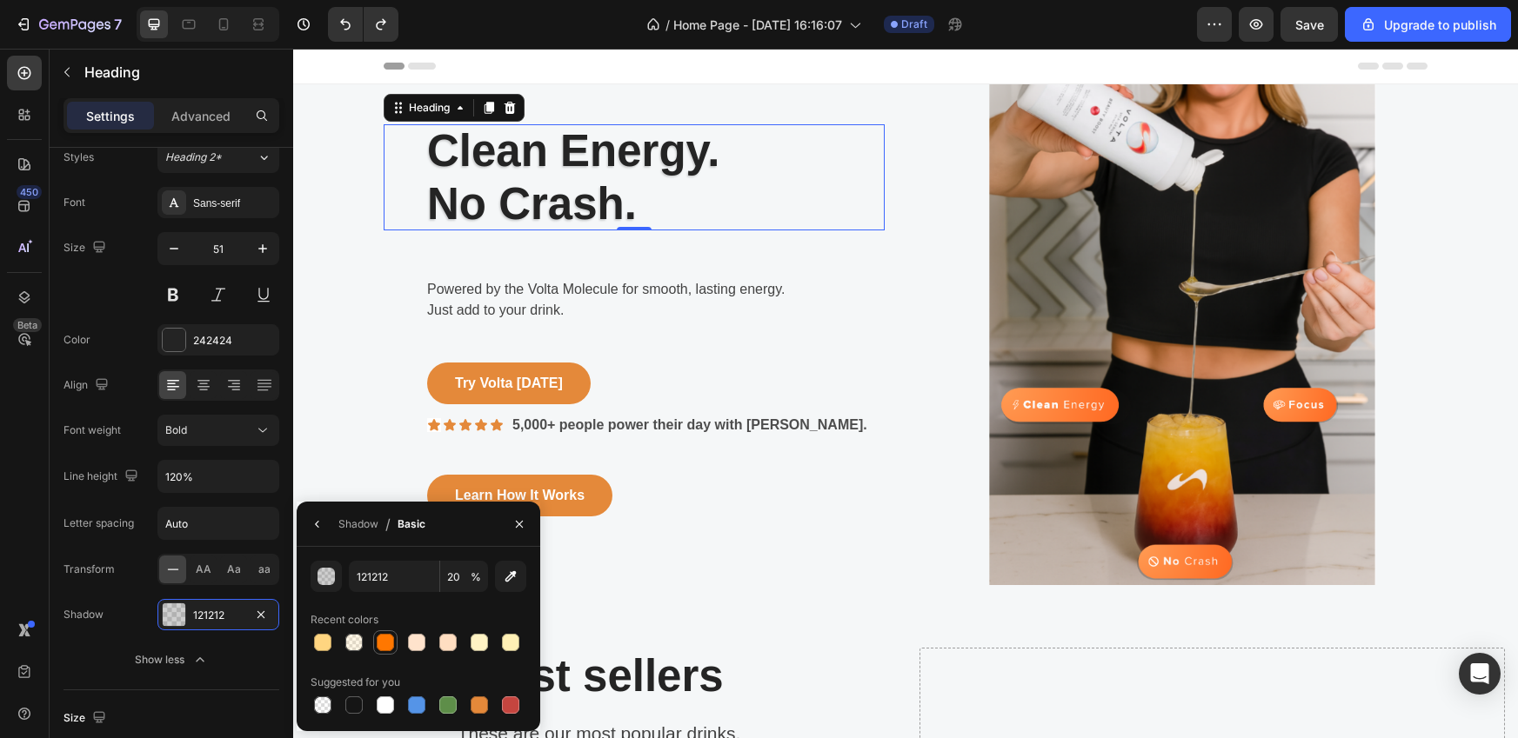
click at [382, 646] on div at bounding box center [385, 642] width 17 height 17
type input "FF7700"
type input "100"
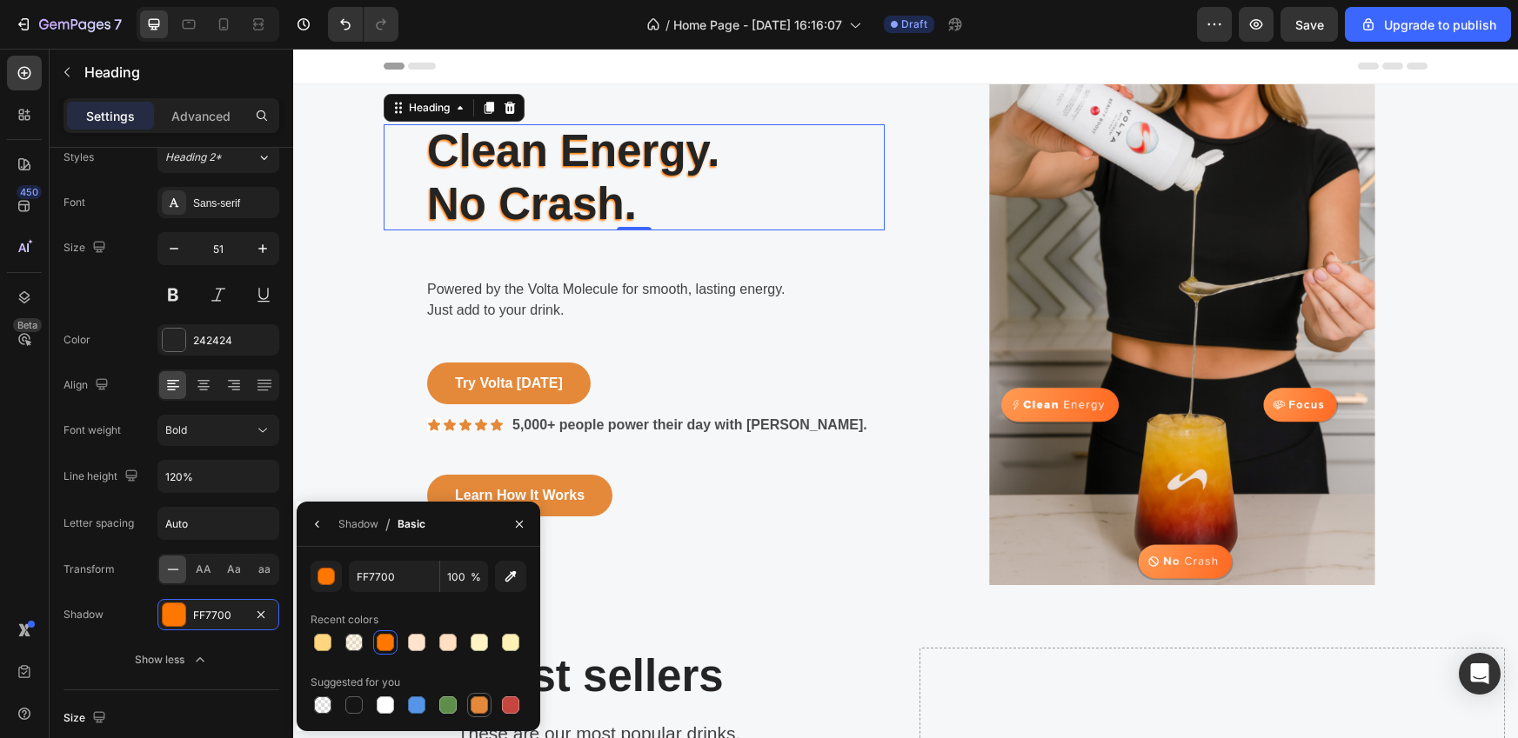
click at [478, 706] on div at bounding box center [479, 705] width 17 height 17
type input "E4893A"
click at [377, 530] on div "Shadow" at bounding box center [358, 525] width 40 height 16
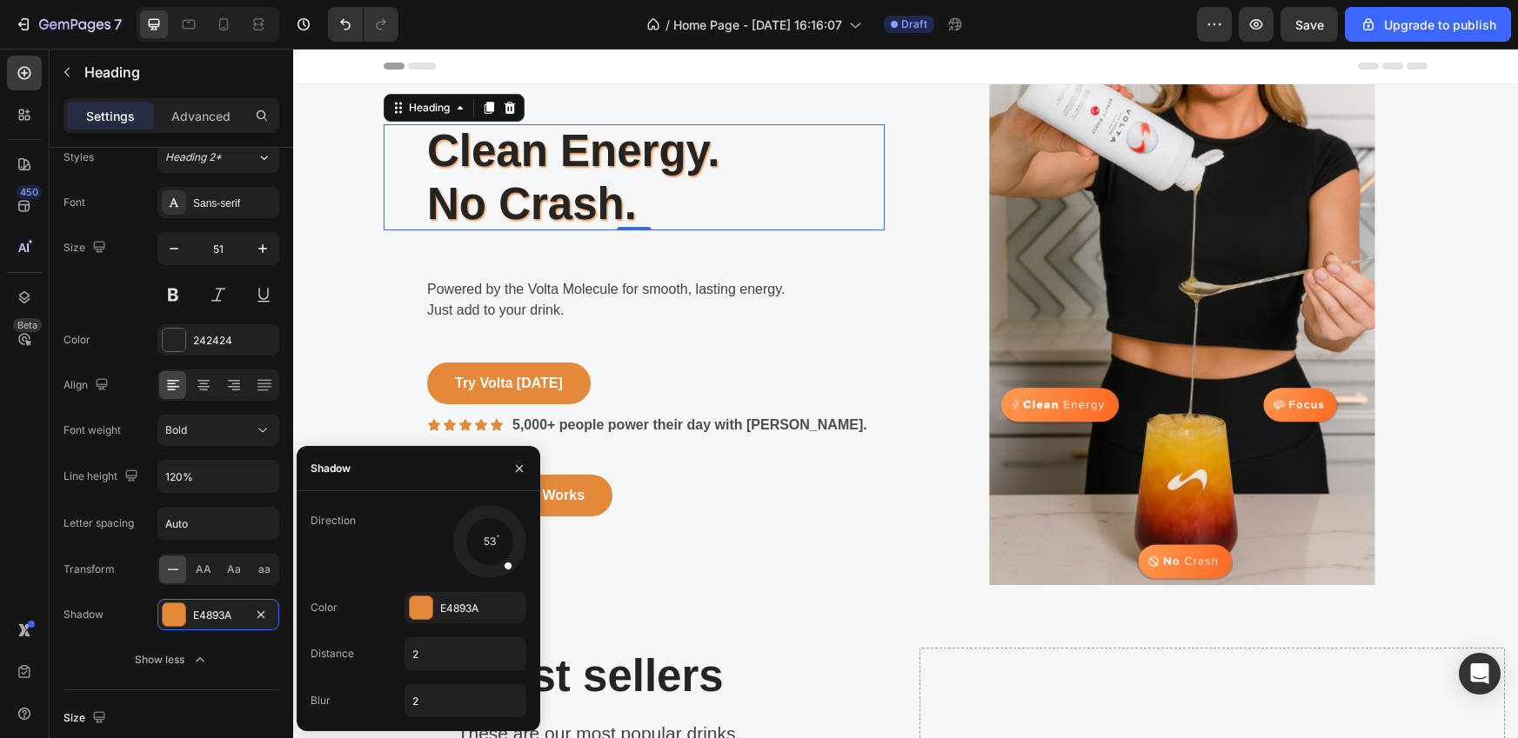
drag, startPoint x: 475, startPoint y: 569, endPoint x: 506, endPoint y: 564, distance: 31.6
click at [506, 564] on span at bounding box center [508, 565] width 10 height 10
click at [464, 611] on div "E4893A" at bounding box center [465, 609] width 50 height 16
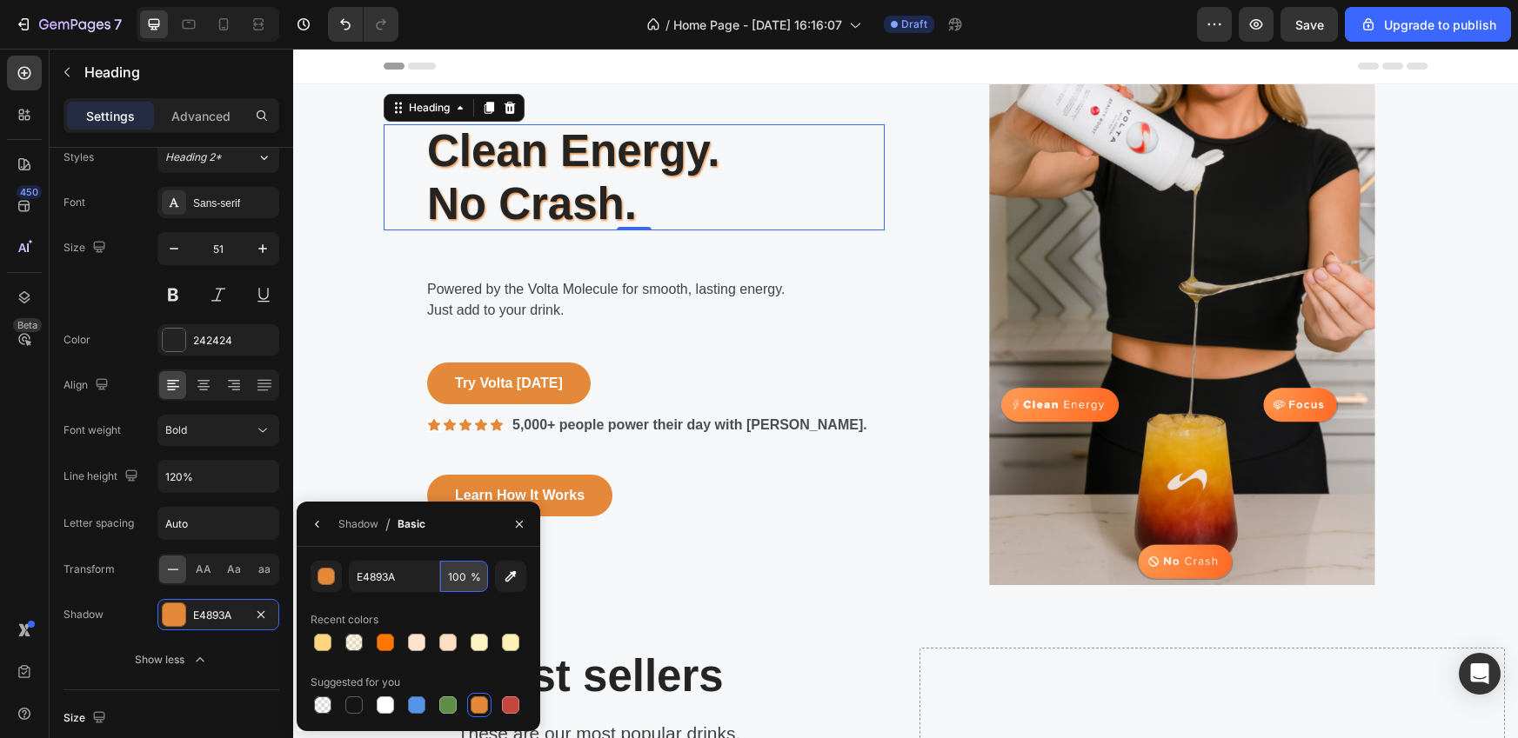
click at [457, 573] on input "100" at bounding box center [464, 576] width 48 height 31
click at [465, 581] on input "100" at bounding box center [464, 576] width 48 height 31
type input "2"
type input "5"
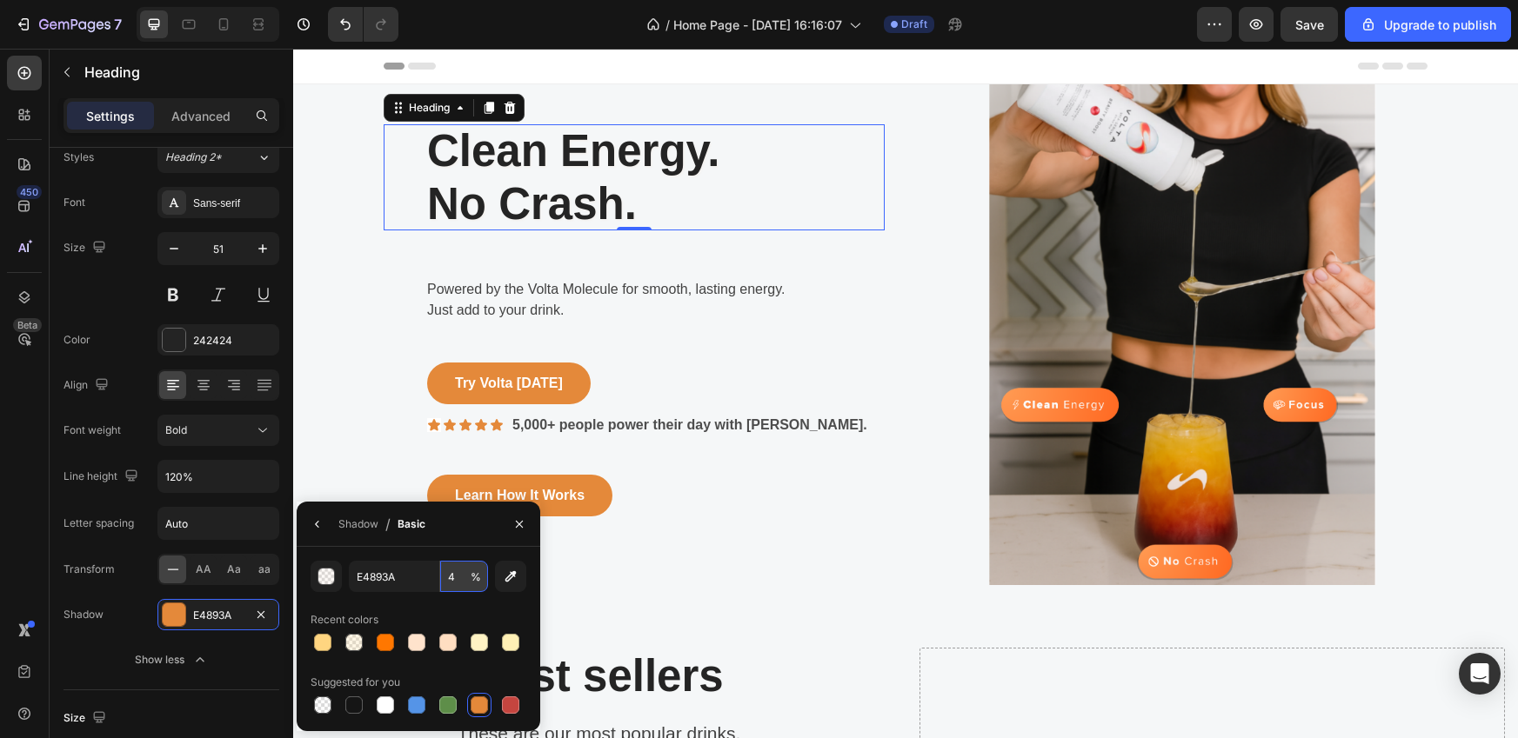
type input "40"
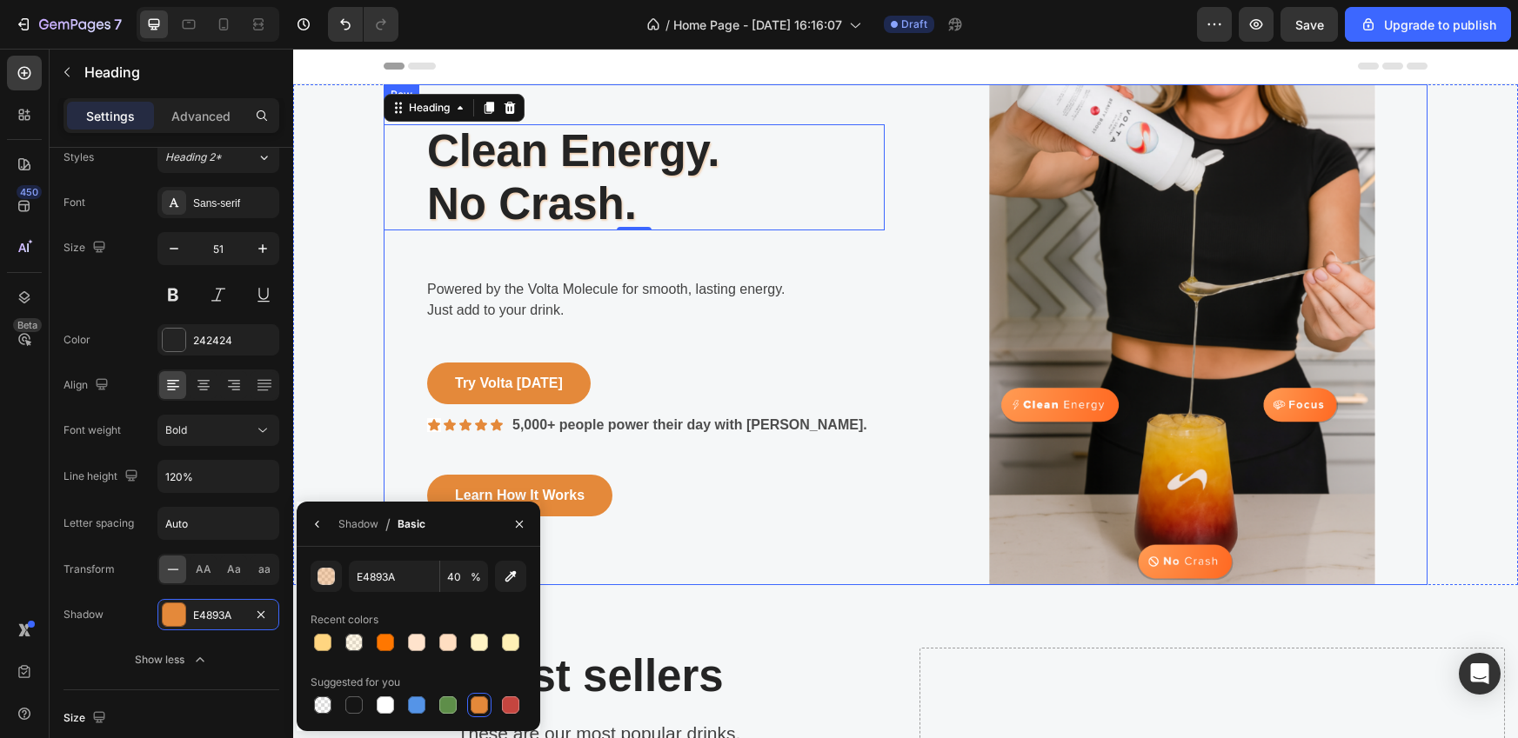
click at [888, 454] on div "Clean Energy. No Crash. Heading 0 Row Powered by the Volta Molecule for smooth,…" at bounding box center [906, 334] width 1044 height 501
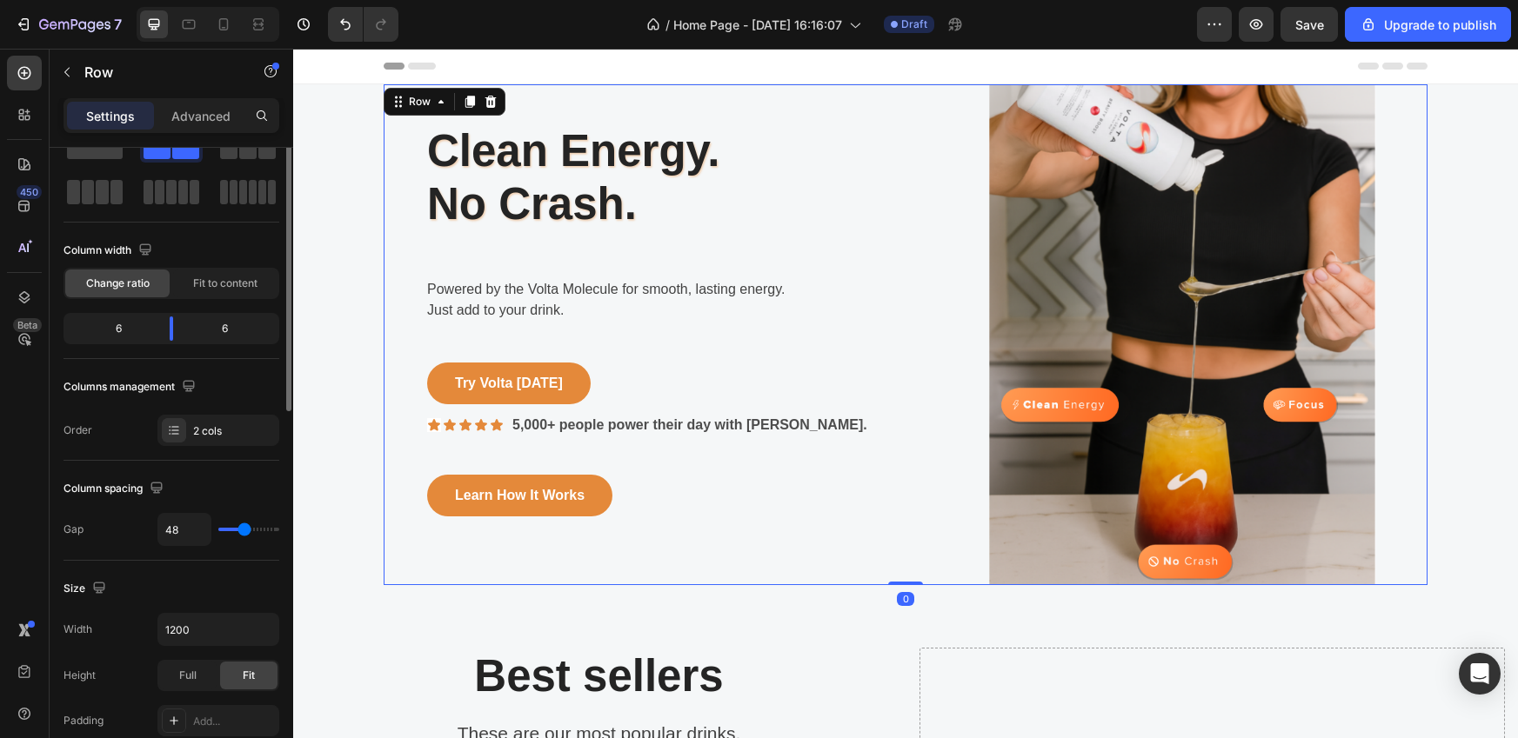
scroll to position [0, 0]
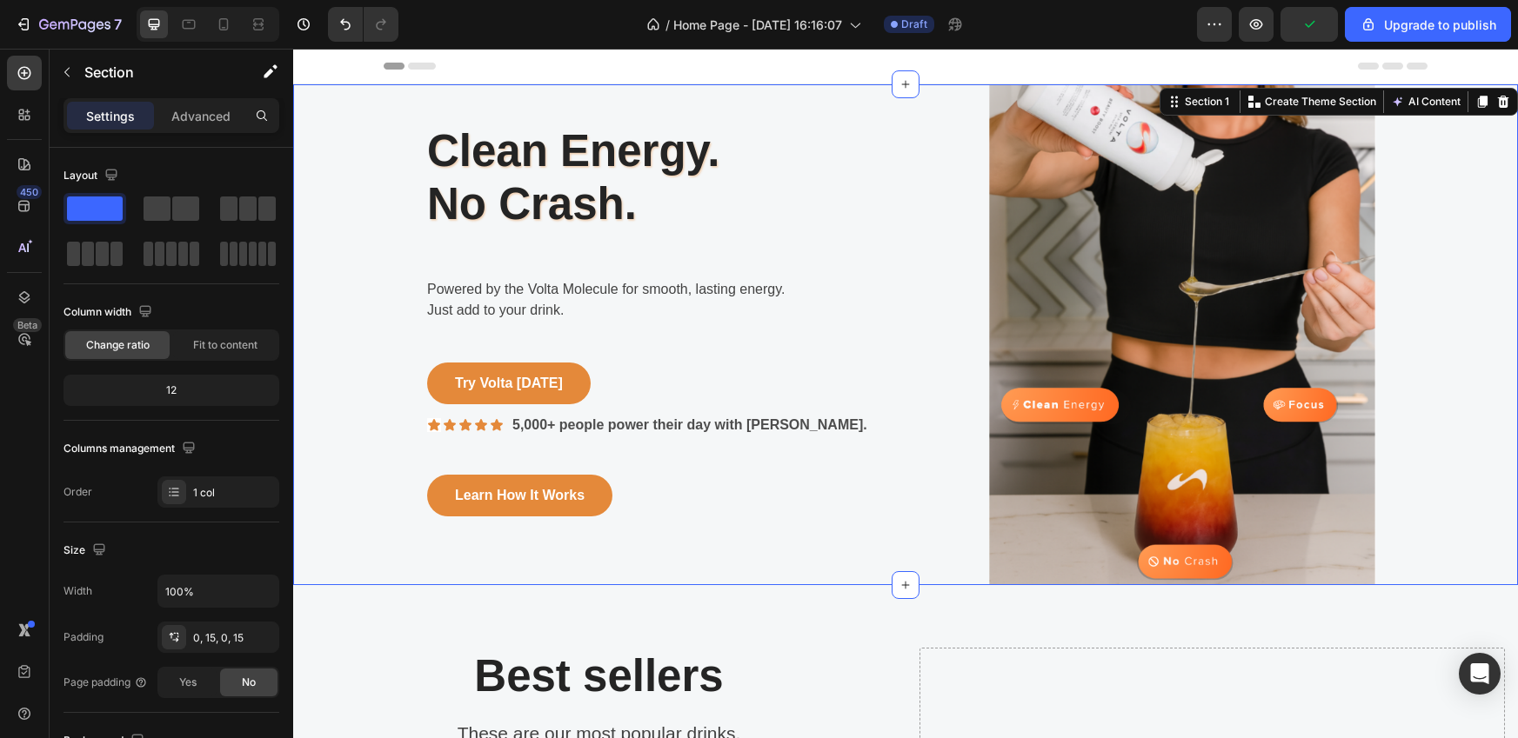
click at [1445, 324] on div "Clean Energy. No Crash. Heading Row Powered by the Volta Molecule for smooth, l…" at bounding box center [905, 334] width 1198 height 501
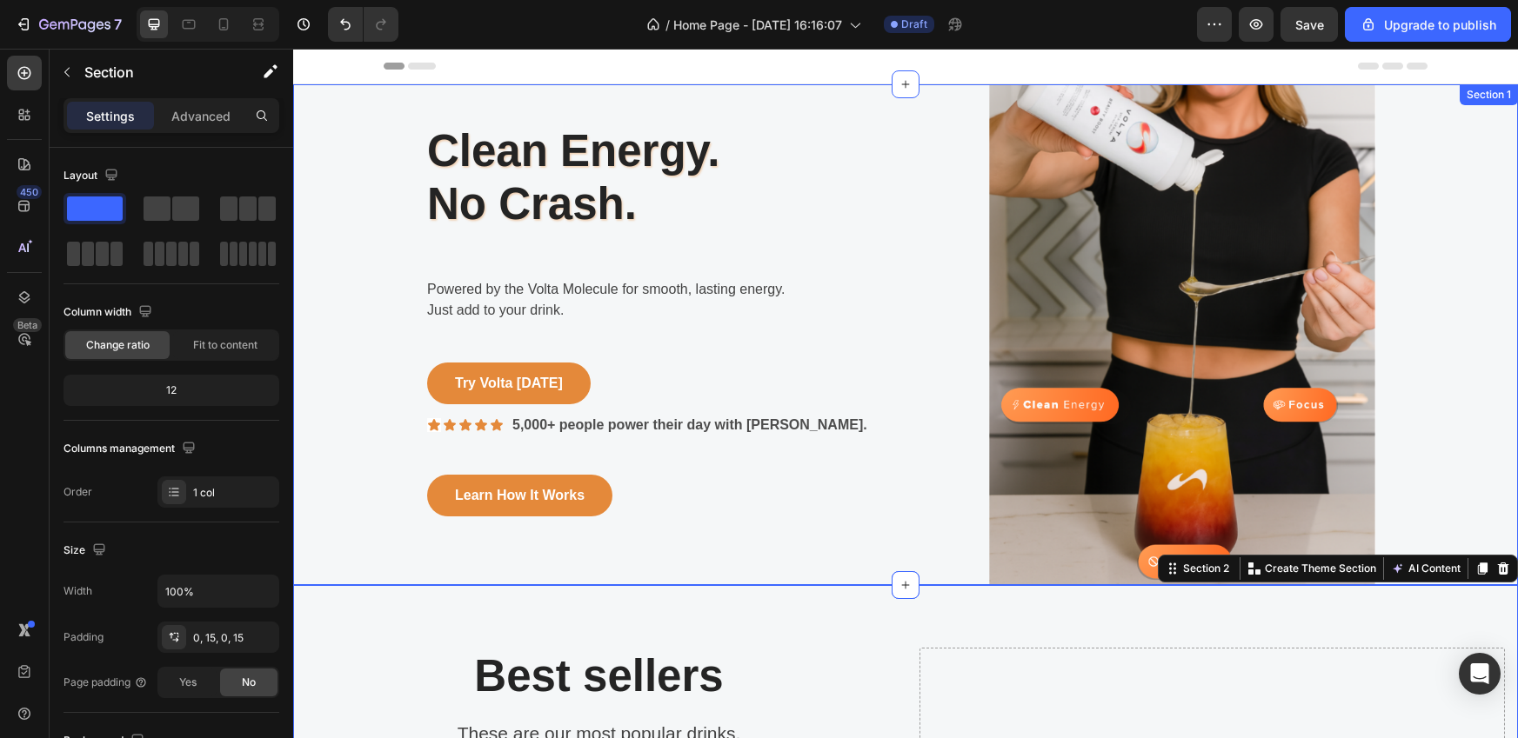
click at [1444, 140] on div "Clean Energy. No Crash. Heading Row Powered by the Volta Molecule for smooth, l…" at bounding box center [905, 334] width 1198 height 501
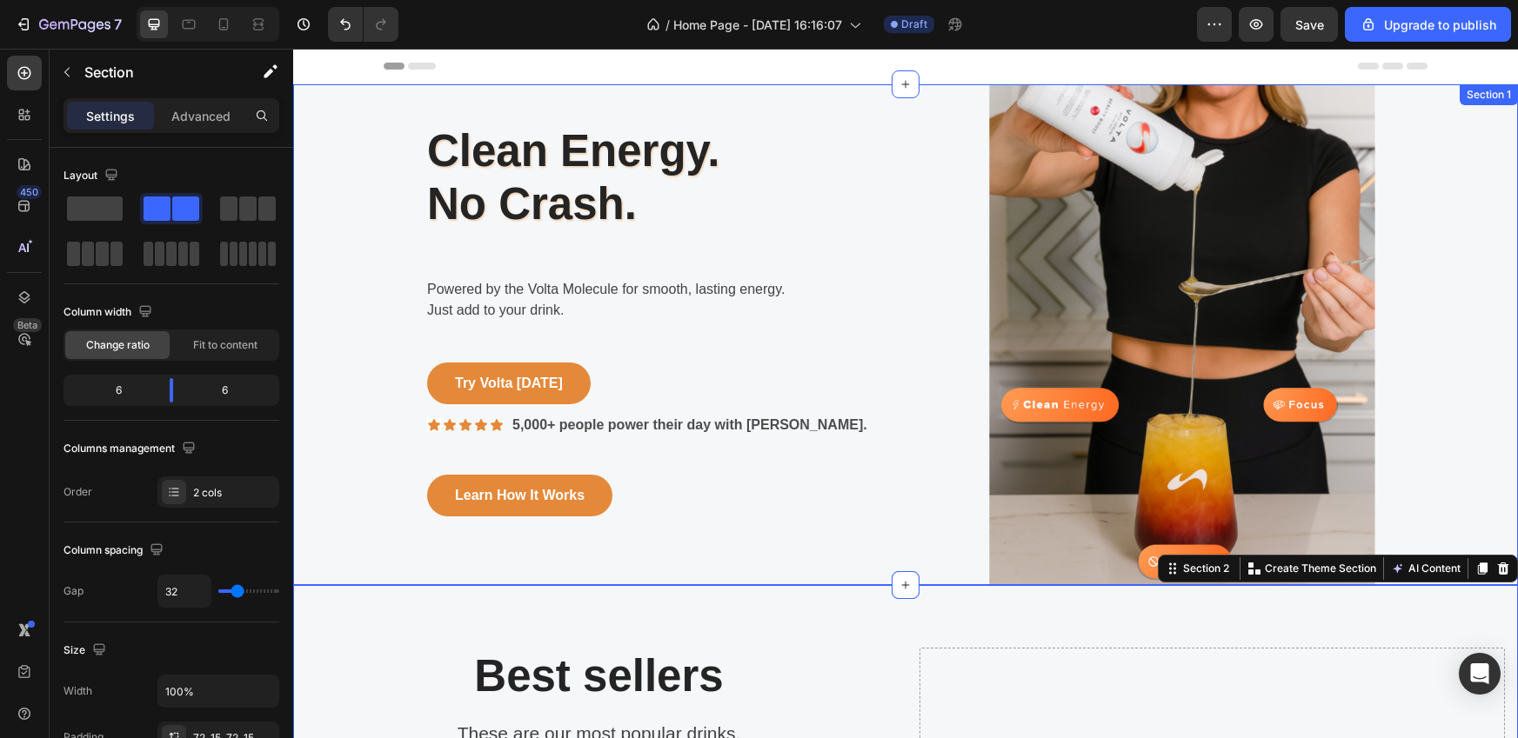
click at [1426, 386] on div "Clean Energy. No Crash. Heading Row Powered by the Volta Molecule for smooth, l…" at bounding box center [905, 334] width 1198 height 501
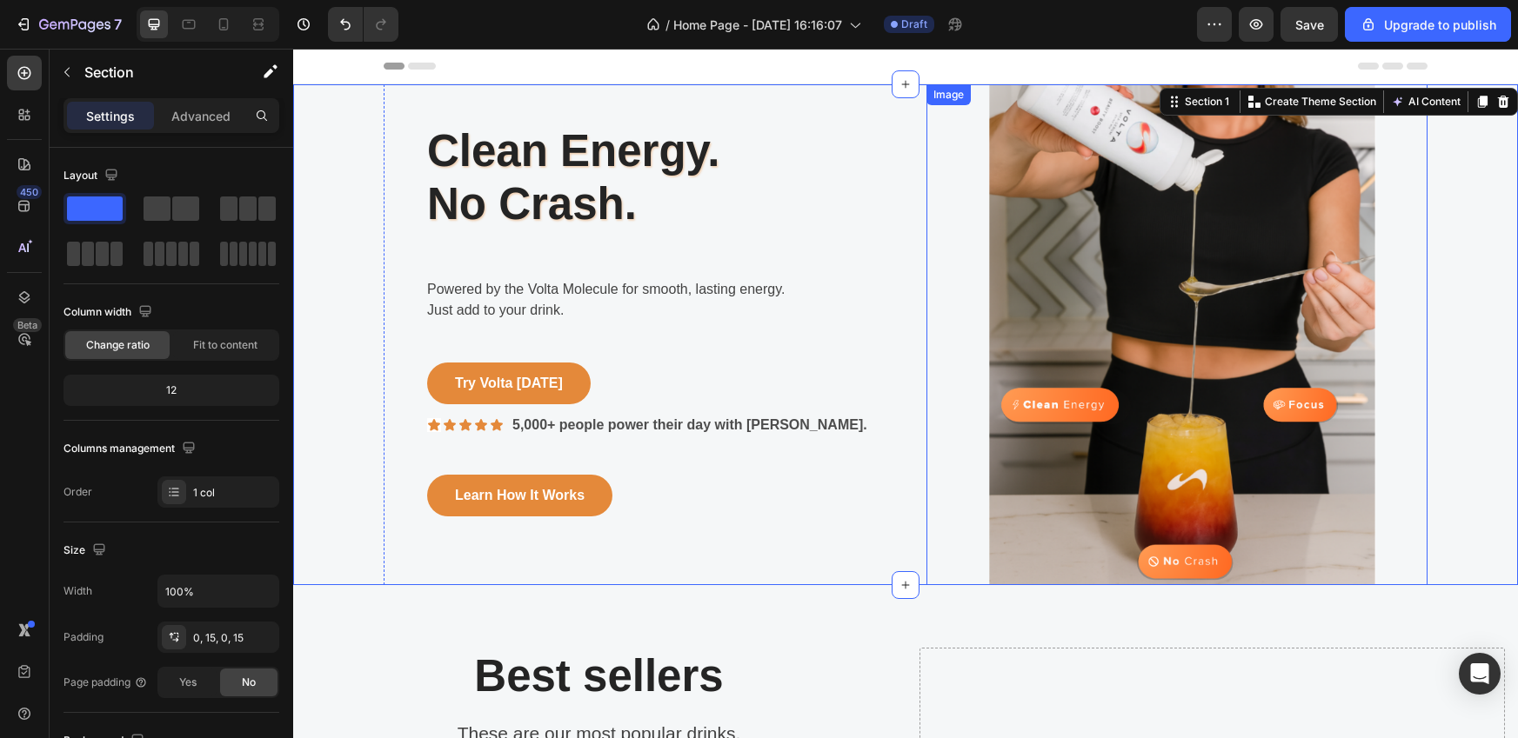
click at [1196, 312] on img at bounding box center [1176, 334] width 501 height 501
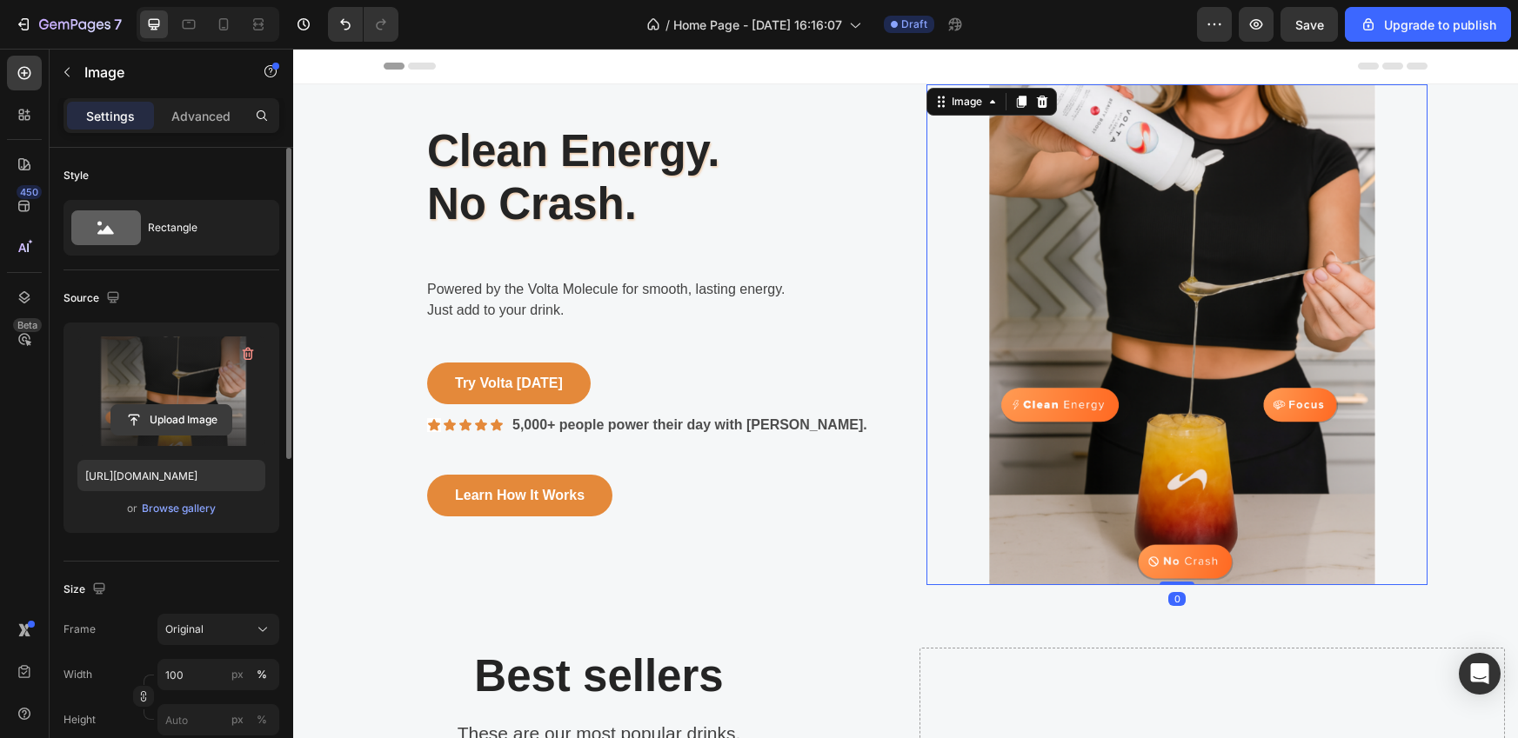
click at [176, 415] on input "file" at bounding box center [171, 420] width 120 height 30
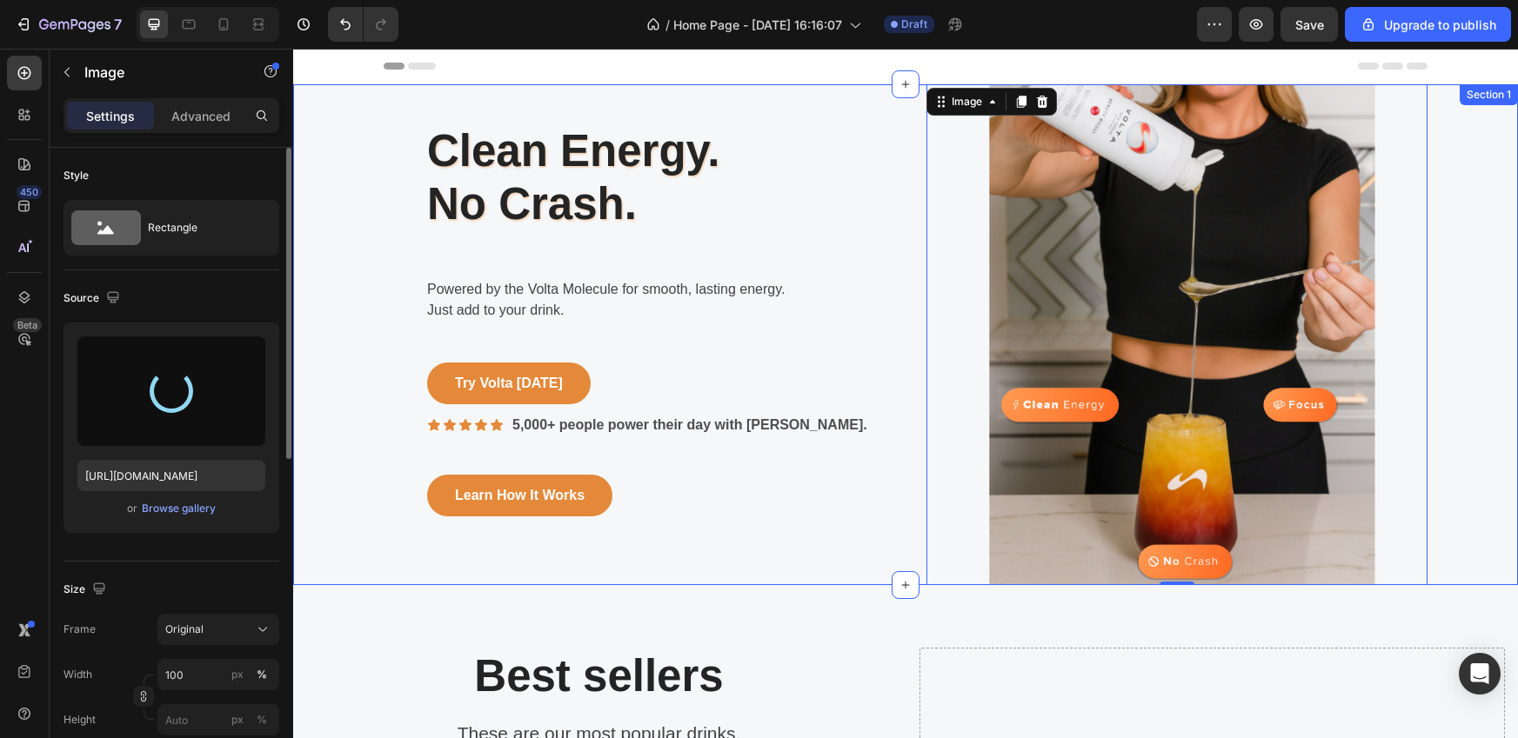
click at [1491, 330] on div "Clean Energy. No Crash. Heading Row Powered by the Volta Molecule for smooth, l…" at bounding box center [905, 334] width 1198 height 501
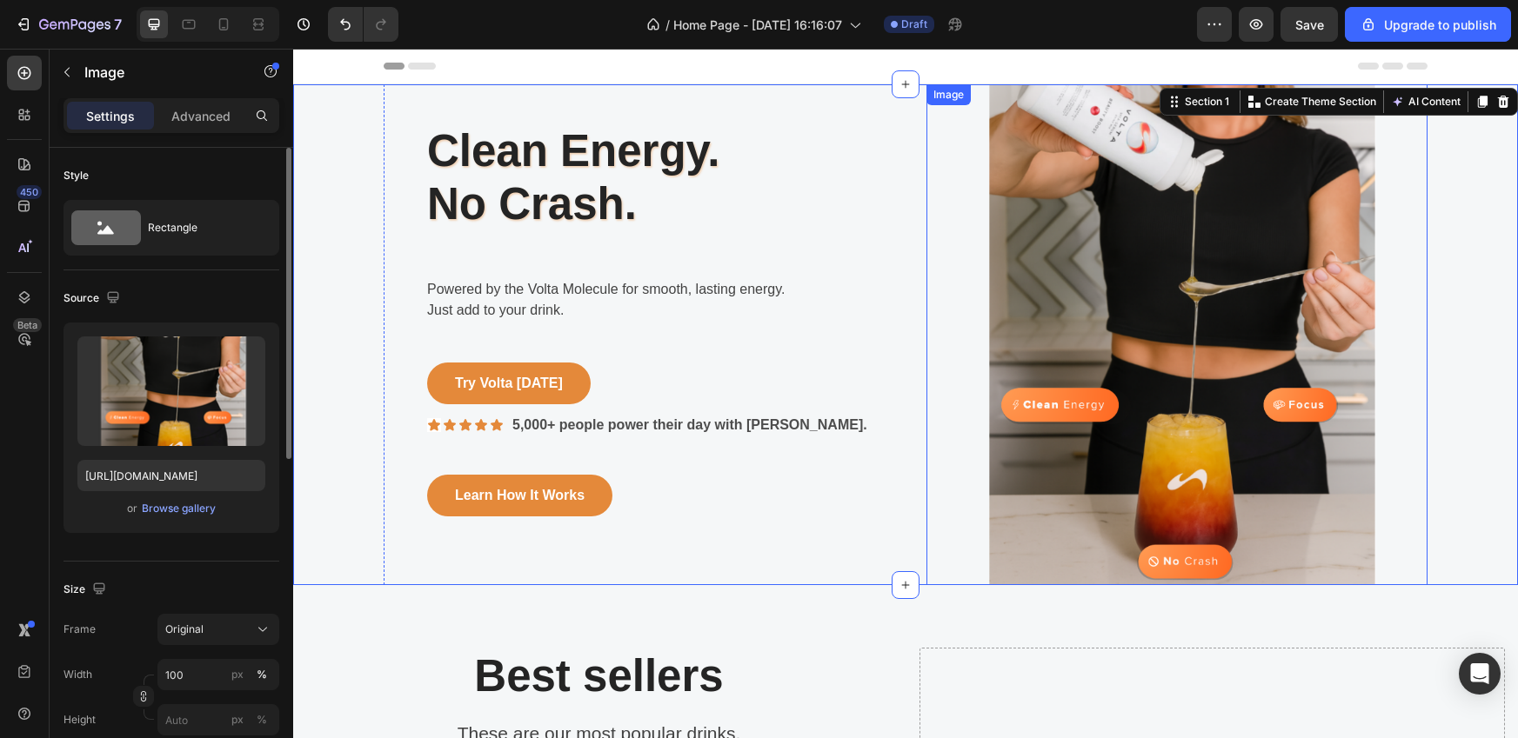
click at [1275, 390] on img at bounding box center [1176, 334] width 501 height 501
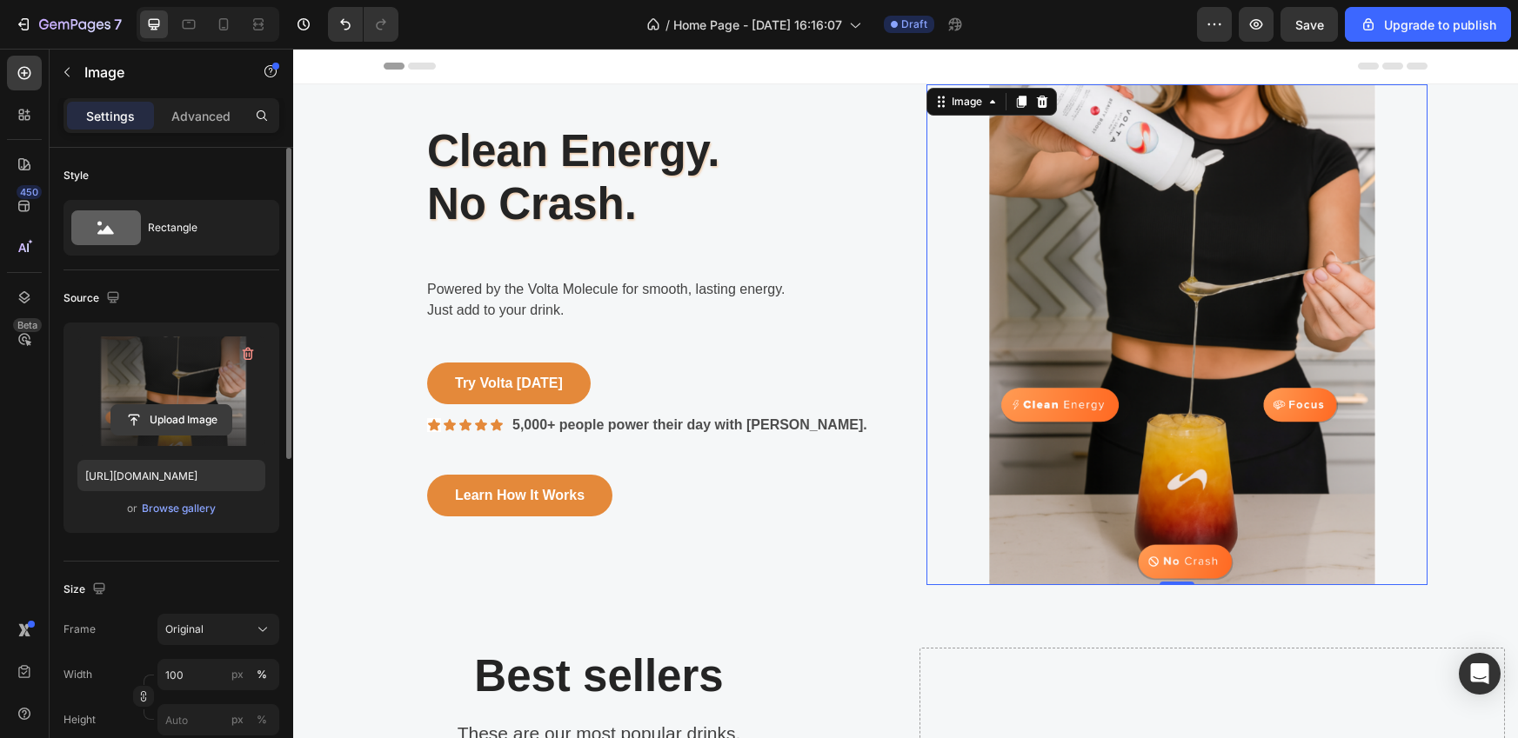
click at [183, 417] on input "file" at bounding box center [171, 420] width 120 height 30
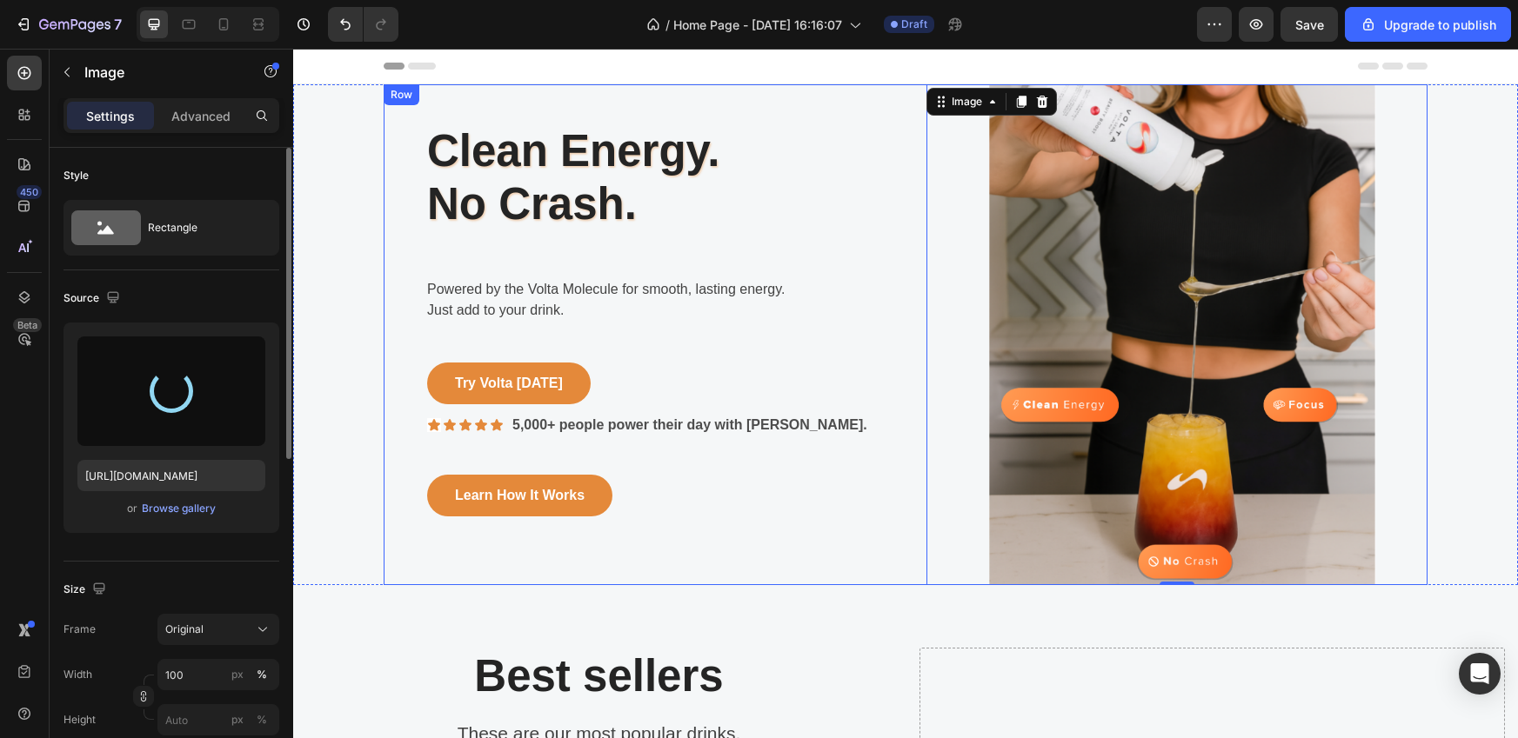
type input "[URL][DOMAIN_NAME]"
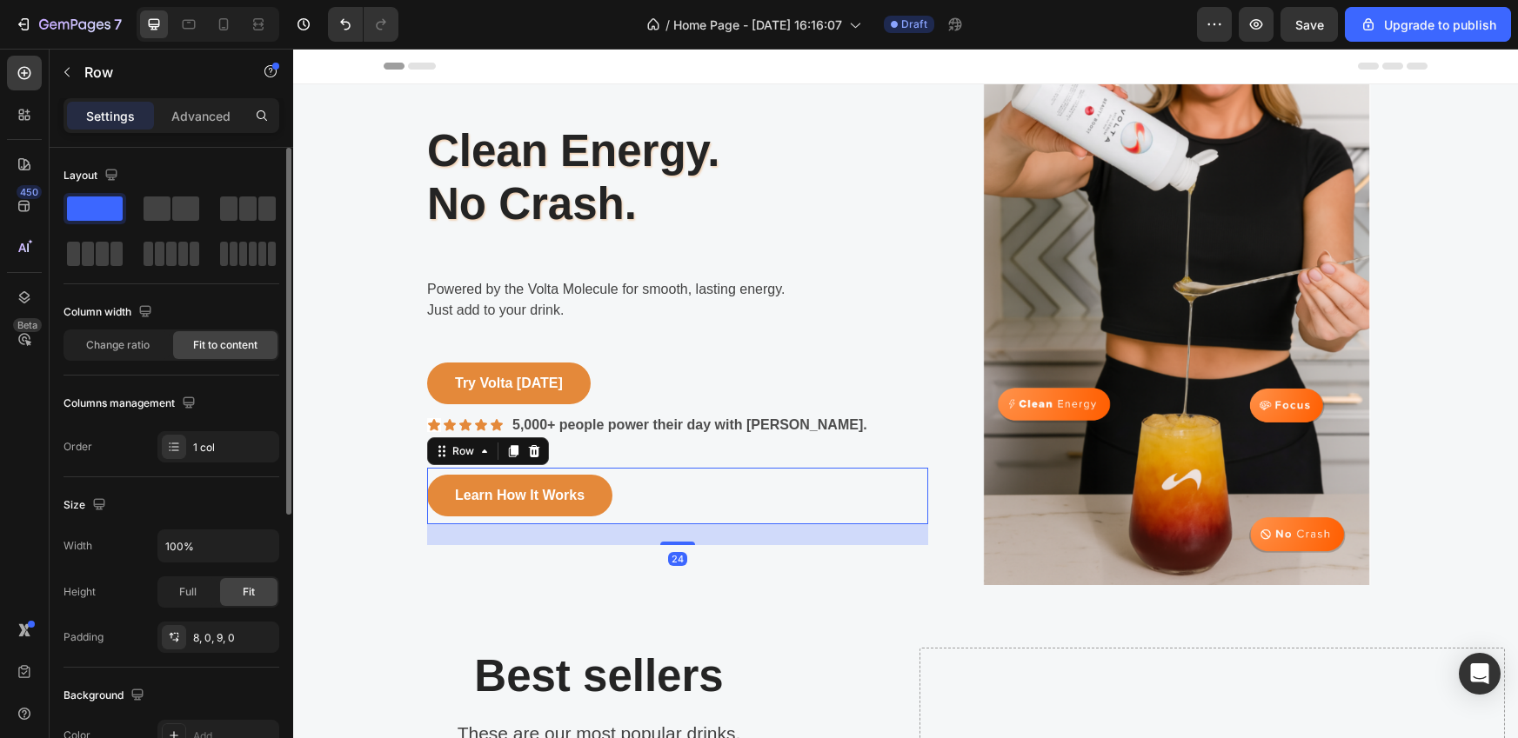
click at [781, 524] on div "Learn How It Works Button Row 24" at bounding box center [677, 496] width 501 height 57
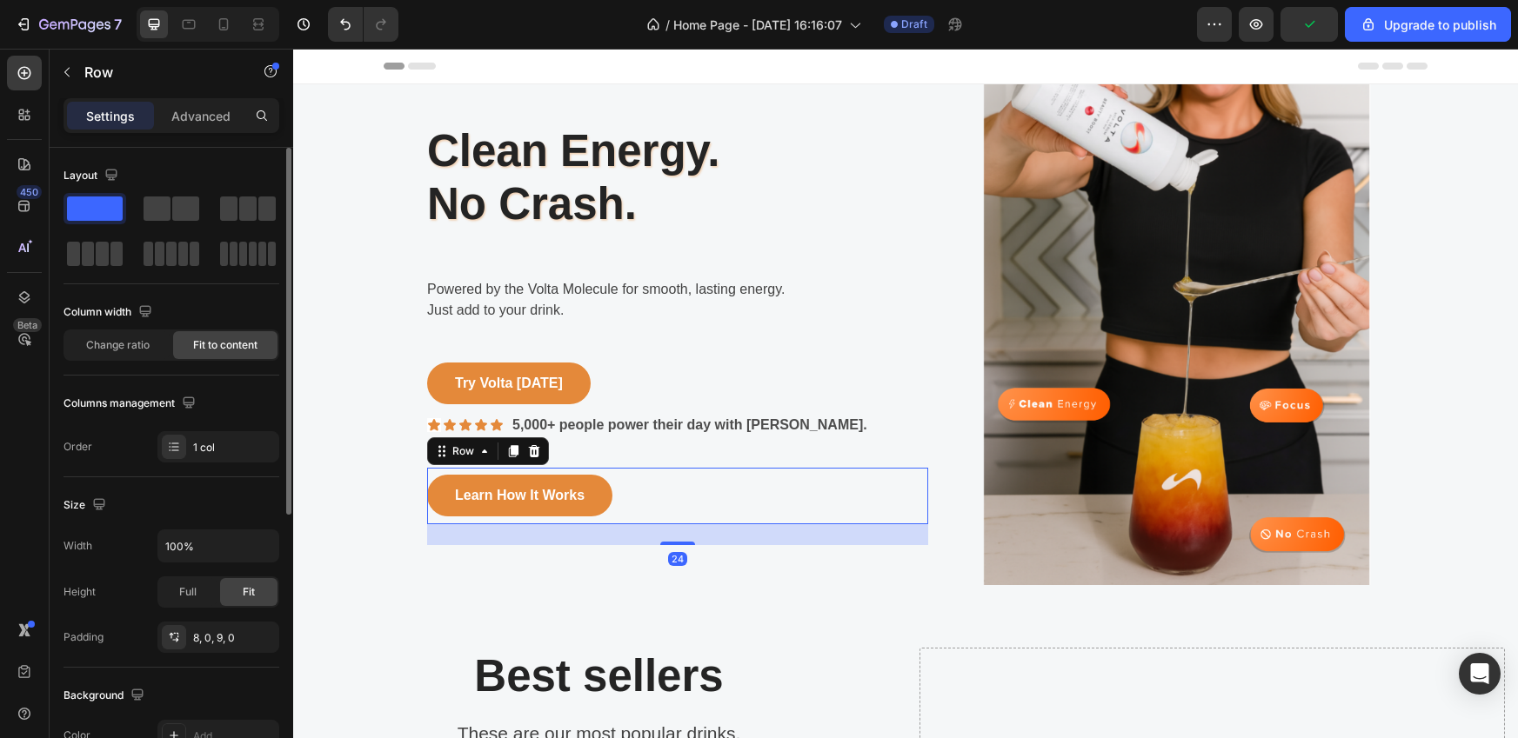
click at [852, 521] on div "Learn How It Works Button Row 24" at bounding box center [677, 496] width 501 height 57
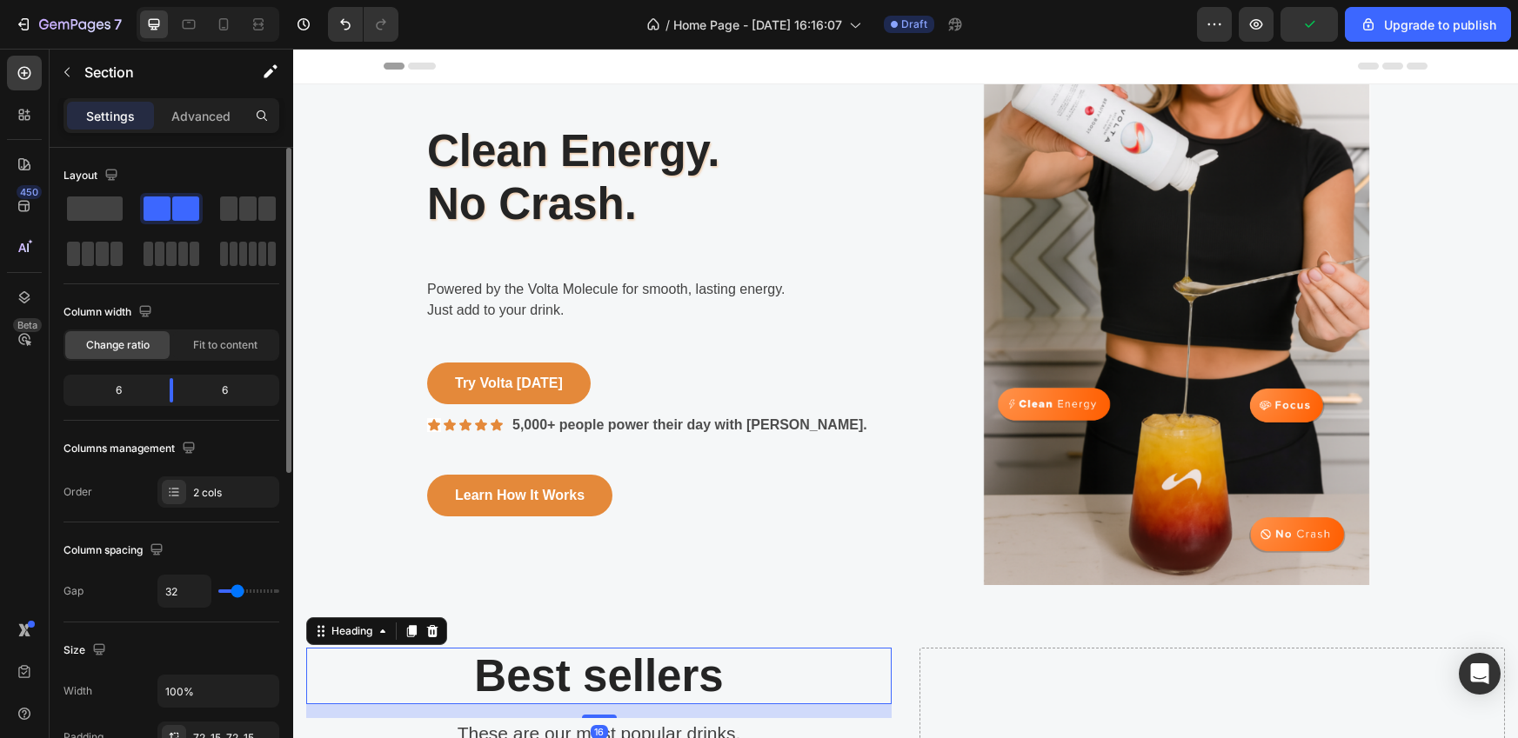
click at [721, 670] on p "Best sellers" at bounding box center [599, 676] width 582 height 53
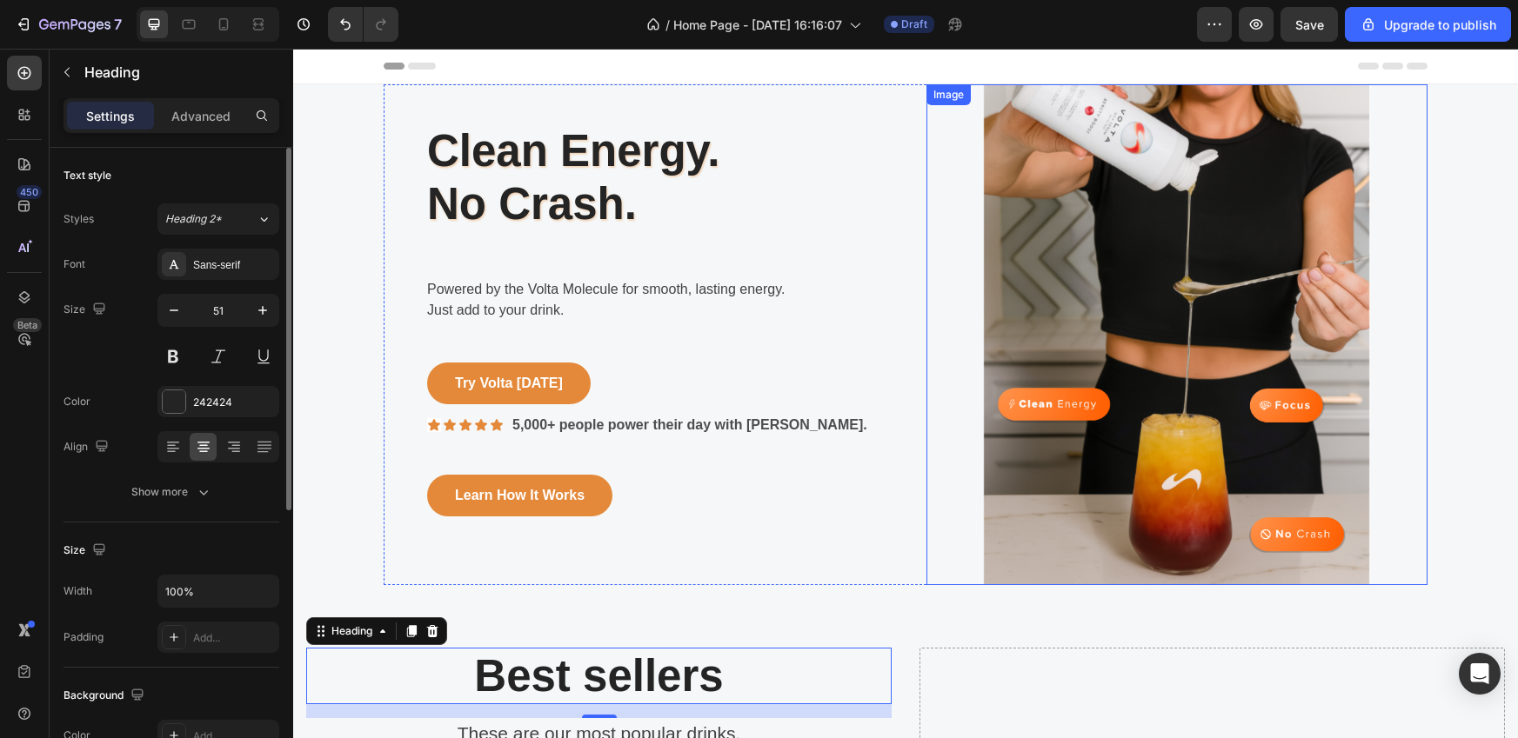
click at [1136, 332] on img at bounding box center [1176, 334] width 501 height 501
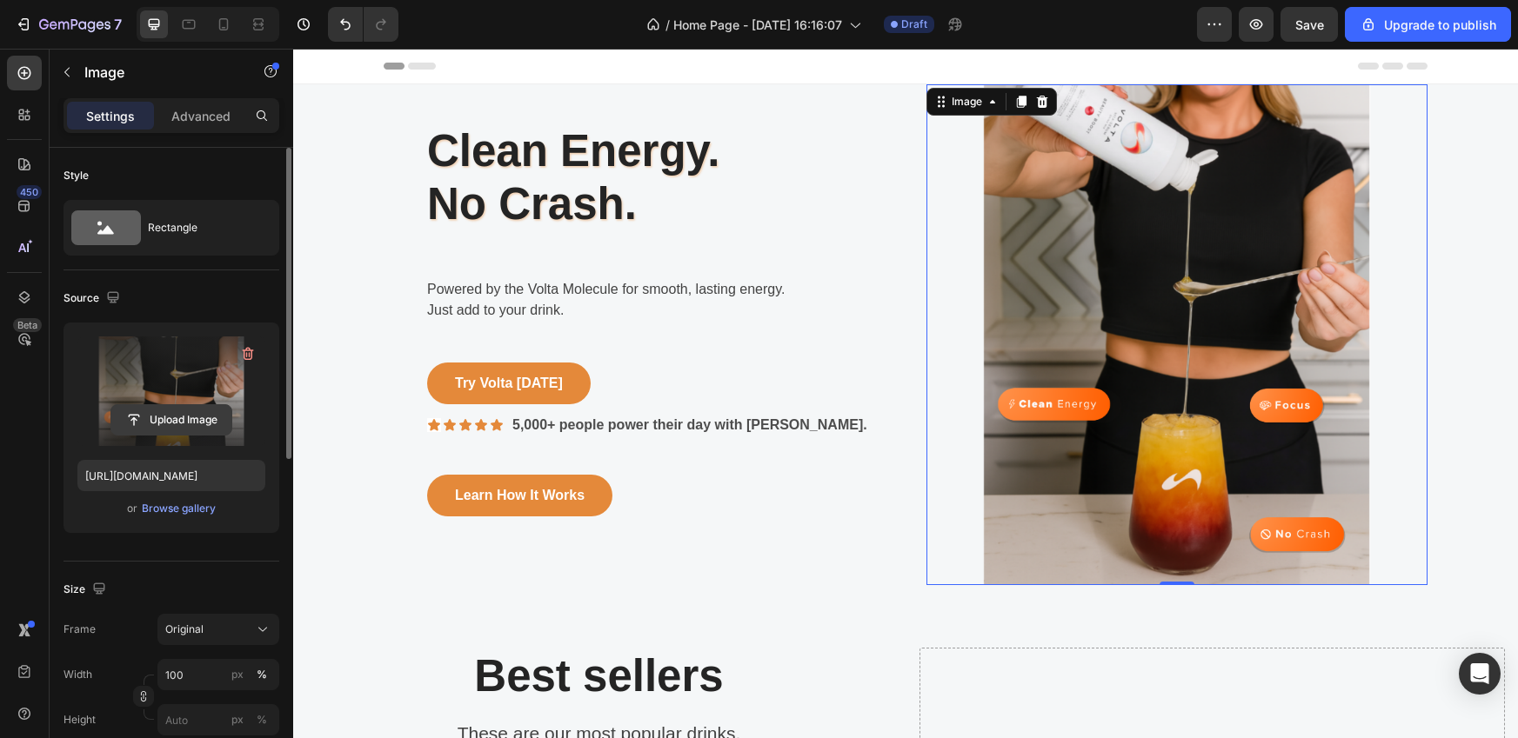
click at [180, 419] on input "file" at bounding box center [171, 420] width 120 height 30
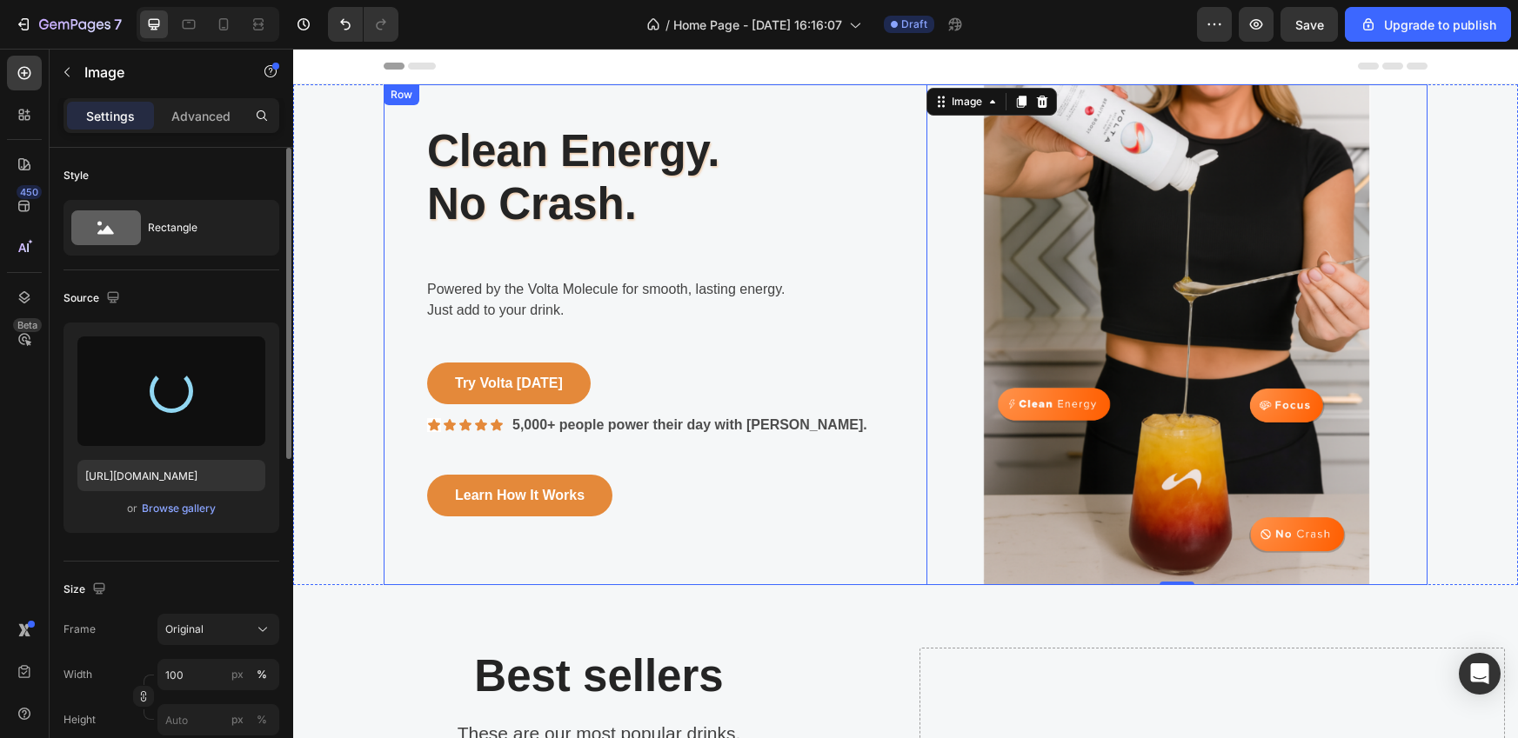
type input "[URL][DOMAIN_NAME]"
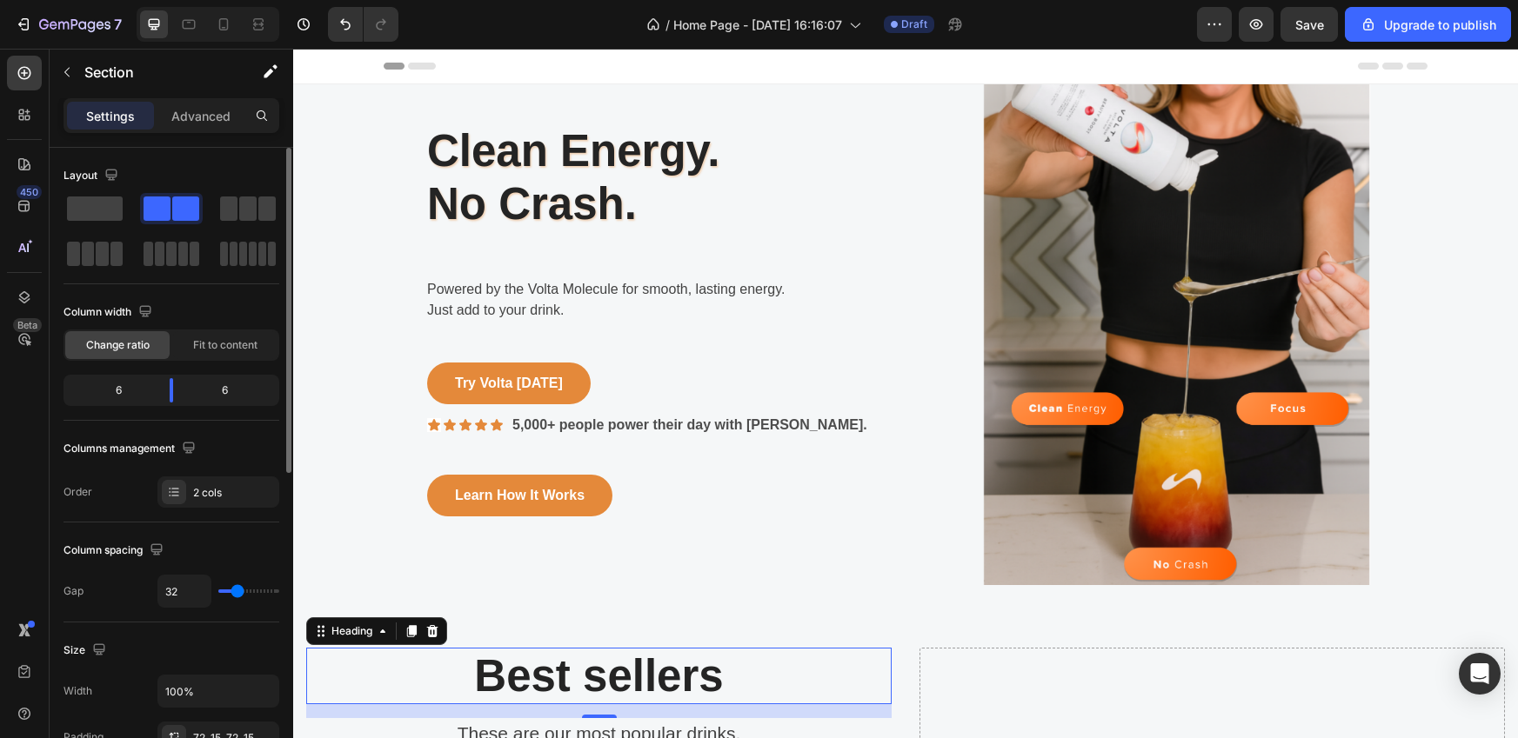
click at [859, 662] on p "Best sellers" at bounding box center [599, 676] width 582 height 53
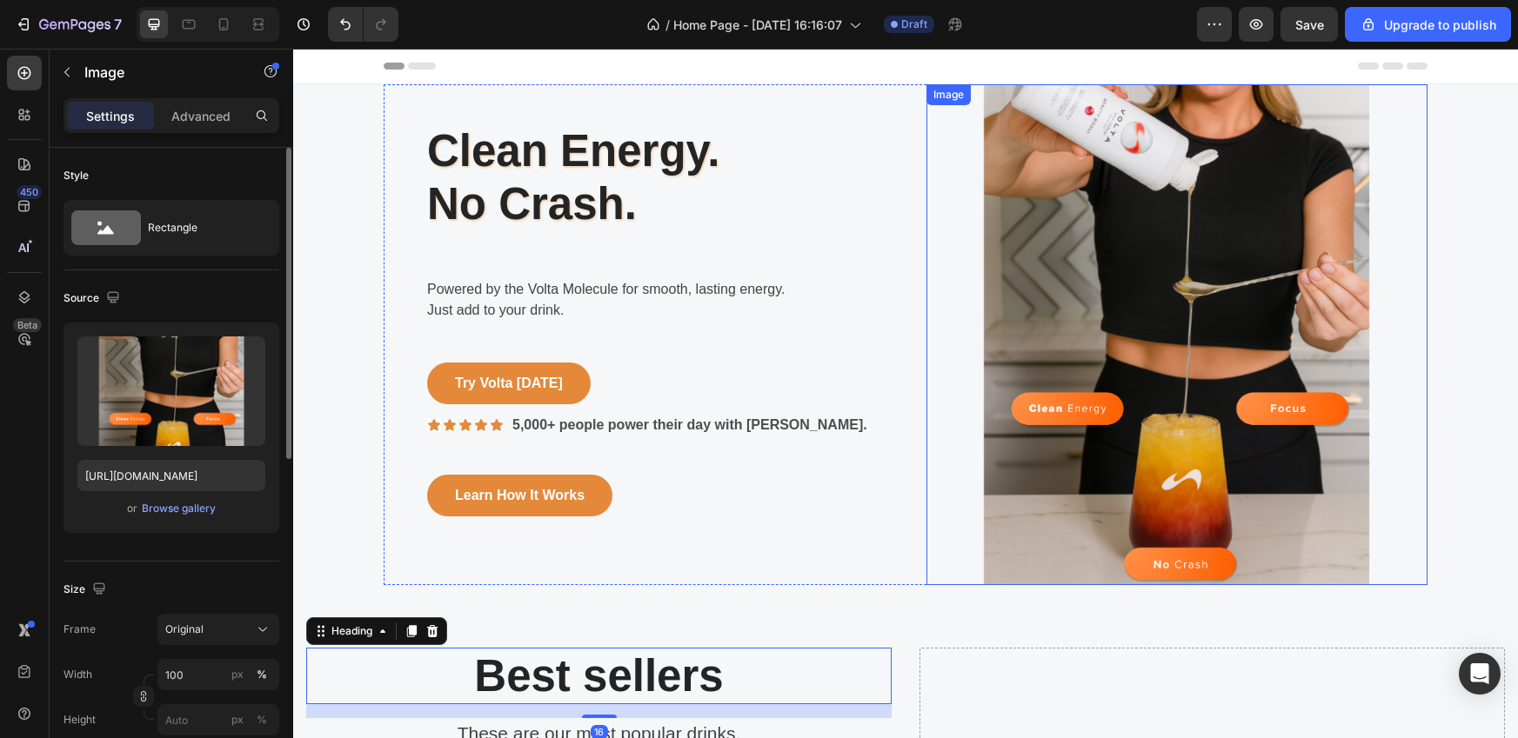
click at [938, 431] on img at bounding box center [1176, 334] width 501 height 501
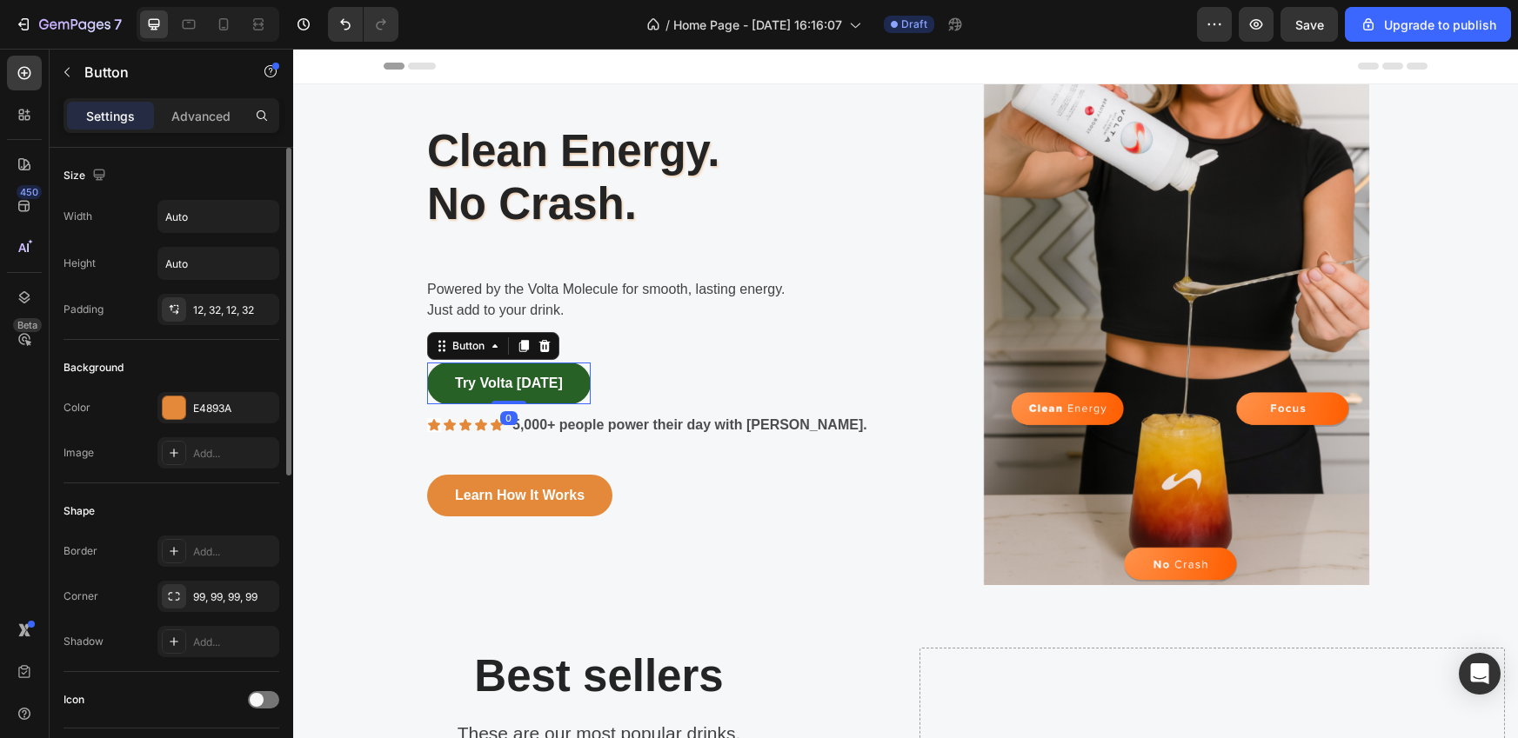
click at [564, 384] on button "Try Volta [DATE]" at bounding box center [509, 384] width 164 height 42
click at [170, 407] on div at bounding box center [174, 408] width 23 height 23
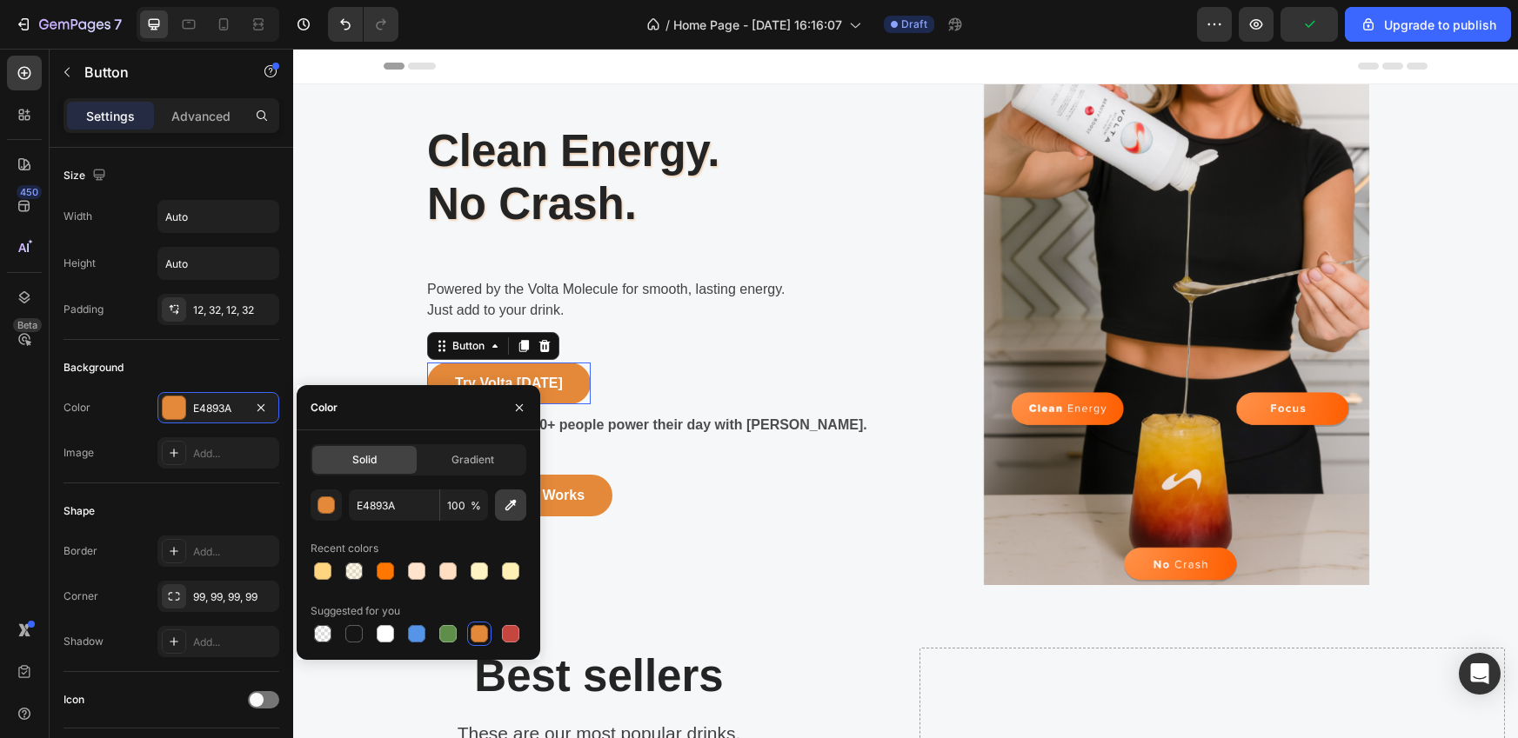
click at [504, 508] on icon "button" at bounding box center [510, 505] width 17 height 17
type input "FF6D17"
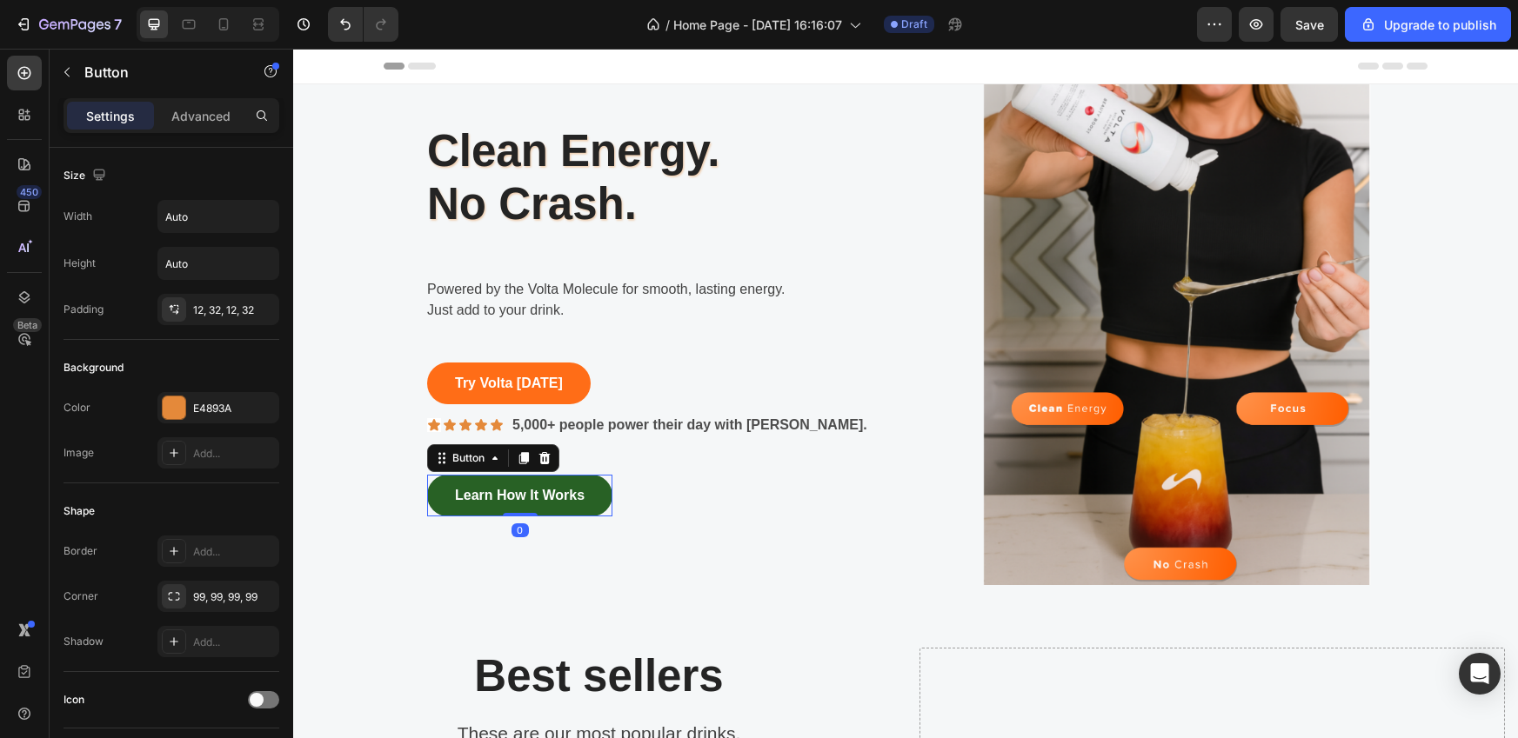
click at [597, 495] on button "Learn How It Works" at bounding box center [519, 496] width 185 height 42
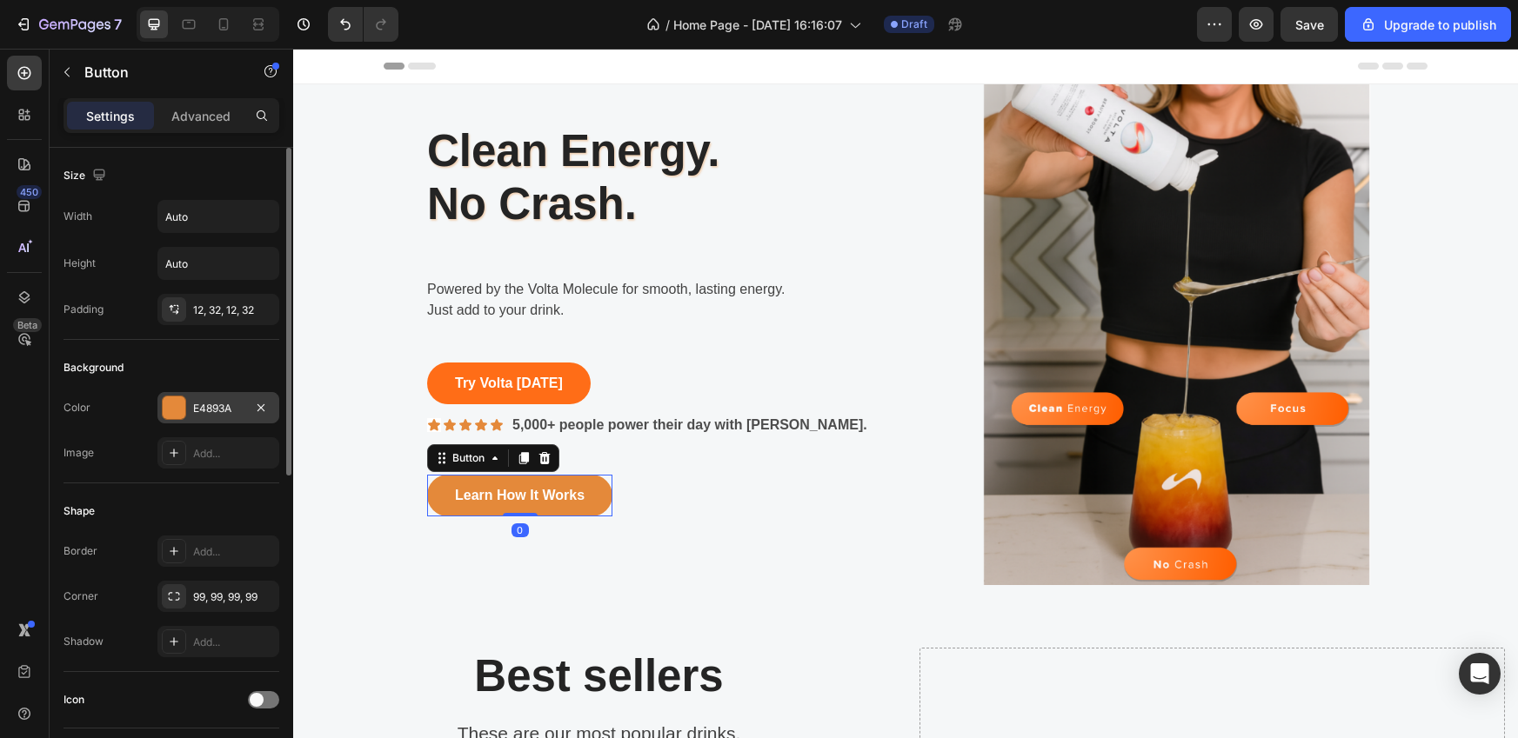
click at [176, 415] on div at bounding box center [174, 408] width 23 height 23
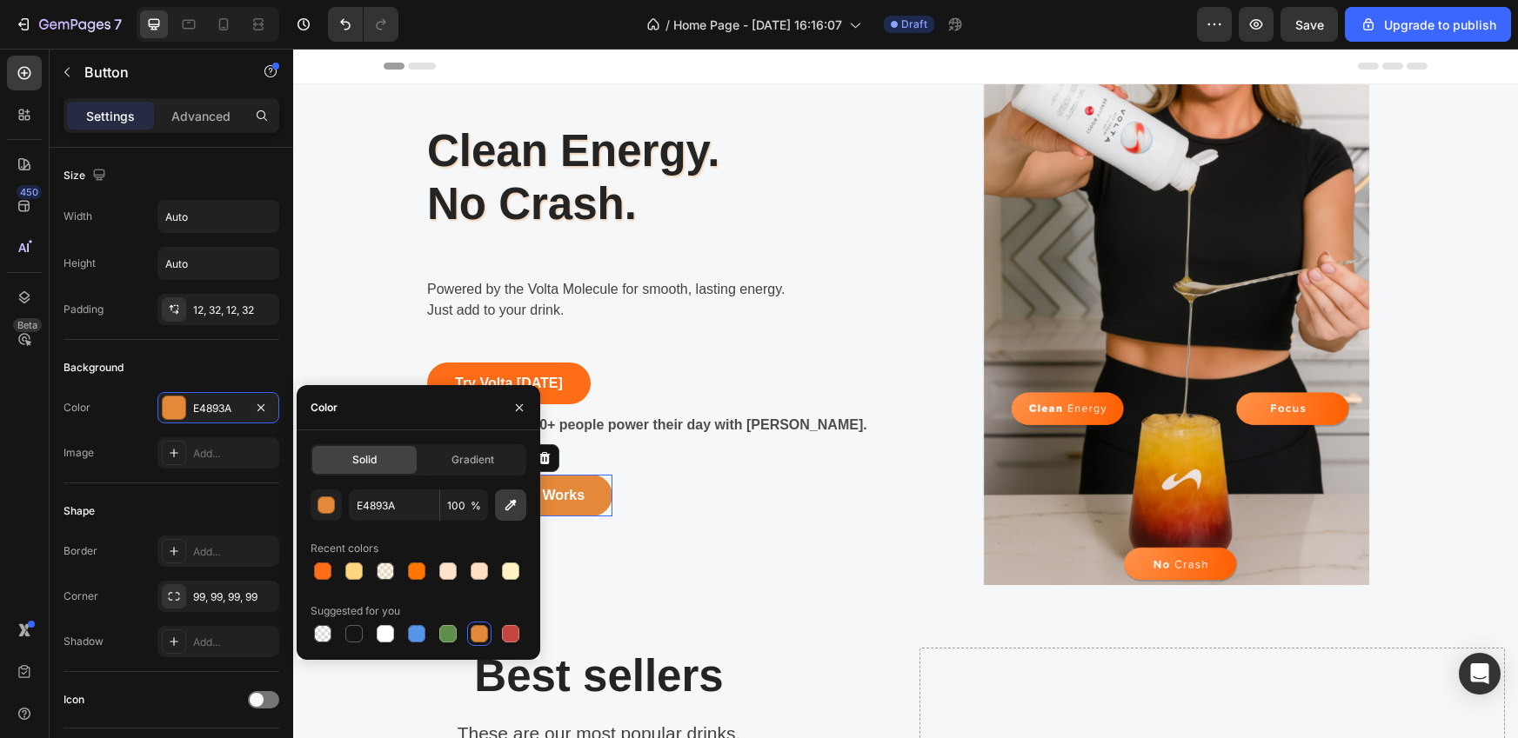
click at [508, 511] on icon "button" at bounding box center [510, 505] width 17 height 17
click at [324, 572] on div at bounding box center [322, 571] width 17 height 17
type input "FF6D17"
click at [704, 510] on div "Learn How It Works Button 0 Row" at bounding box center [677, 496] width 501 height 57
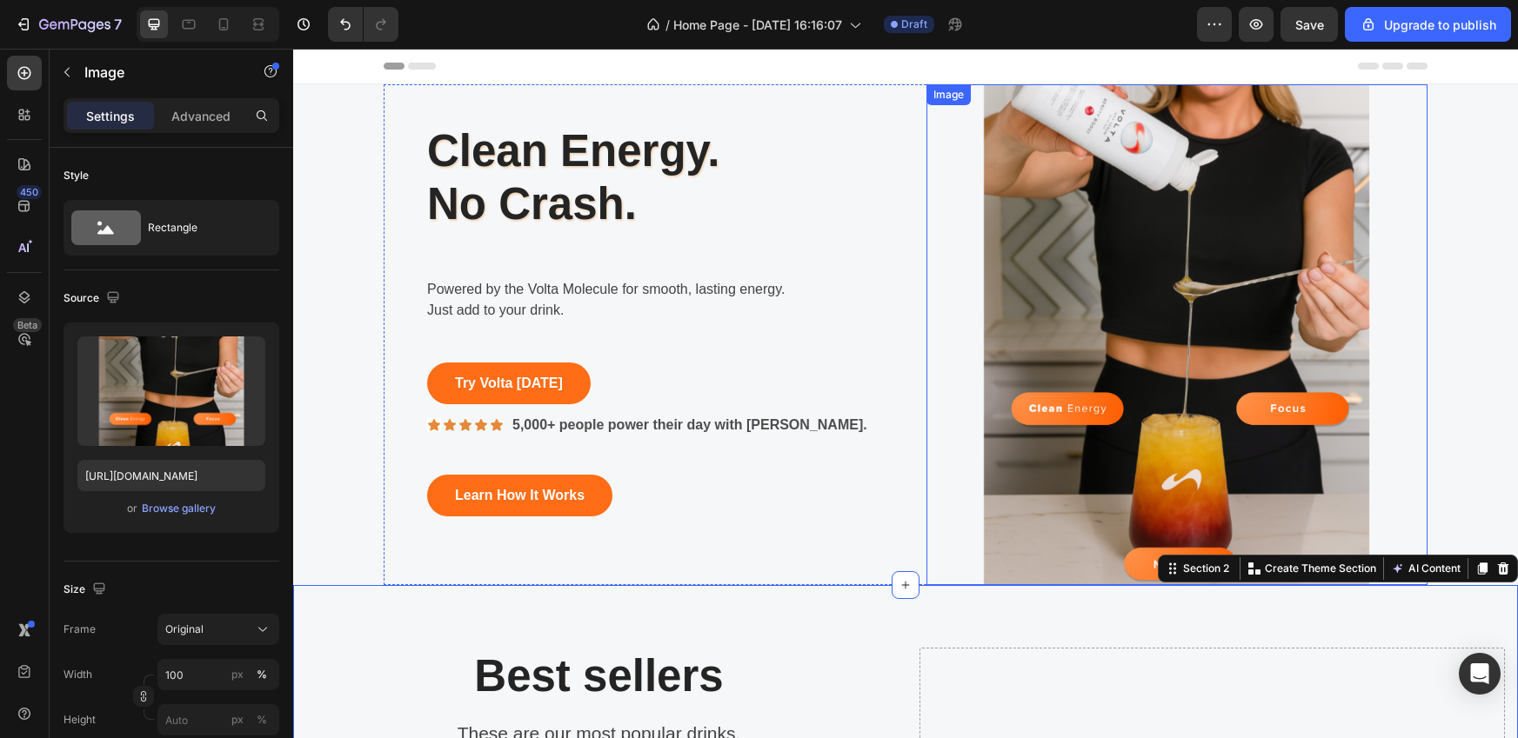
click at [1420, 241] on img at bounding box center [1176, 334] width 501 height 501
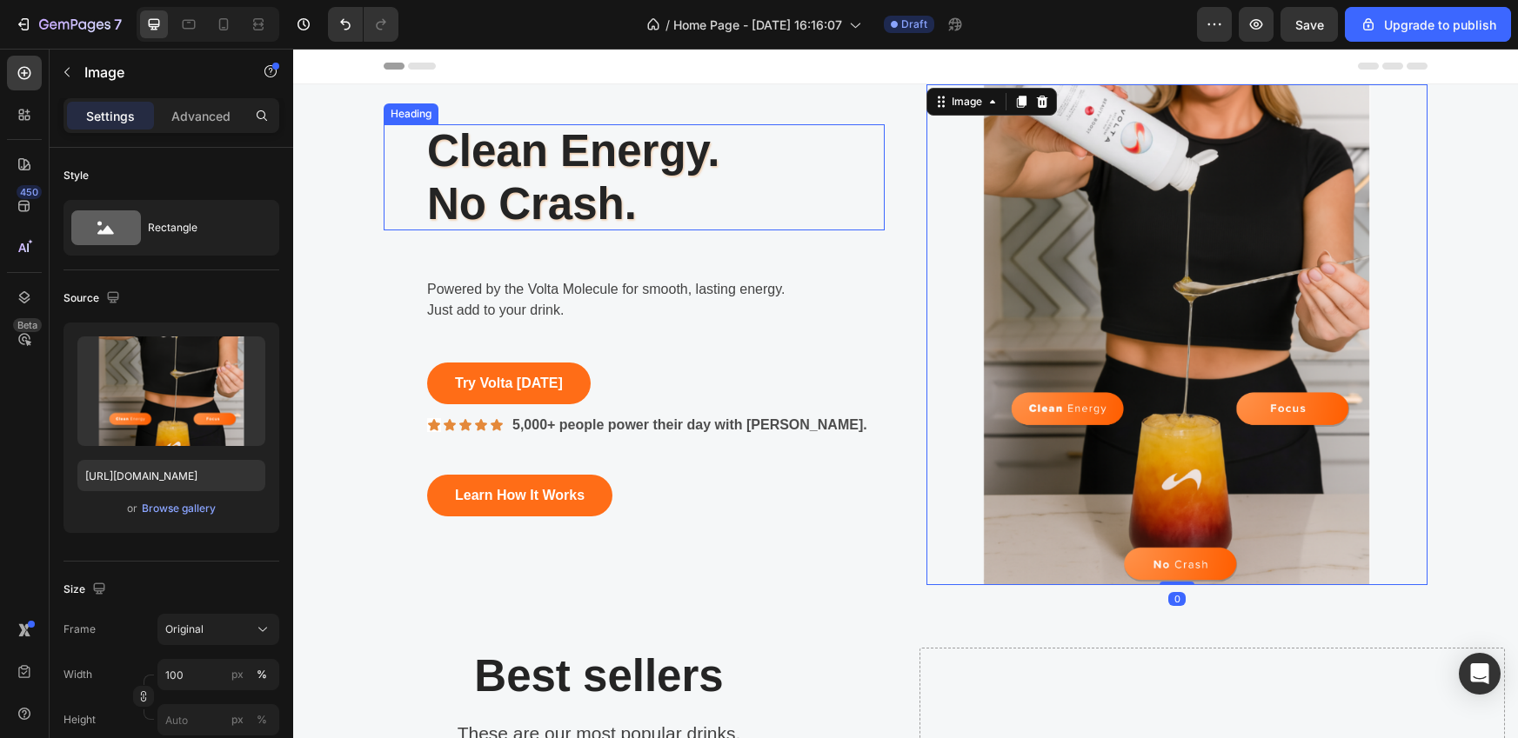
click at [590, 187] on p "Clean Energy. No Crash." at bounding box center [634, 177] width 414 height 106
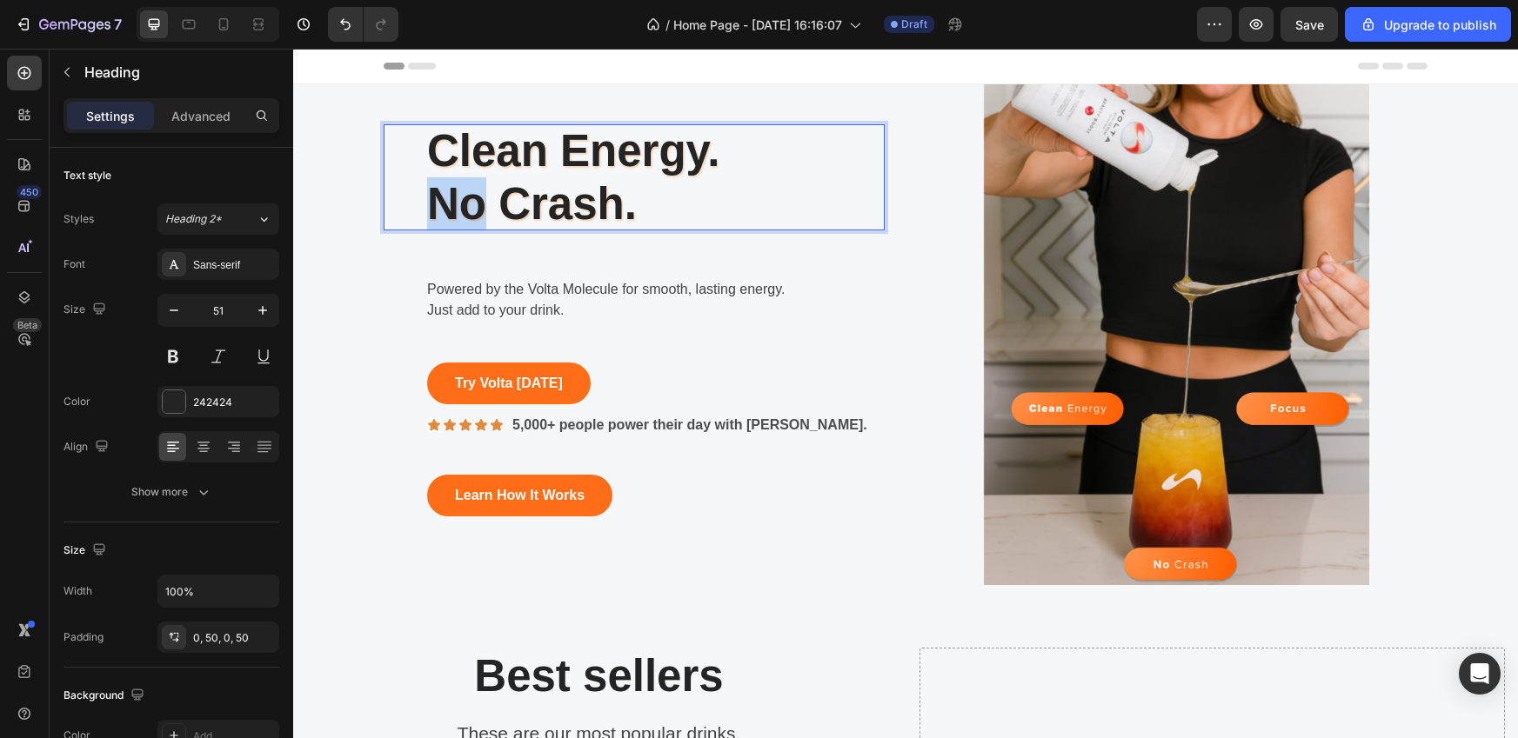
click at [450, 200] on p "Clean Energy. No Crash." at bounding box center [634, 177] width 414 height 106
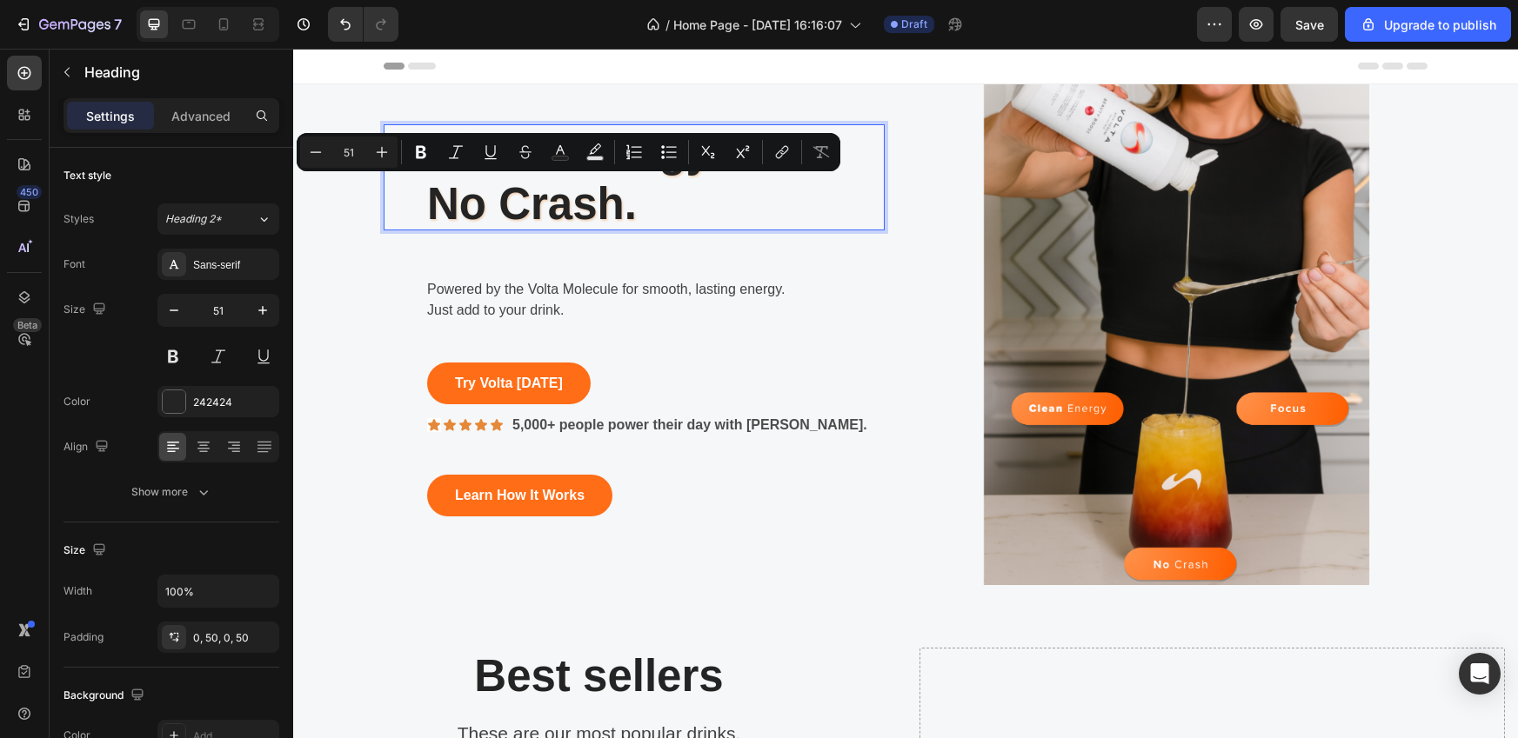
click at [588, 201] on p "Clean Energy. No Crash." at bounding box center [634, 177] width 414 height 106
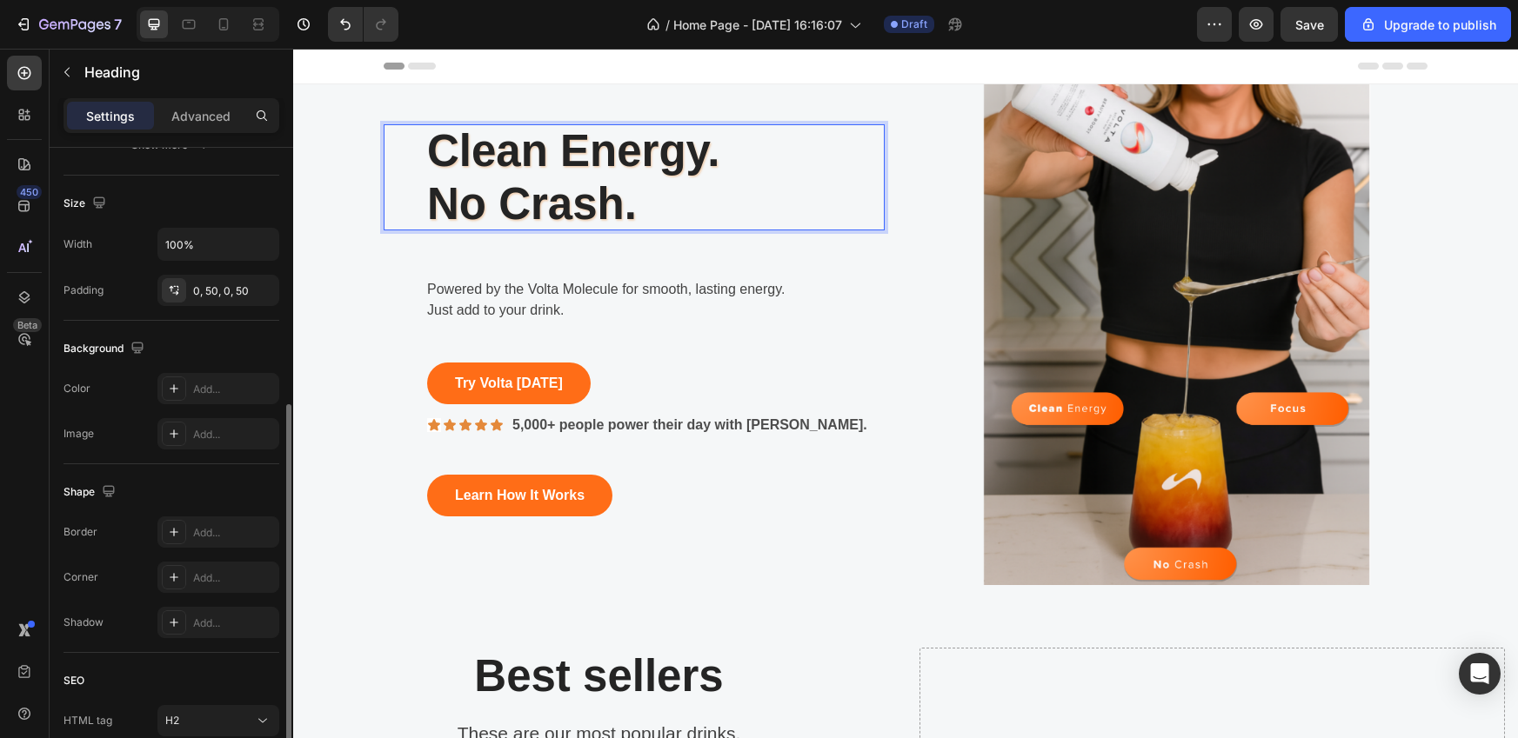
scroll to position [414, 0]
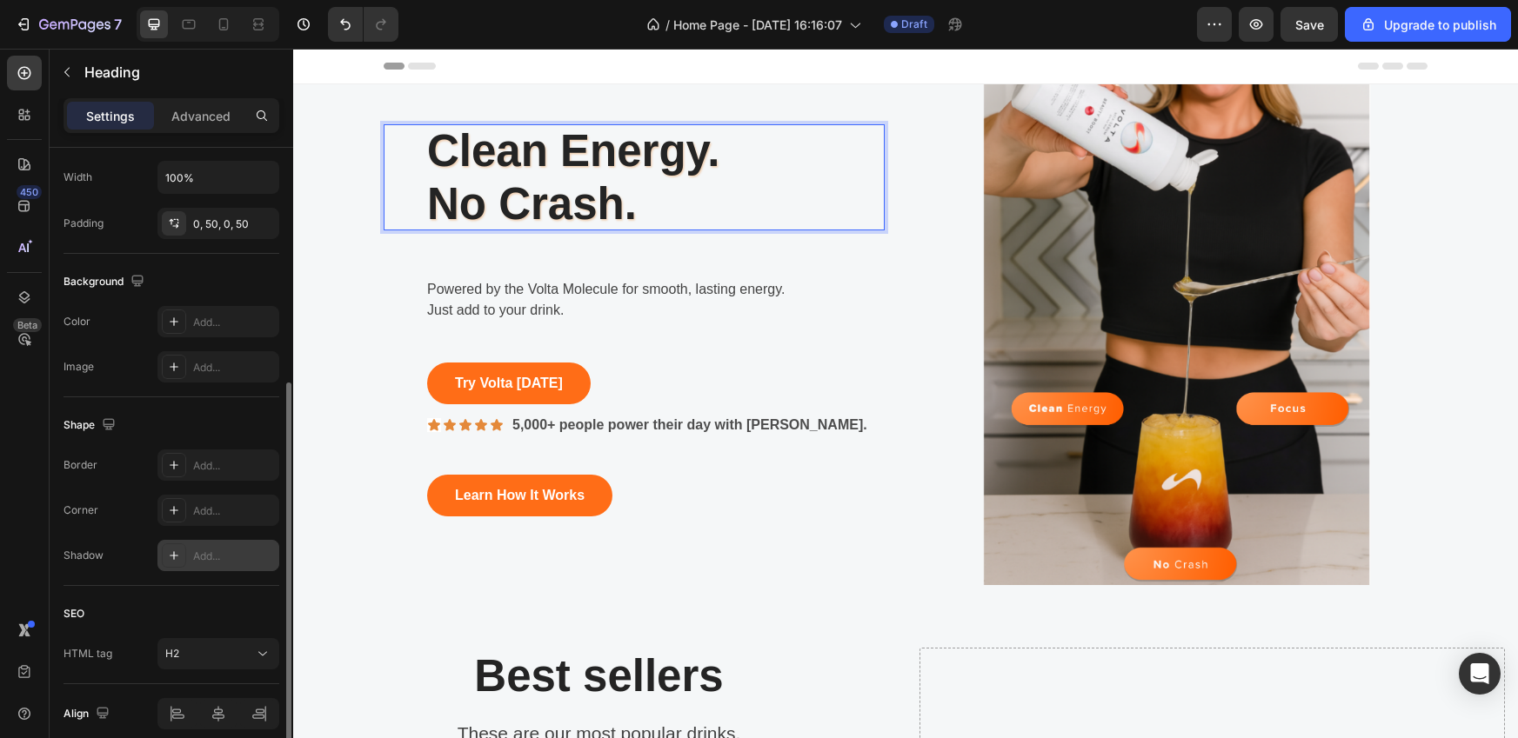
click at [187, 551] on div "Add..." at bounding box center [218, 555] width 122 height 31
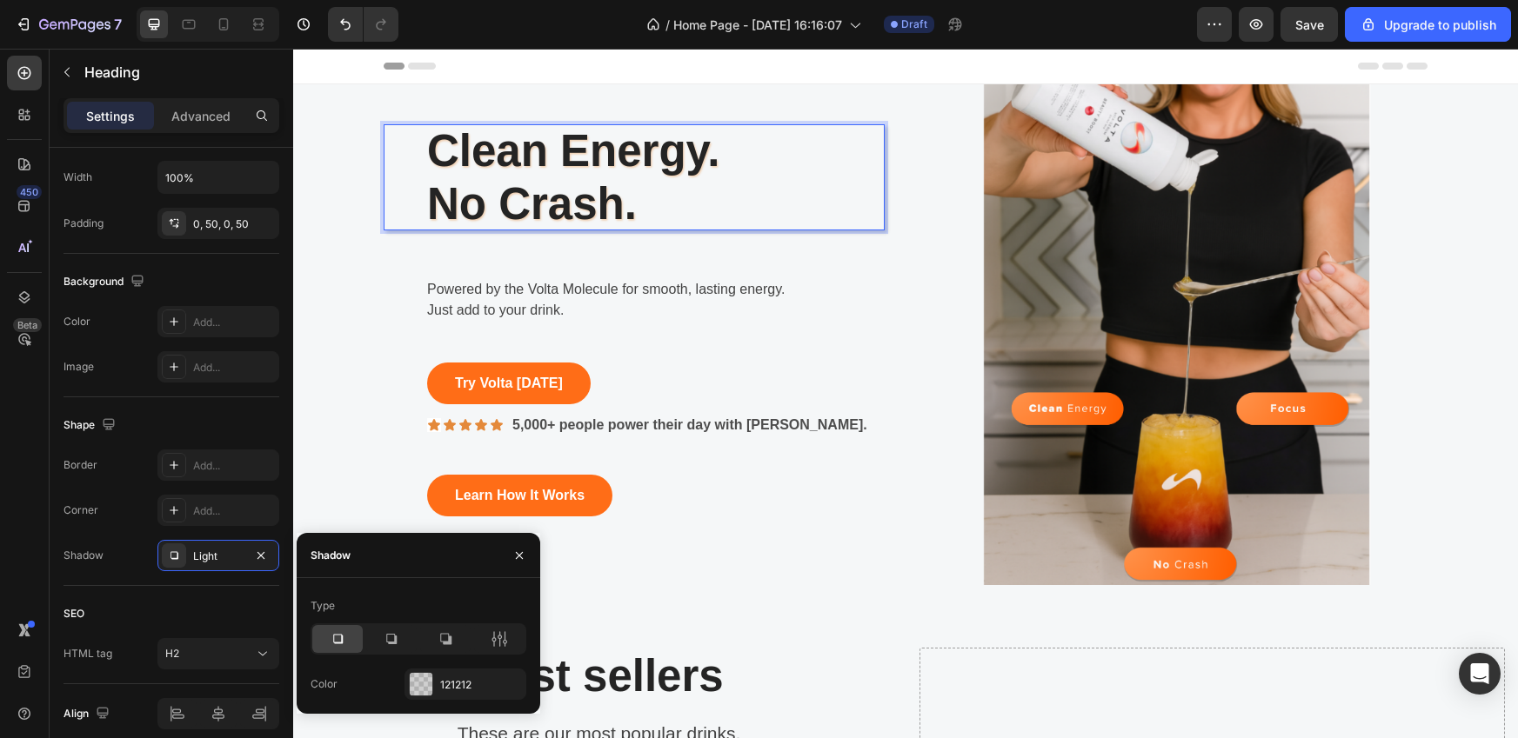
click at [698, 197] on p "Clean Energy. No Crash." at bounding box center [634, 177] width 414 height 106
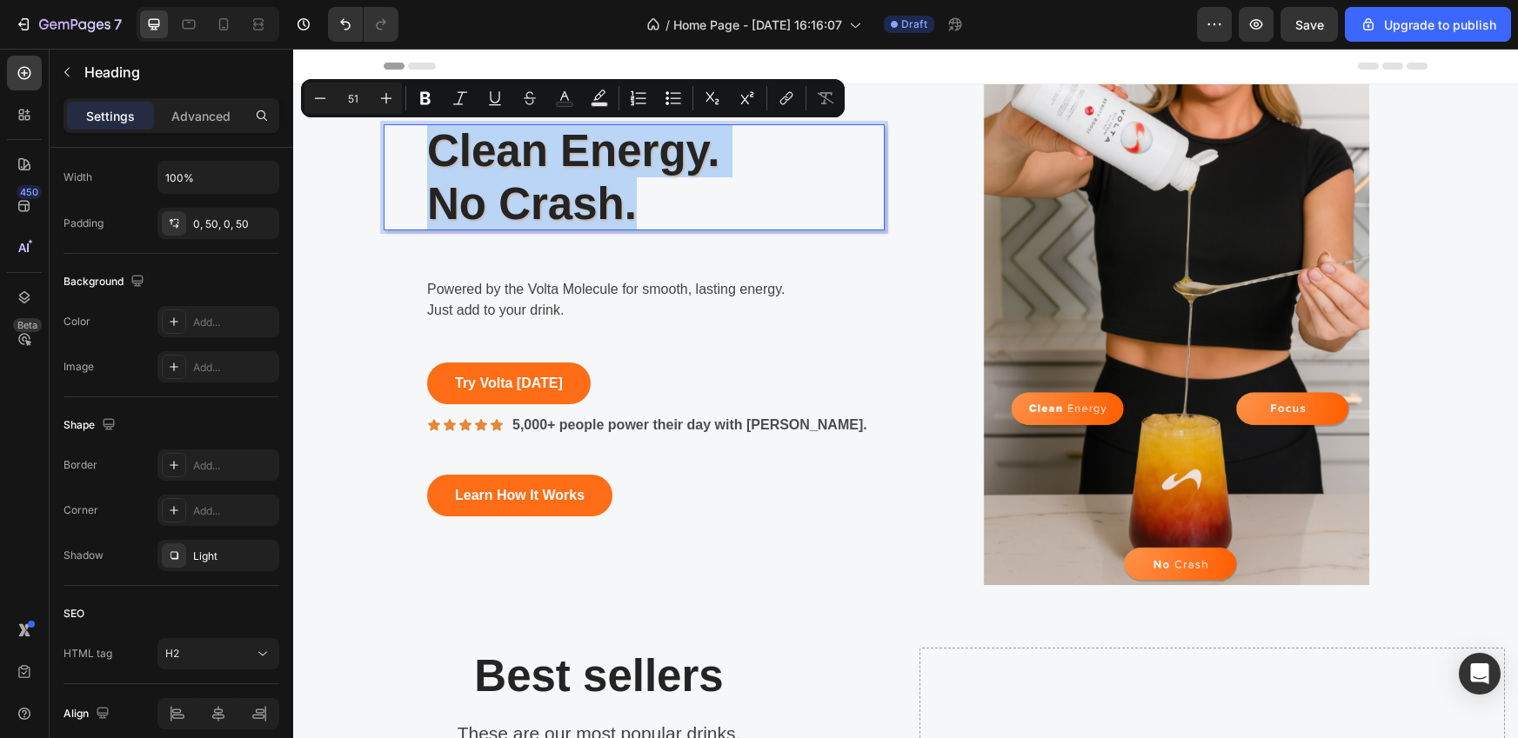
drag, startPoint x: 670, startPoint y: 204, endPoint x: 394, endPoint y: 146, distance: 281.8
click at [394, 146] on h2 "Clean Energy. No Crash." at bounding box center [634, 177] width 501 height 106
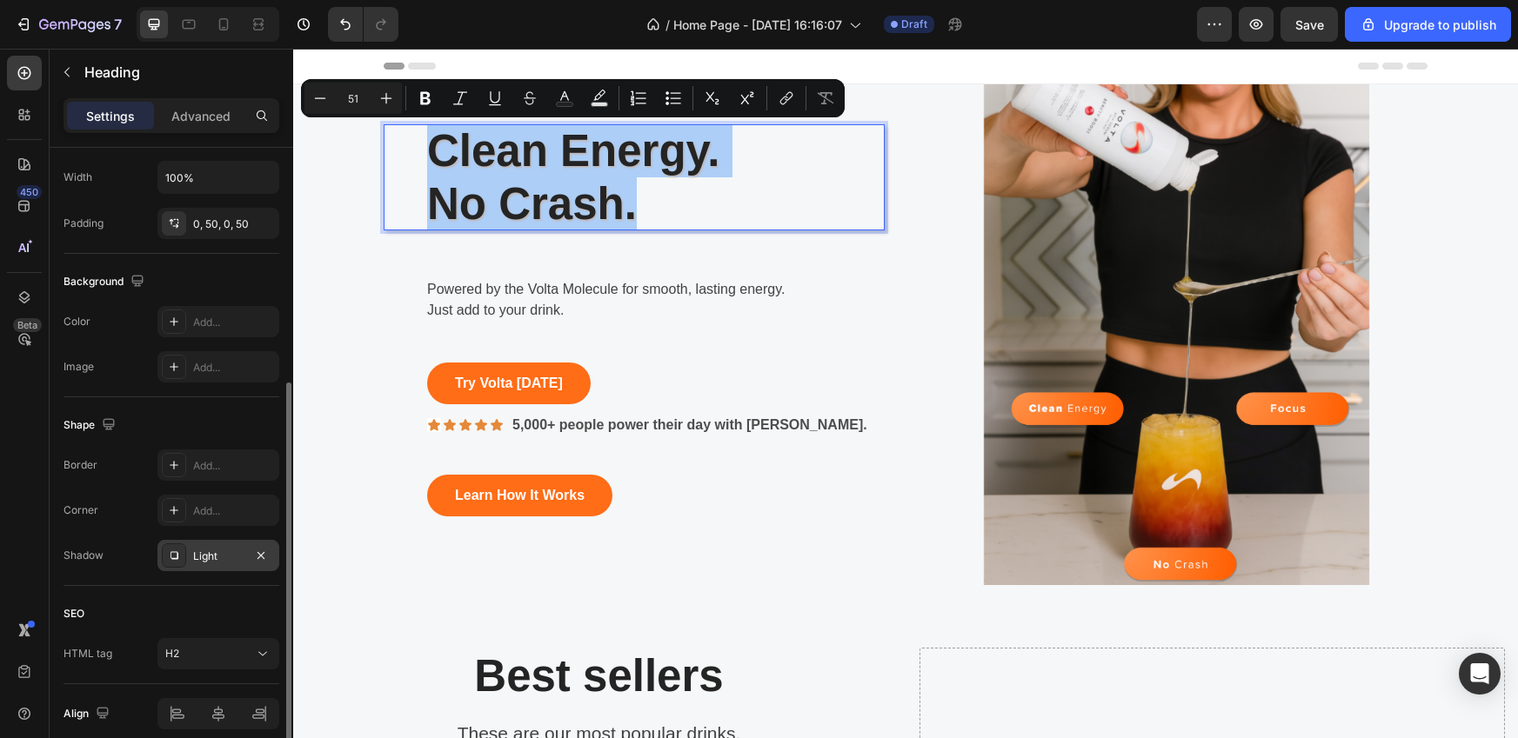
click at [224, 553] on div "Light" at bounding box center [218, 557] width 50 height 16
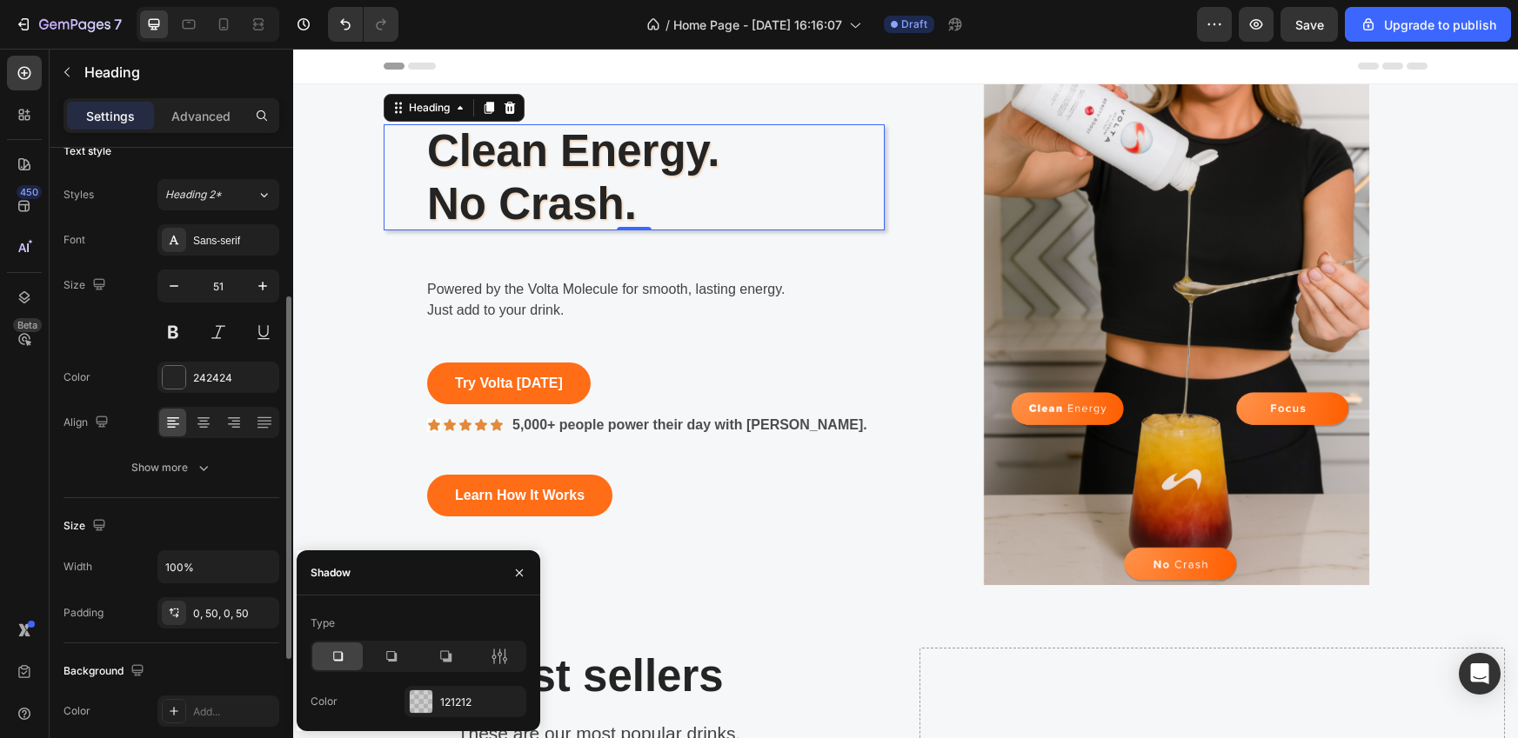
scroll to position [14, 0]
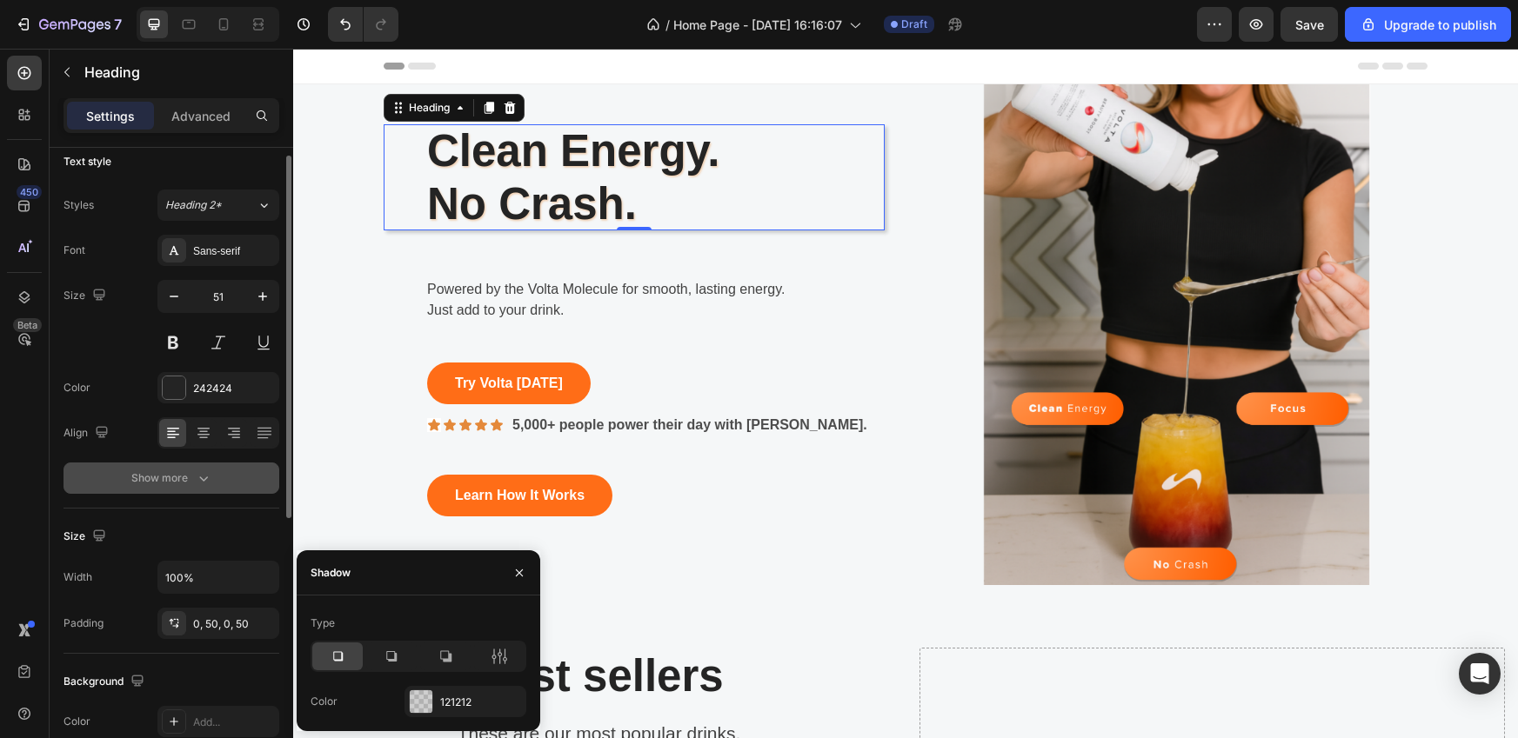
click at [180, 472] on div "Show more" at bounding box center [171, 478] width 81 height 17
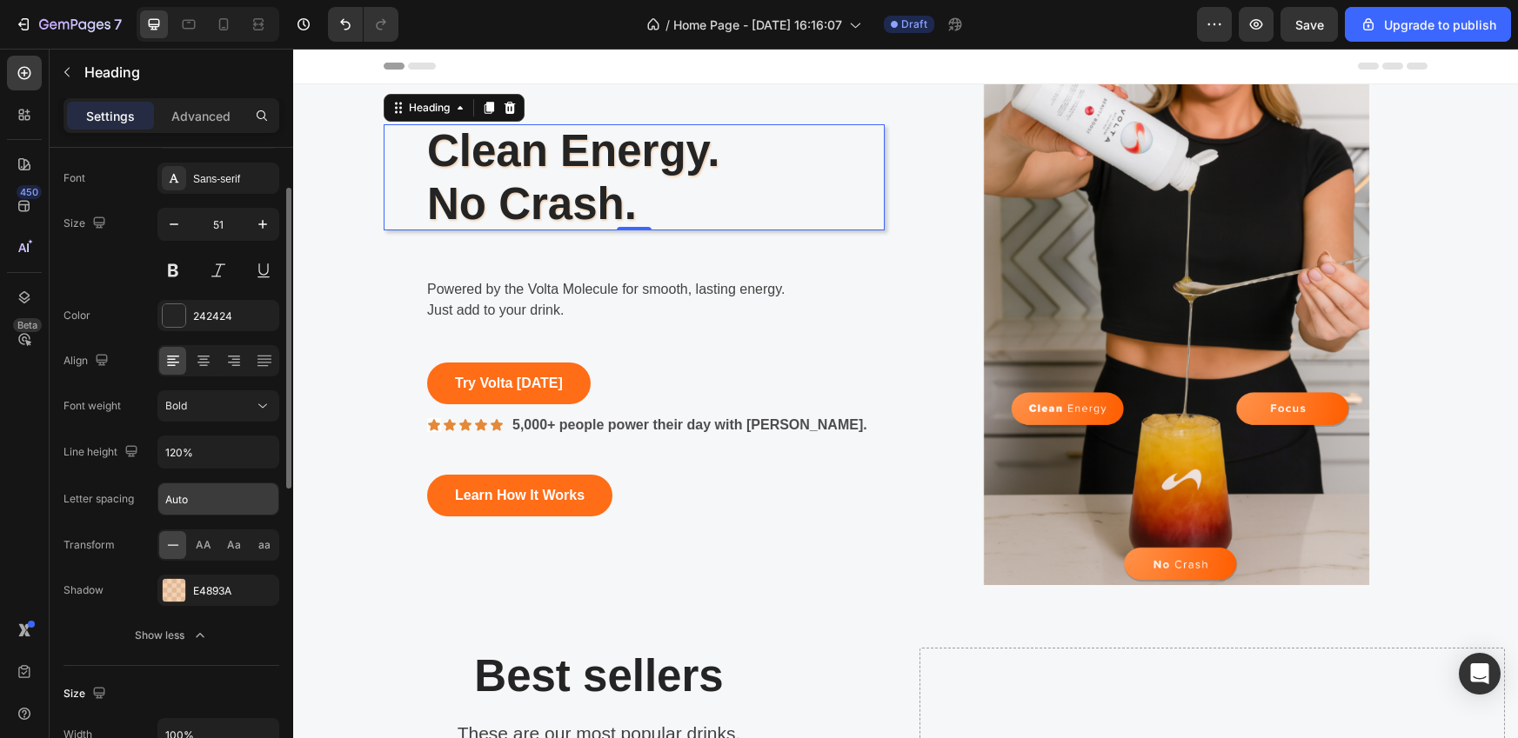
scroll to position [86, 0]
click at [176, 584] on div at bounding box center [174, 590] width 23 height 23
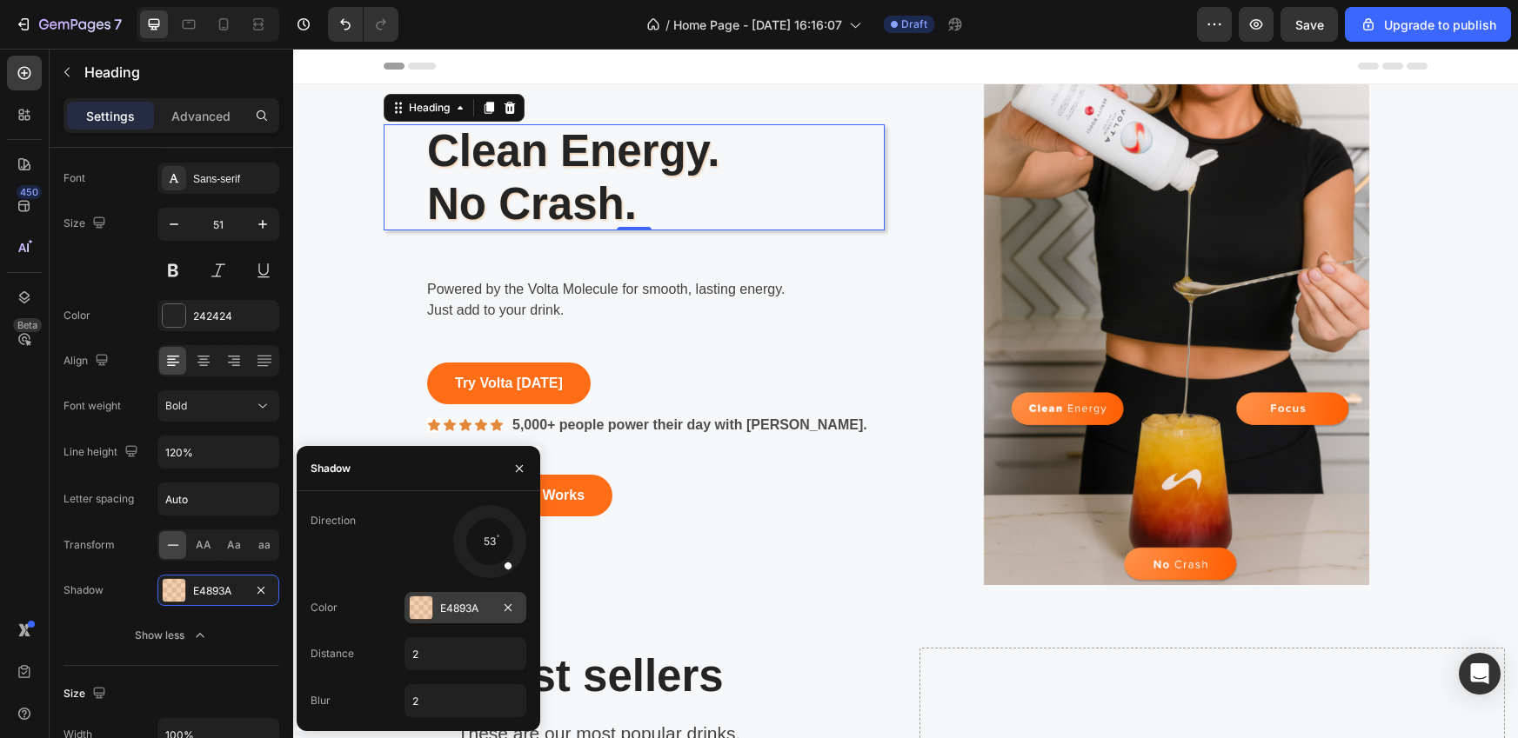
click at [416, 613] on div at bounding box center [421, 608] width 23 height 23
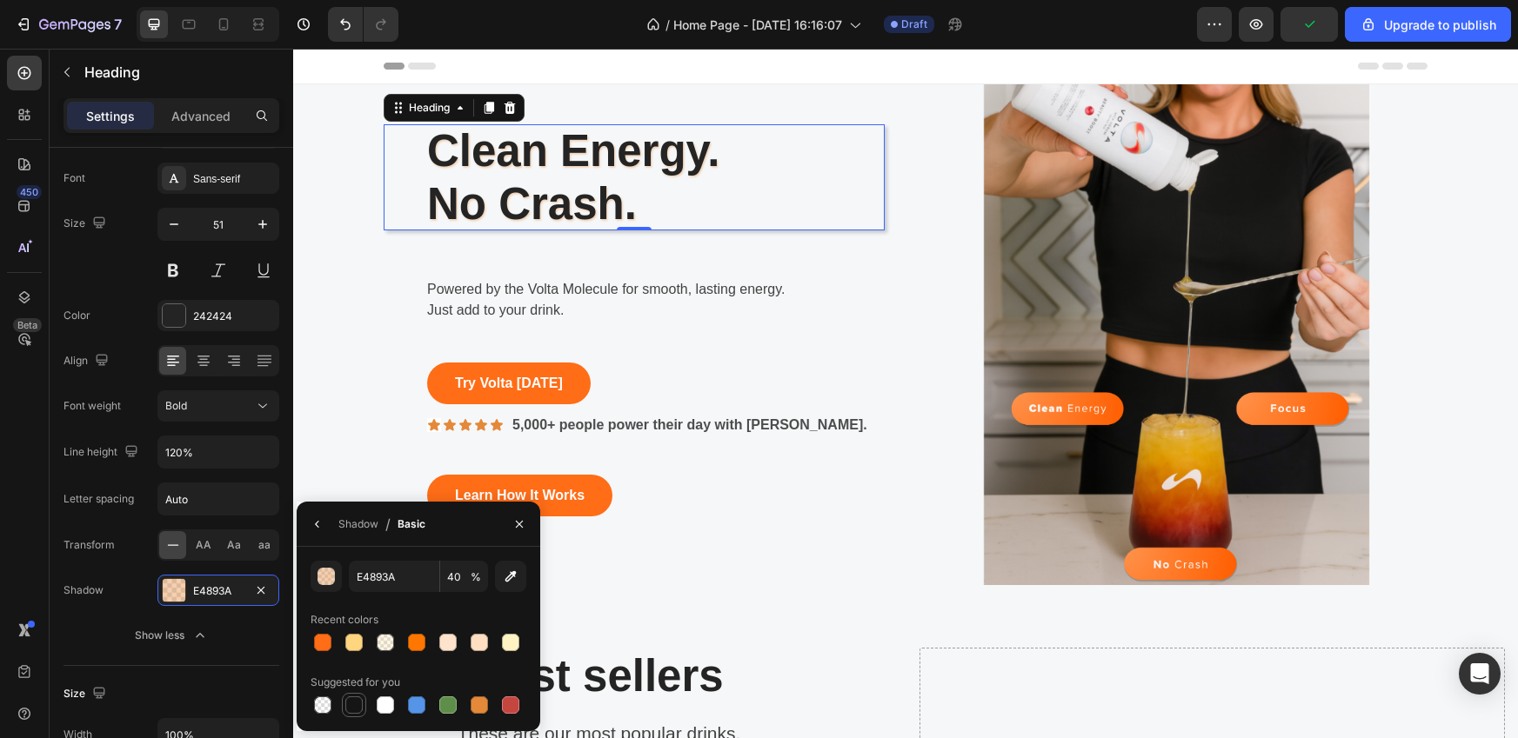
click at [348, 706] on div at bounding box center [353, 705] width 17 height 17
type input "151515"
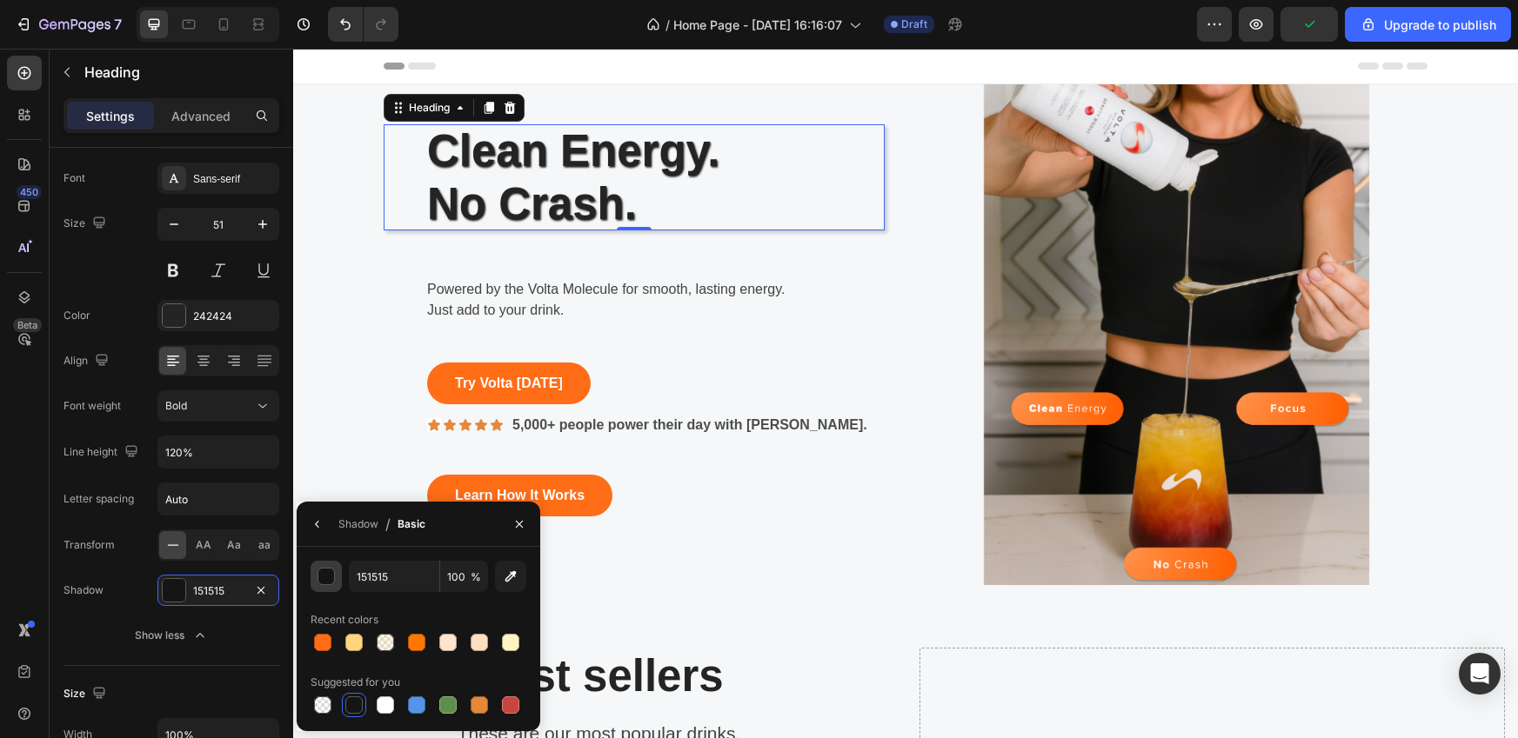
click at [330, 585] on button "button" at bounding box center [325, 576] width 31 height 31
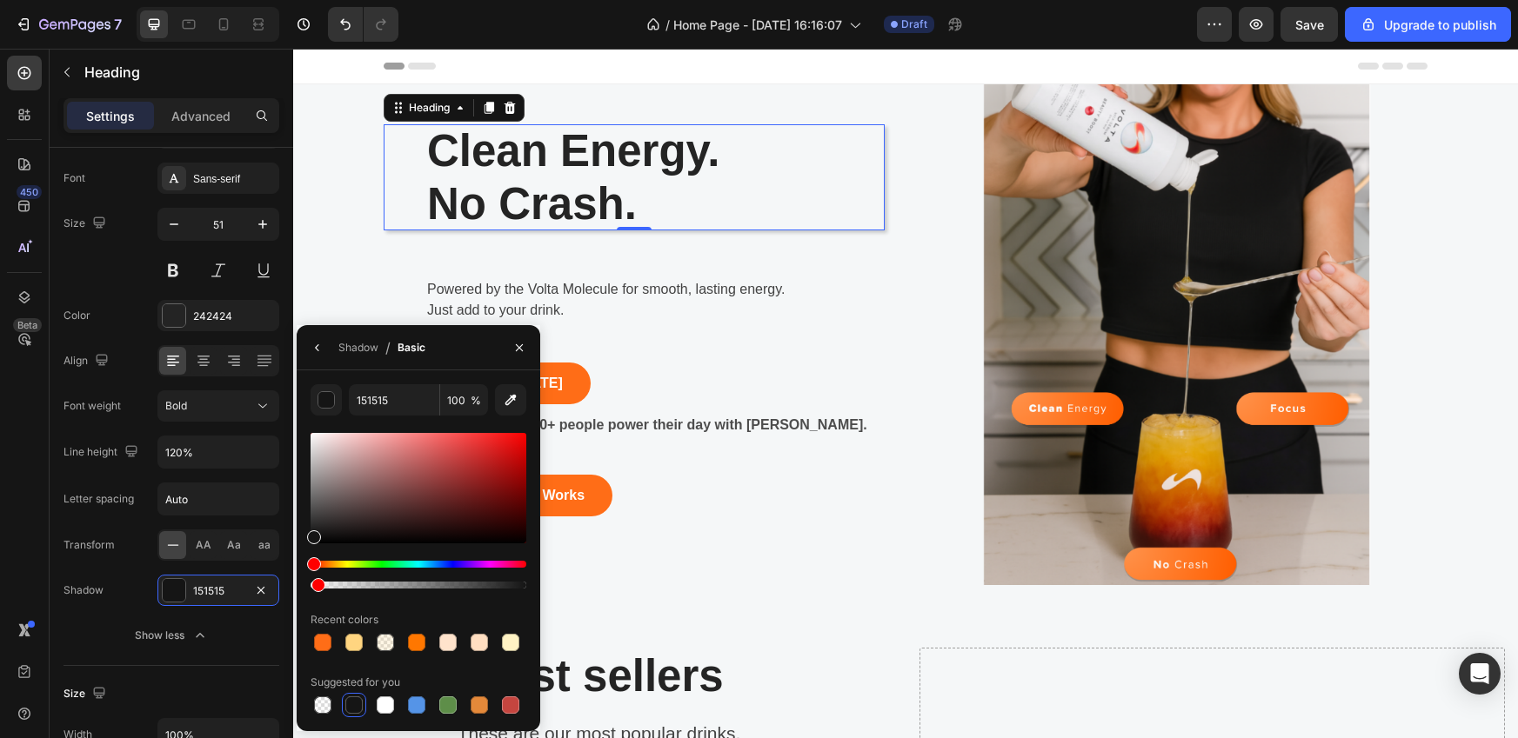
drag, startPoint x: 523, startPoint y: 588, endPoint x: 304, endPoint y: 585, distance: 219.2
click at [304, 585] on div "151515 100 % Recent colors Suggested for you" at bounding box center [419, 550] width 244 height 333
type input "0"
drag, startPoint x: 312, startPoint y: 540, endPoint x: 318, endPoint y: 451, distance: 89.8
click at [318, 450] on div at bounding box center [320, 454] width 14 height 14
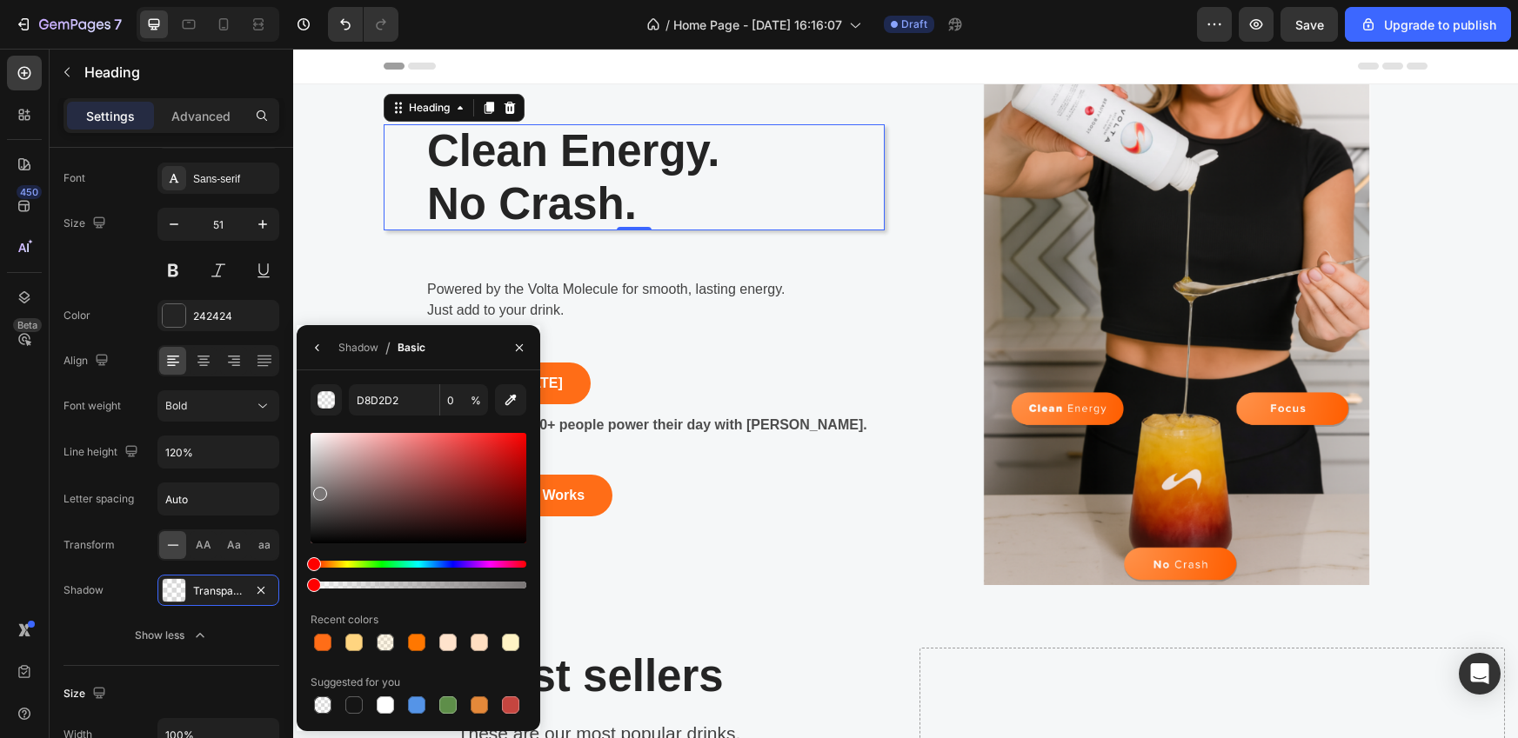
drag, startPoint x: 319, startPoint y: 454, endPoint x: 319, endPoint y: 491, distance: 37.4
click at [319, 491] on div at bounding box center [320, 494] width 14 height 14
type input "777373"
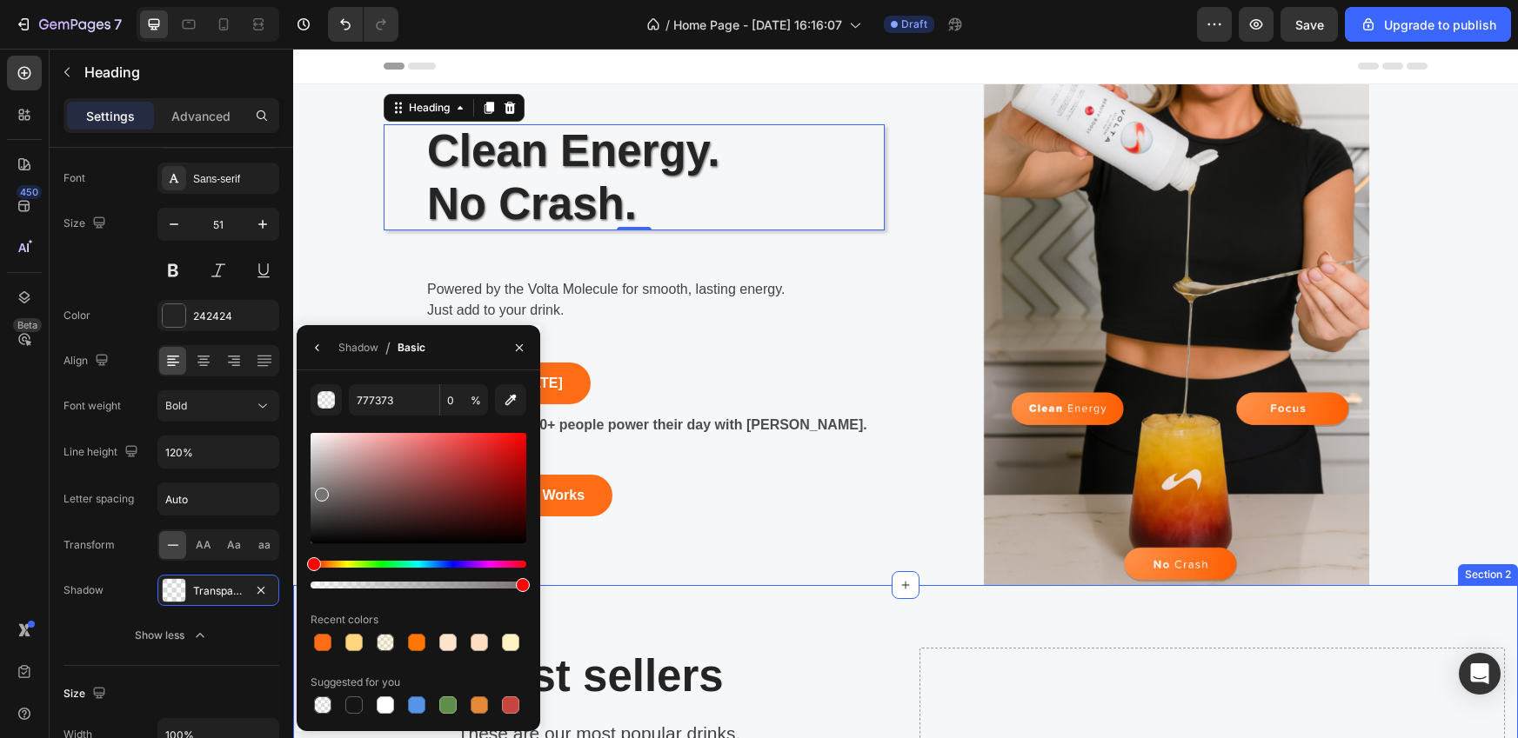
drag, startPoint x: 604, startPoint y: 633, endPoint x: 540, endPoint y: 595, distance: 74.9
type input "100"
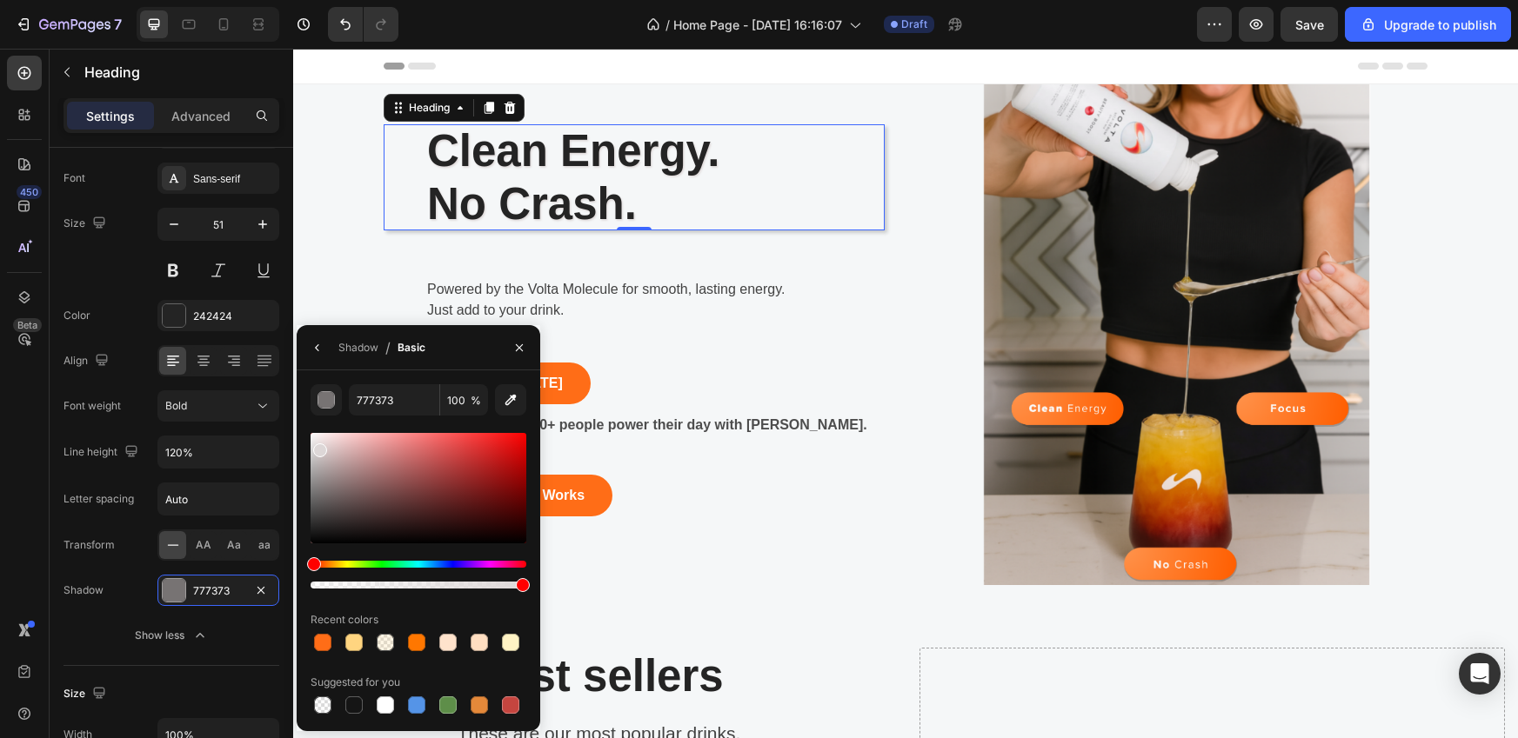
drag, startPoint x: 323, startPoint y: 495, endPoint x: 317, endPoint y: 447, distance: 48.1
click at [317, 447] on div at bounding box center [320, 451] width 14 height 14
type input "DDD7D7"
click at [518, 353] on icon "button" at bounding box center [519, 348] width 14 height 14
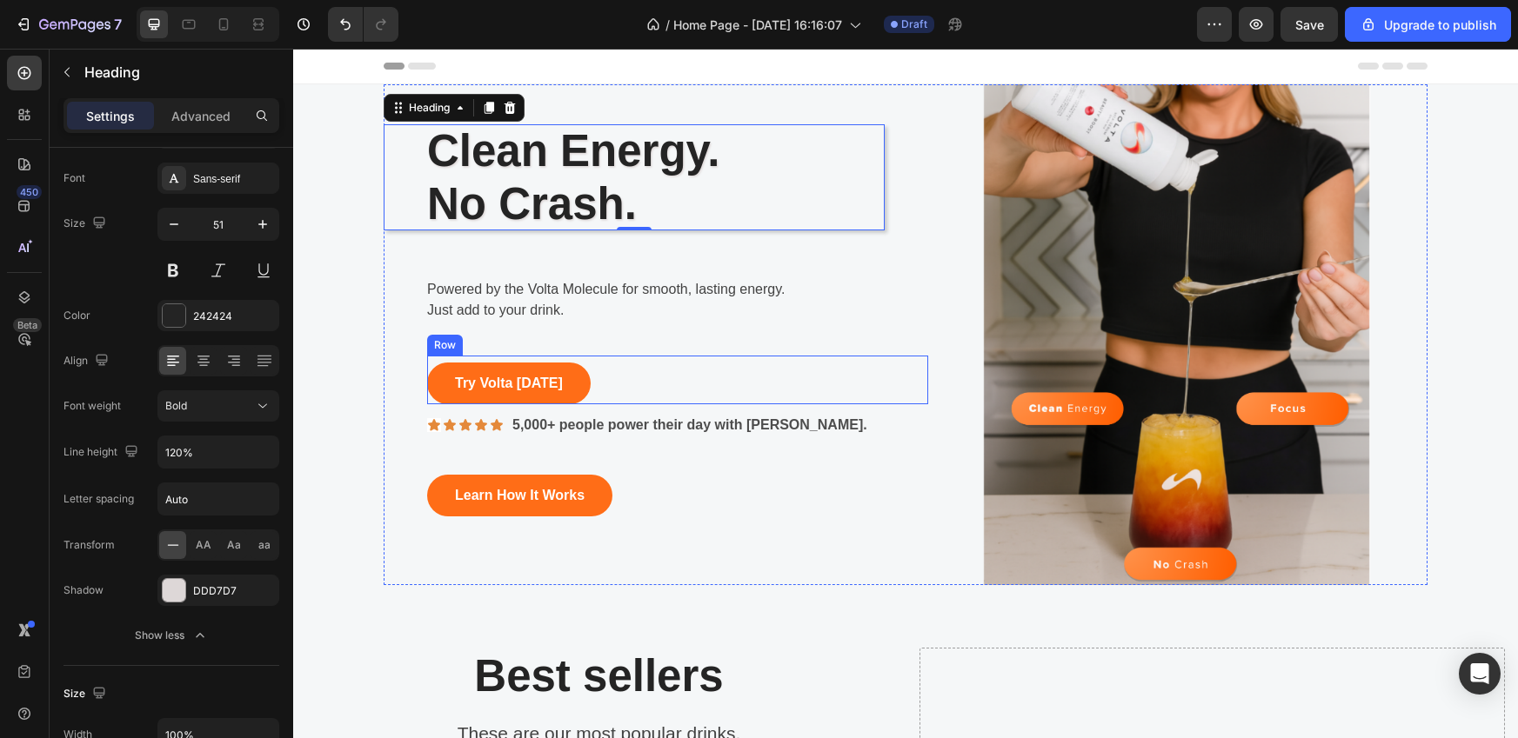
click at [926, 366] on img at bounding box center [1176, 334] width 501 height 501
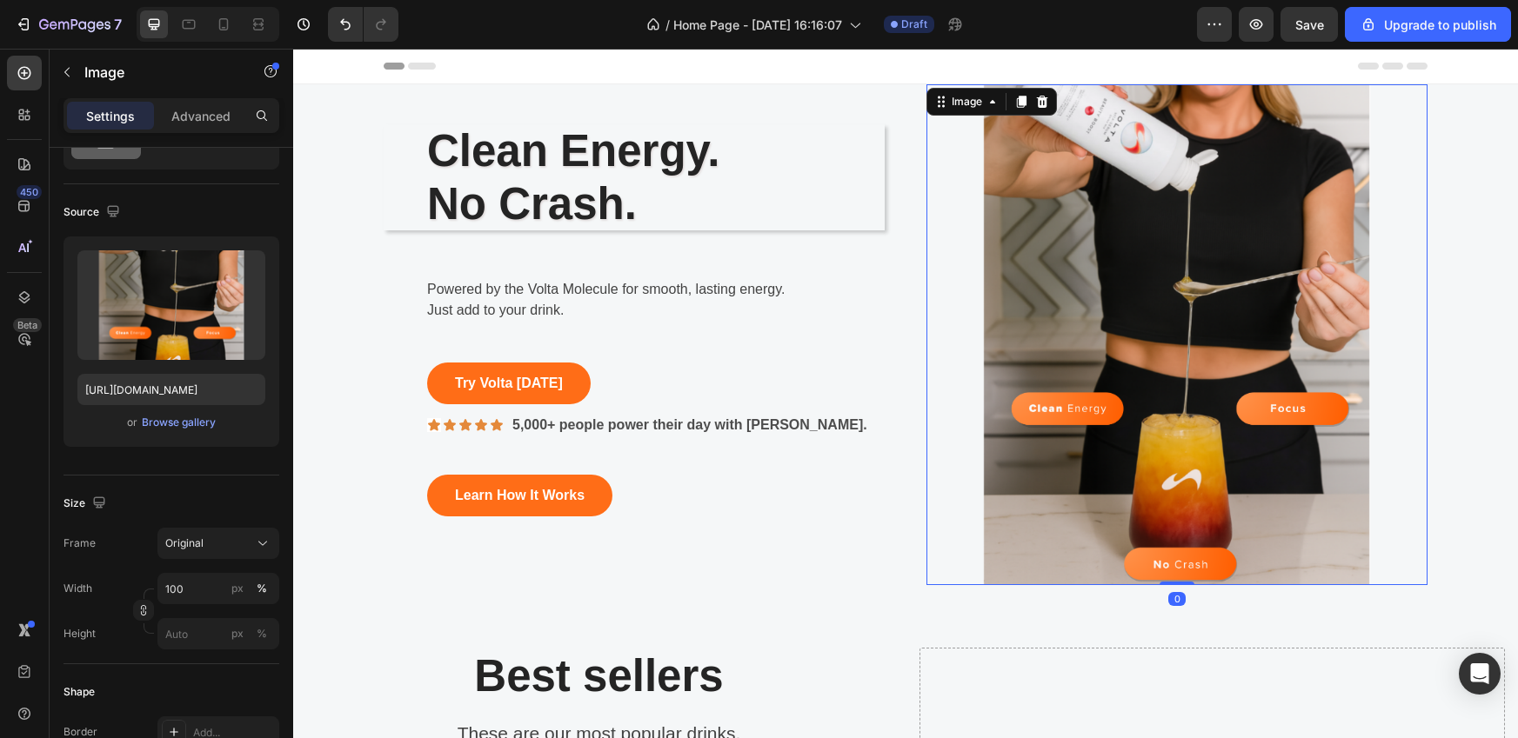
scroll to position [0, 0]
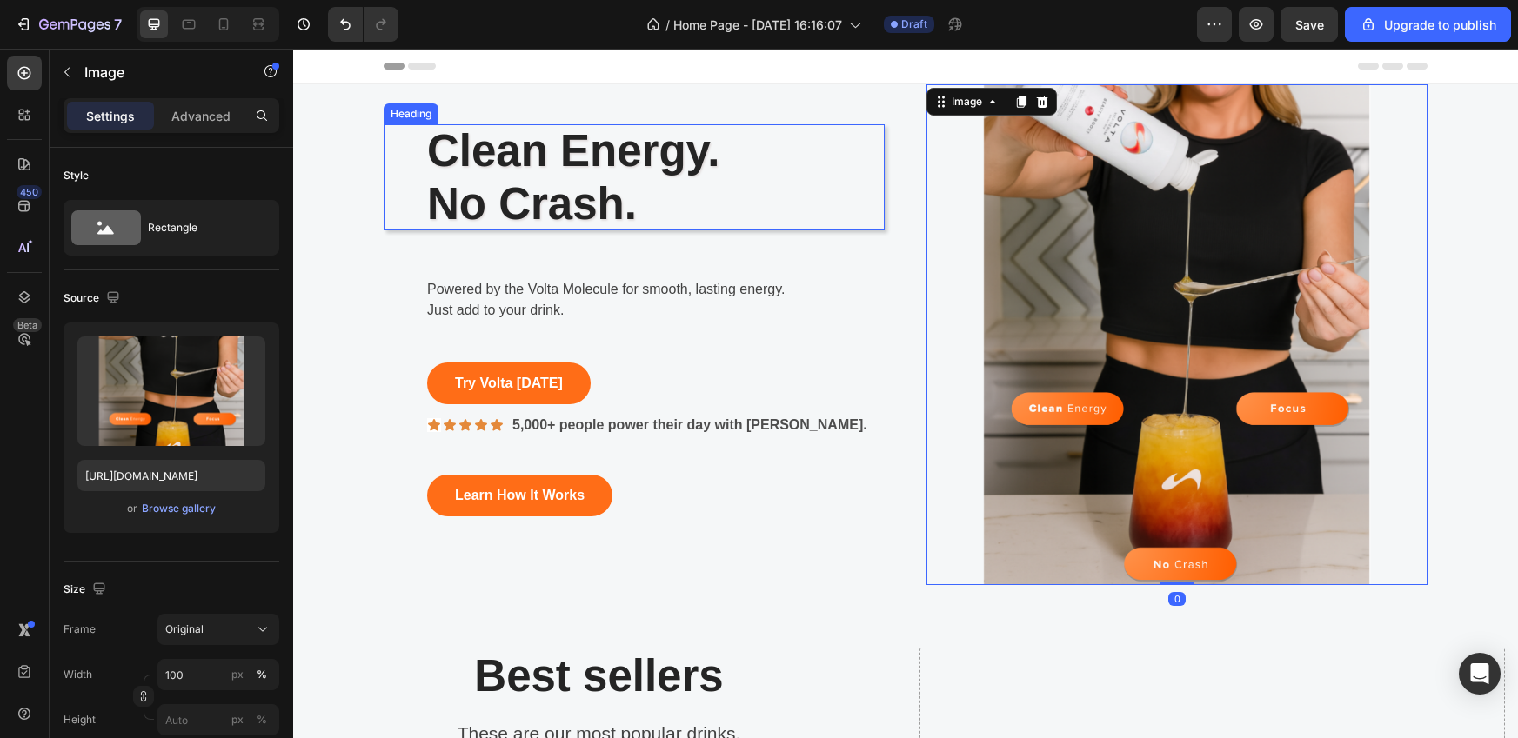
click at [866, 224] on h2 "Clean Energy. No Crash." at bounding box center [634, 177] width 501 height 106
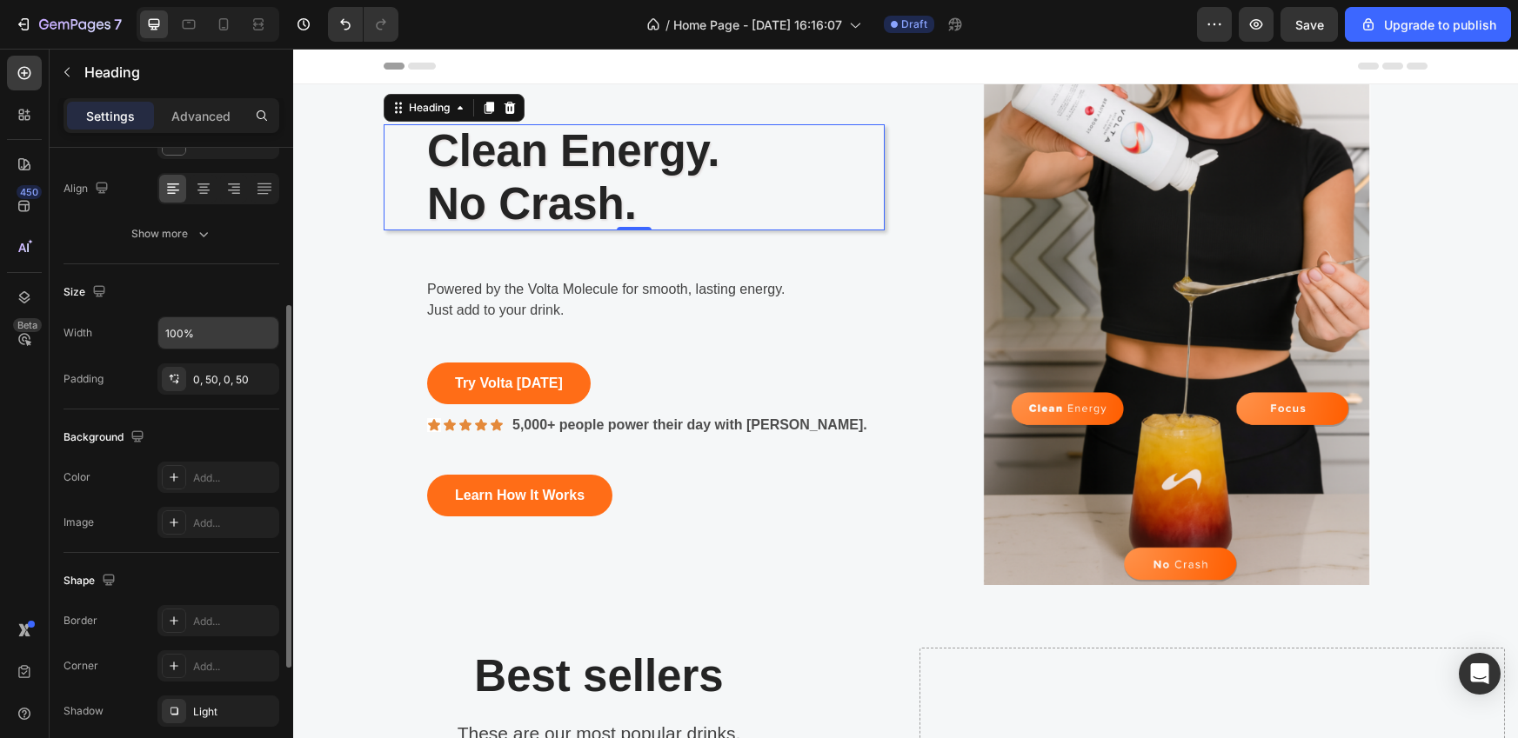
scroll to position [352, 0]
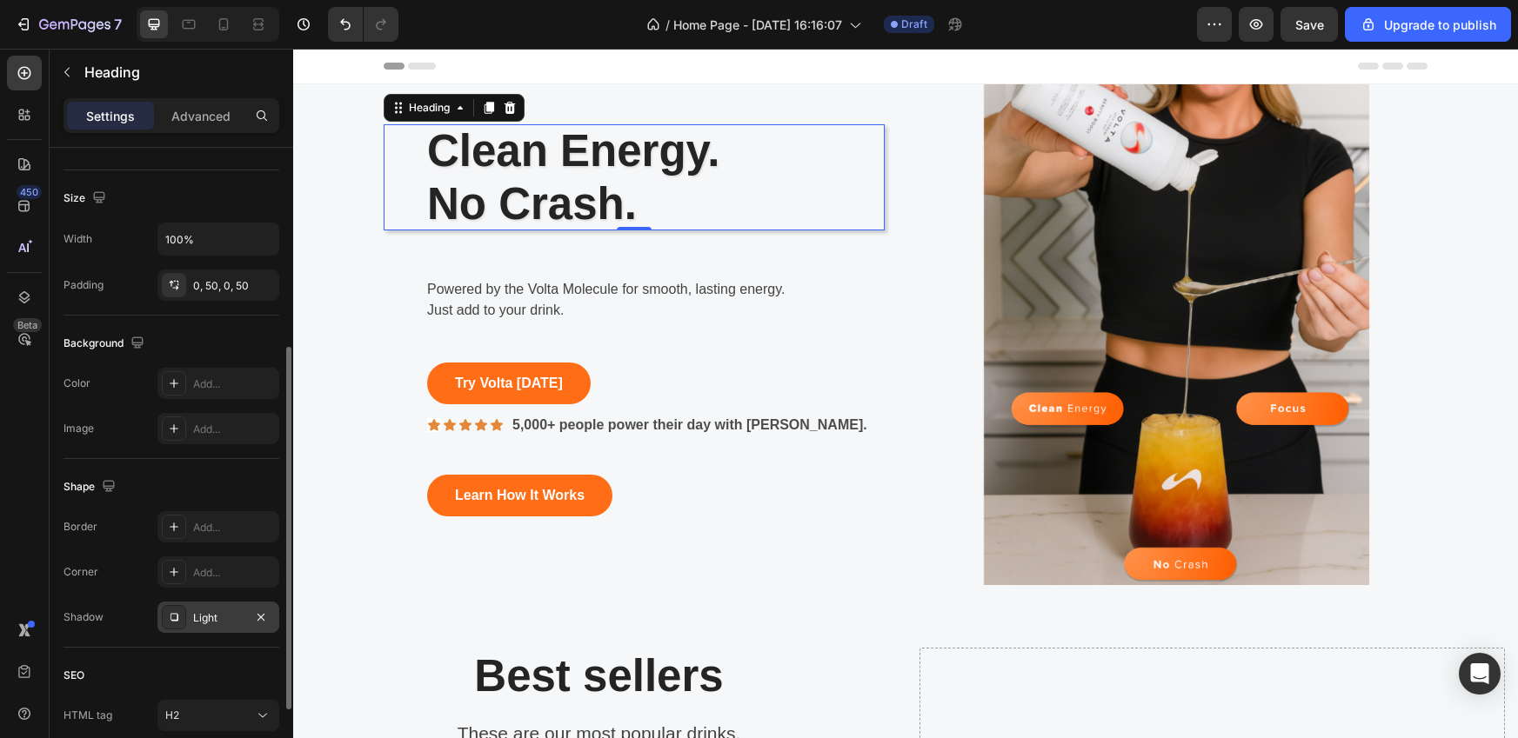
click at [212, 627] on div "Light" at bounding box center [218, 617] width 122 height 31
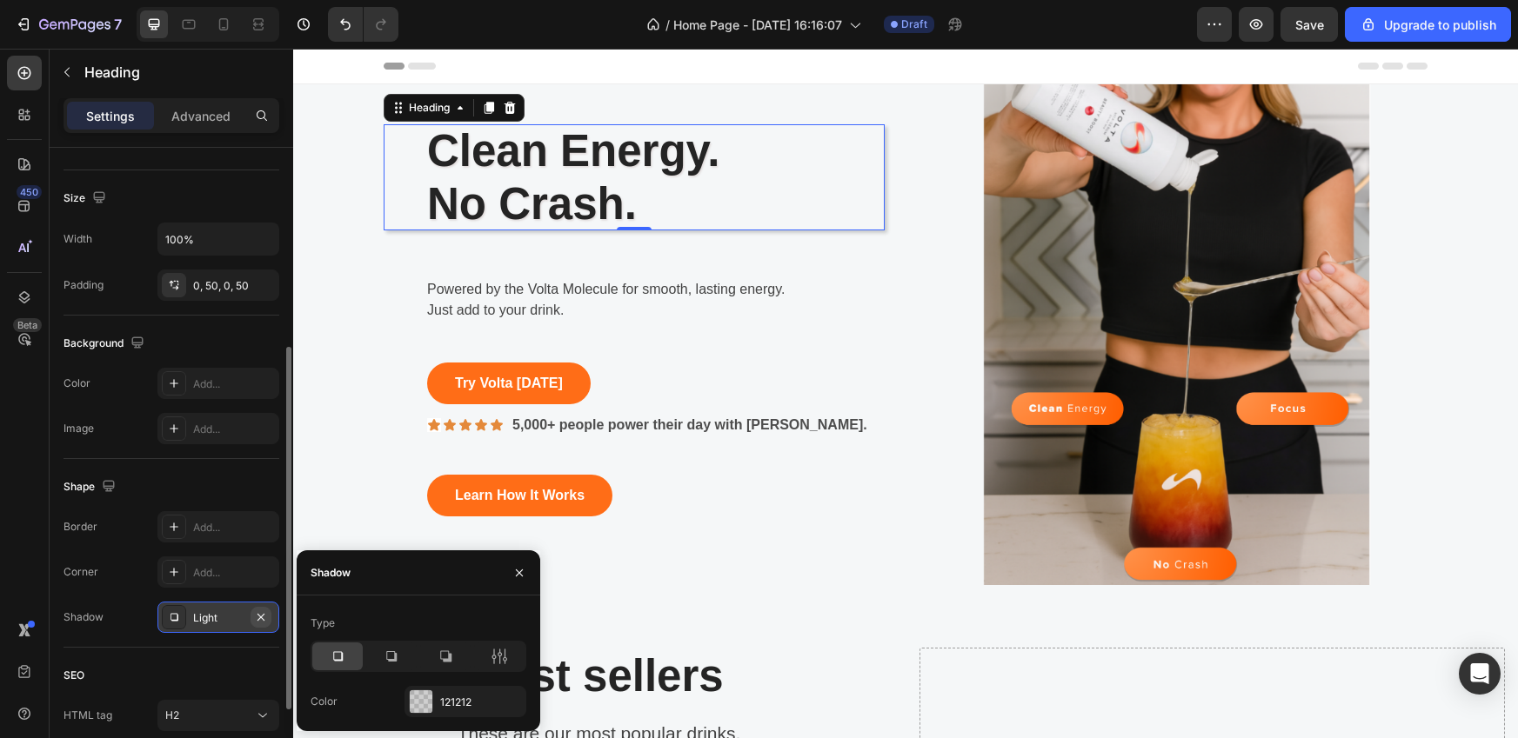
click at [259, 617] on icon "button" at bounding box center [261, 618] width 14 height 14
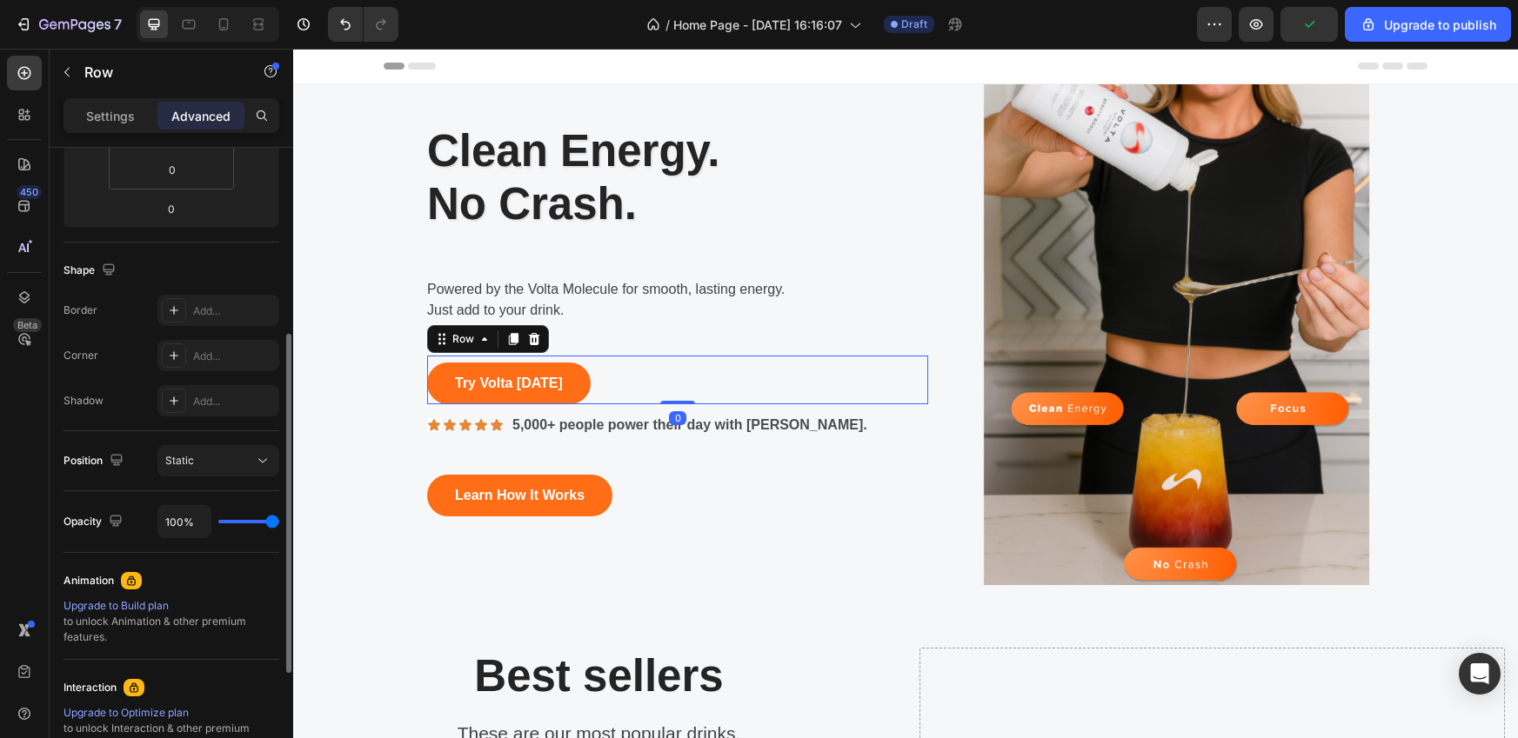
click at [818, 386] on div "Try Volta [DATE] Button Row 0" at bounding box center [677, 380] width 501 height 49
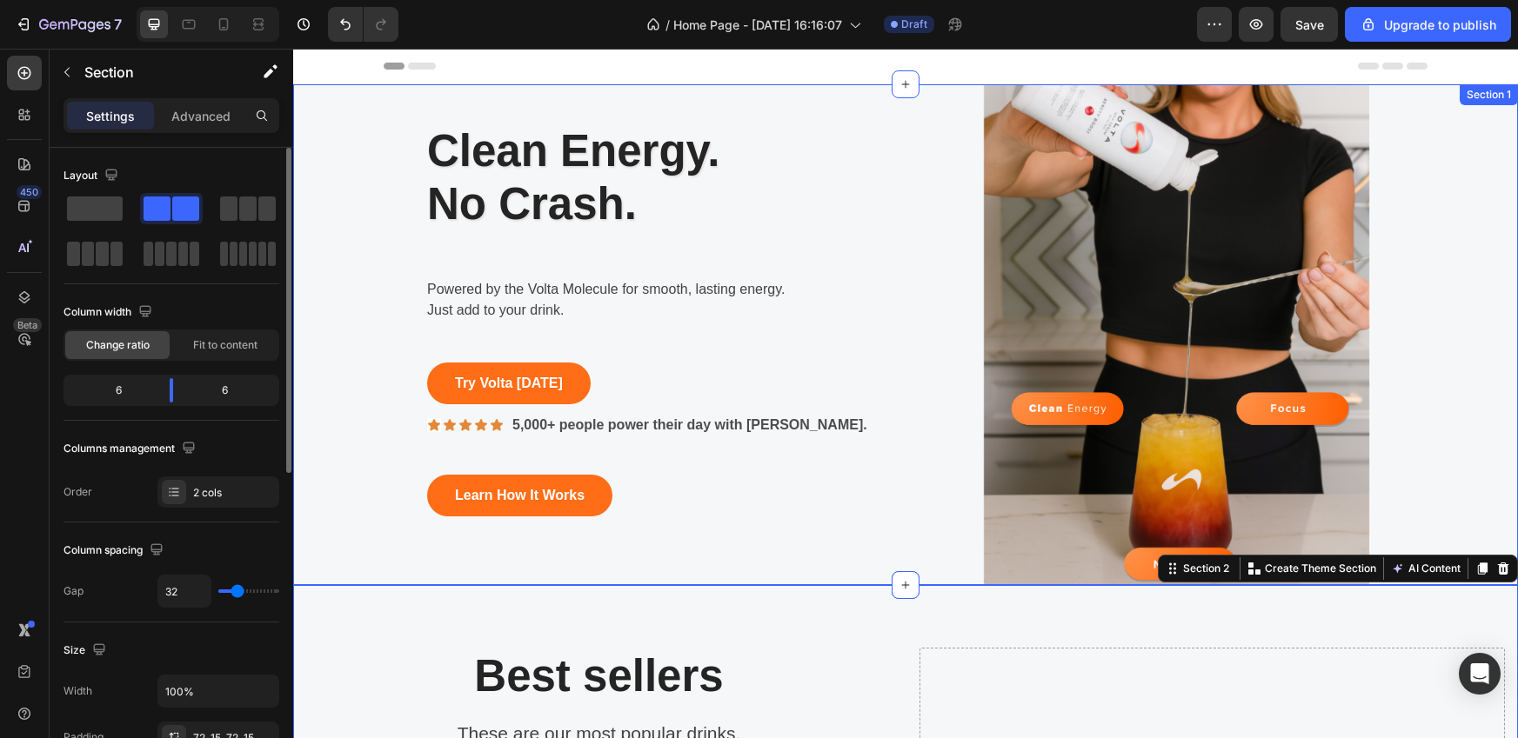
click at [1451, 224] on div "Clean Energy. No Crash. Heading Row Powered by the Volta Molecule for smooth, l…" at bounding box center [905, 334] width 1198 height 501
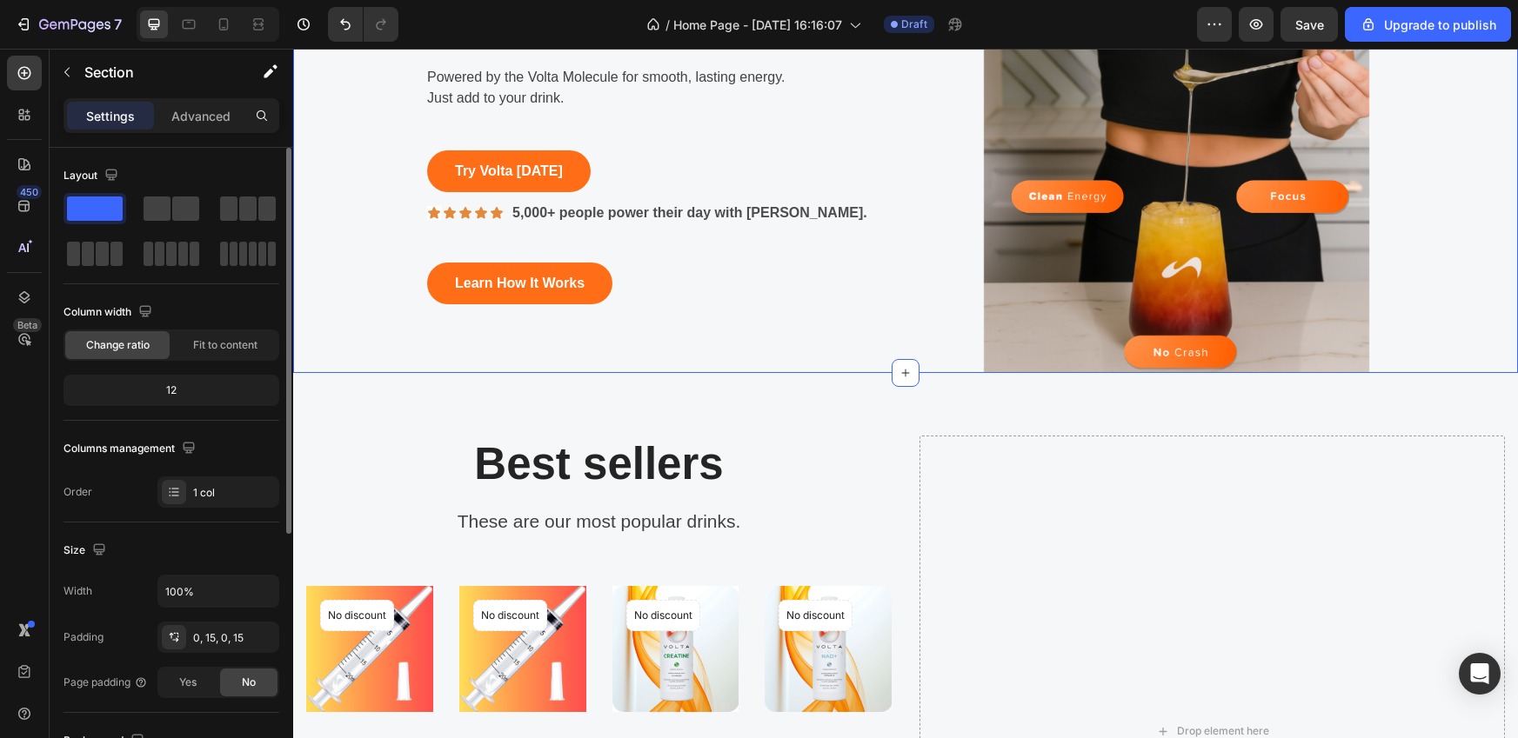
scroll to position [211, 0]
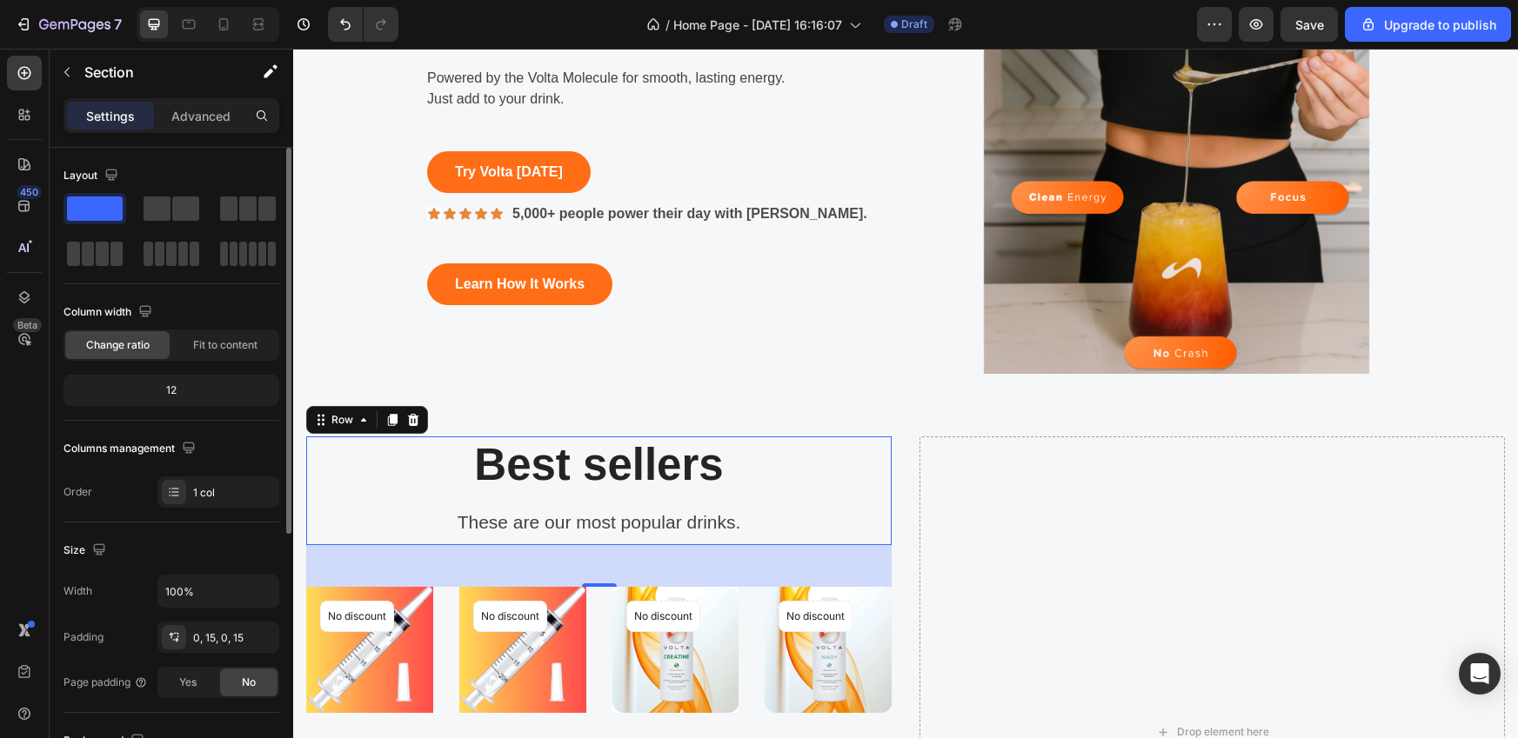
click at [791, 497] on div "Best sellers Heading These are our most popular drinks. Text block" at bounding box center [598, 491] width 585 height 109
click at [827, 557] on div "48" at bounding box center [598, 566] width 585 height 42
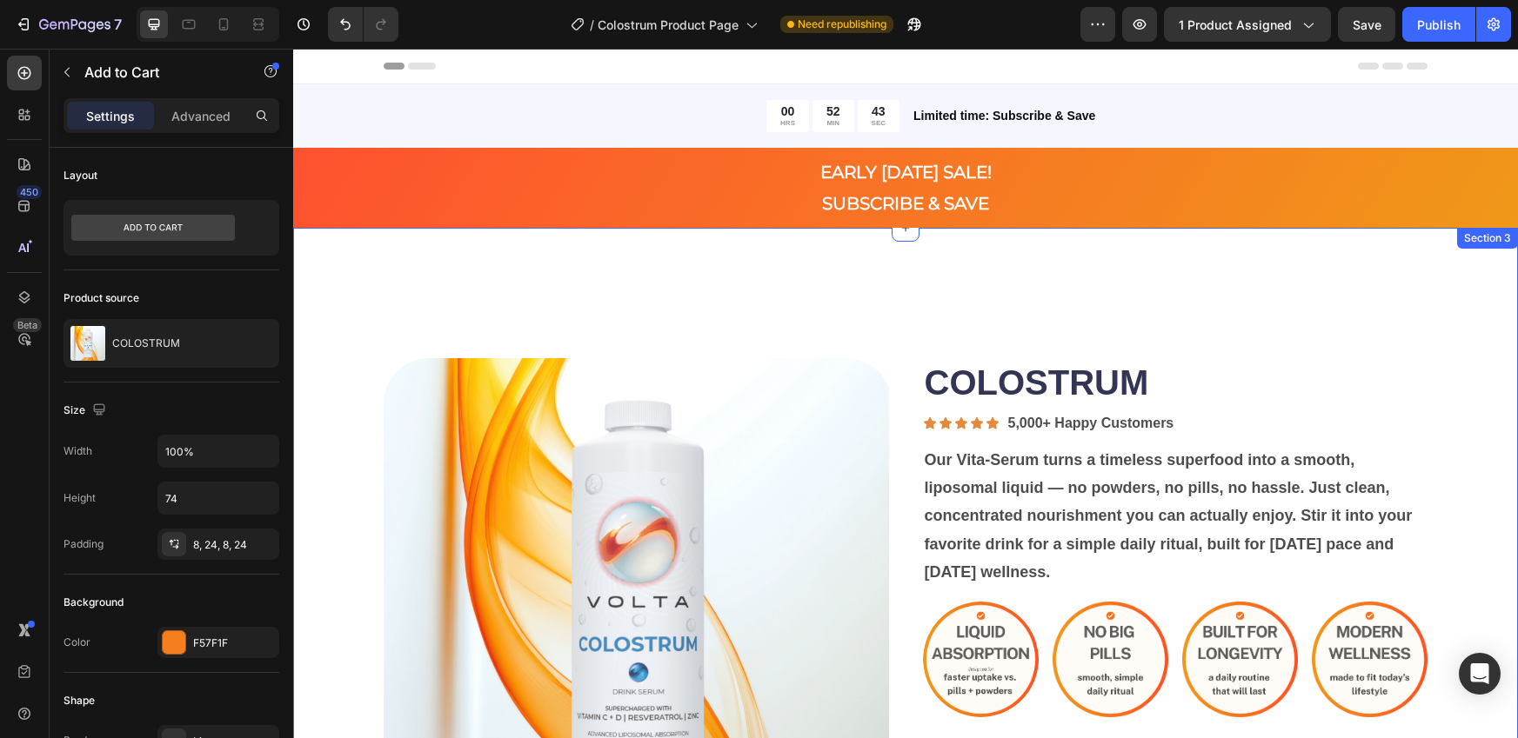
scroll to position [134, 0]
